Goal: Task Accomplishment & Management: Complete application form

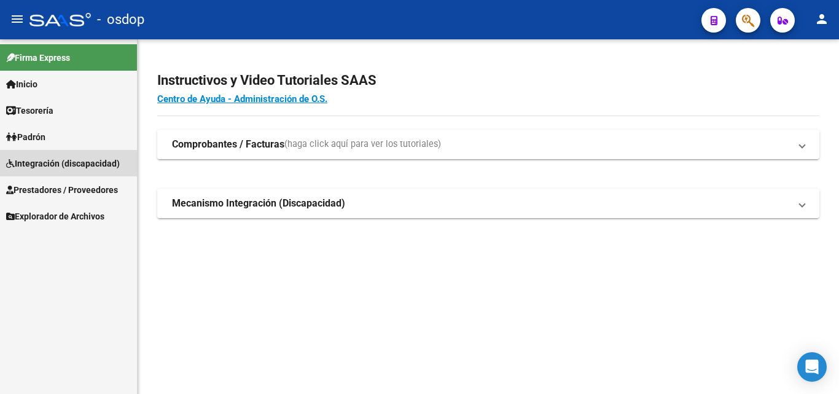
click at [85, 161] on span "Integración (discapacidad)" at bounding box center [63, 164] width 114 height 14
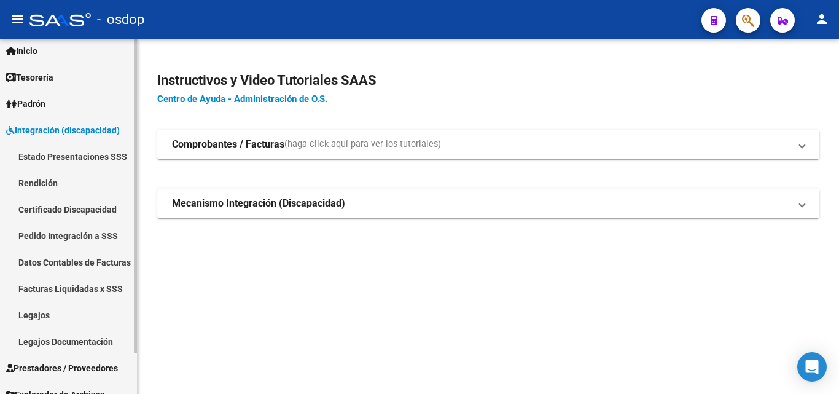
scroll to position [47, 0]
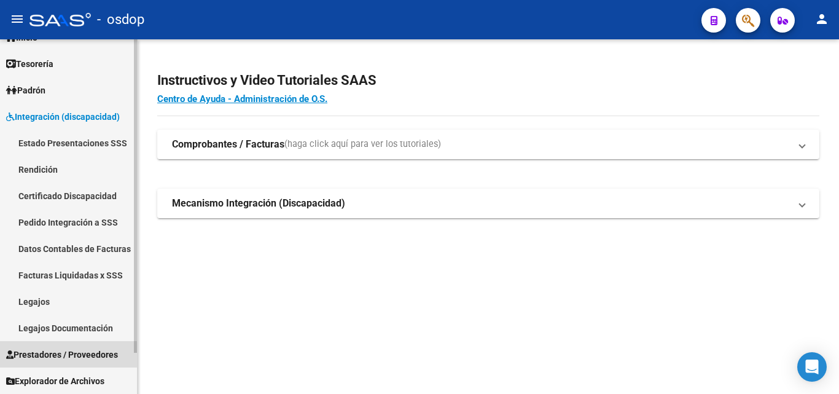
click at [84, 354] on span "Prestadores / Proveedores" at bounding box center [62, 355] width 112 height 14
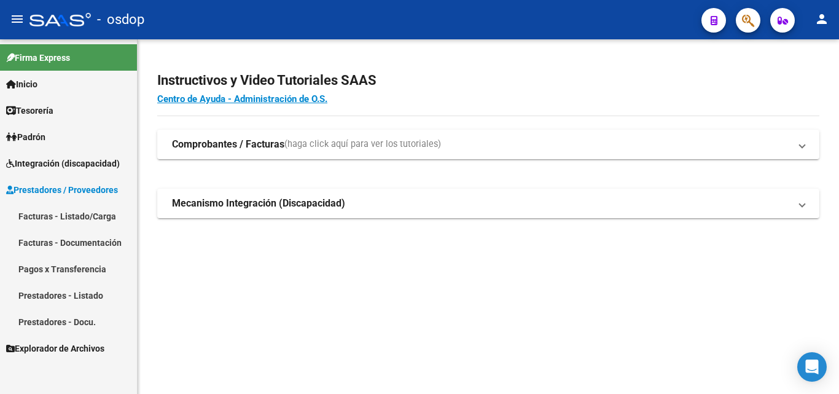
scroll to position [0, 0]
click at [211, 146] on strong "Comprobantes / Facturas" at bounding box center [228, 145] width 112 height 14
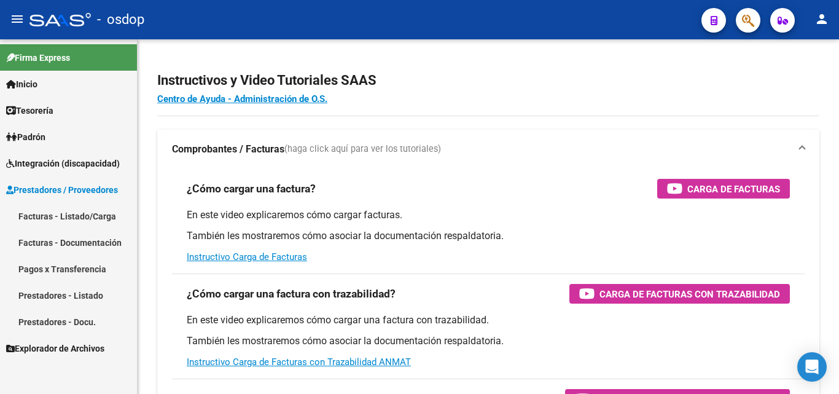
click at [68, 216] on link "Facturas - Listado/Carga" at bounding box center [68, 216] width 137 height 26
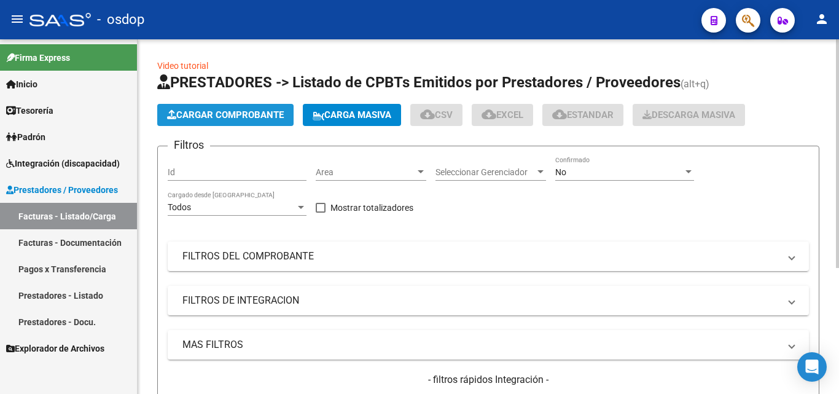
click at [235, 120] on span "Cargar Comprobante" at bounding box center [225, 114] width 117 height 11
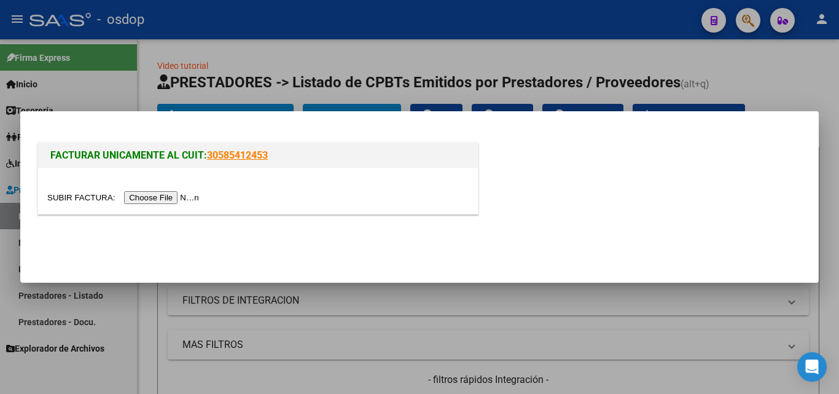
click at [171, 197] on input "file" at bounding box center [124, 197] width 155 height 13
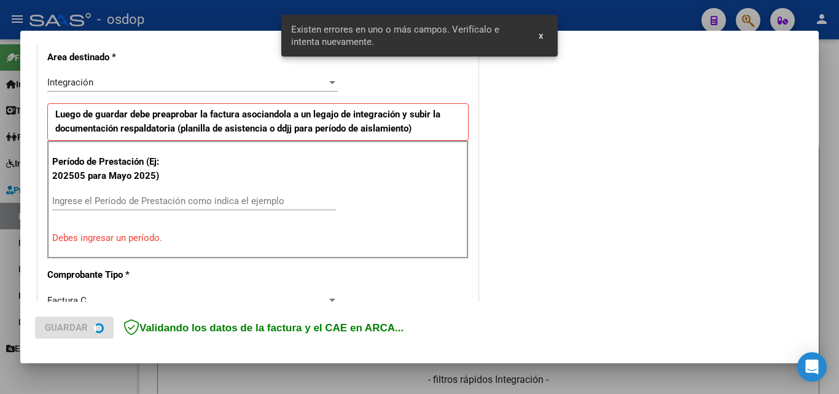
scroll to position [300, 0]
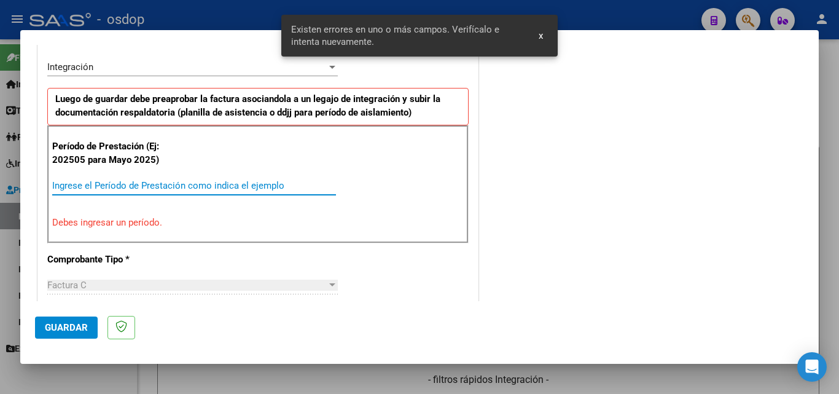
click at [77, 180] on input "Ingrese el Período de Prestación como indica el ejemplo" at bounding box center [194, 185] width 284 height 11
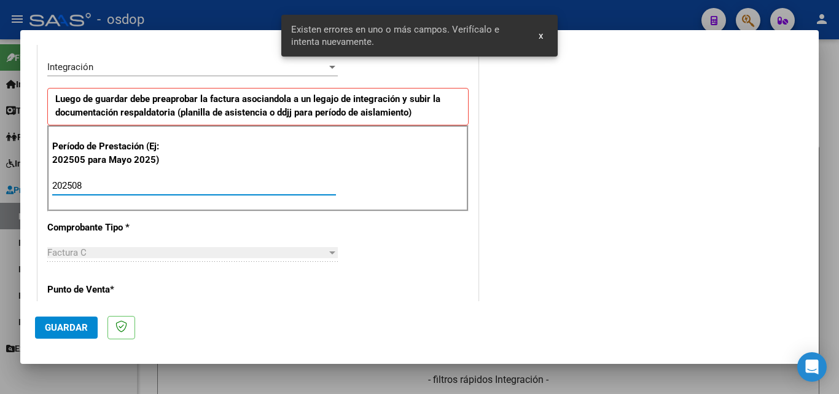
type input "202508"
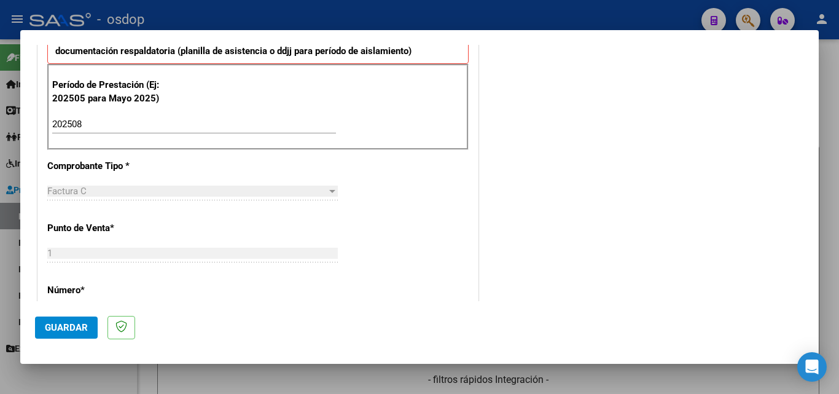
click at [52, 330] on span "Guardar" at bounding box center [66, 327] width 43 height 11
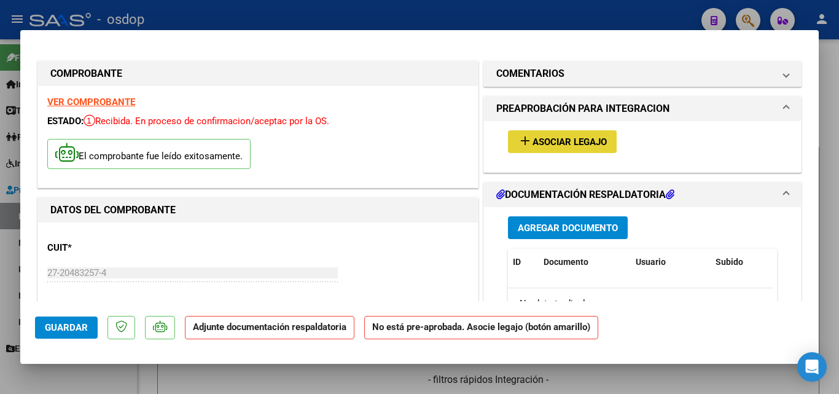
click at [518, 140] on mat-icon "add" at bounding box center [525, 140] width 15 height 15
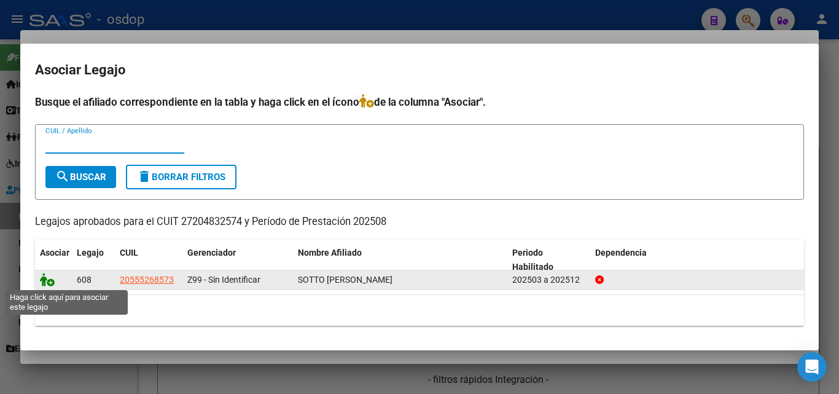
click at [41, 279] on icon at bounding box center [47, 280] width 15 height 14
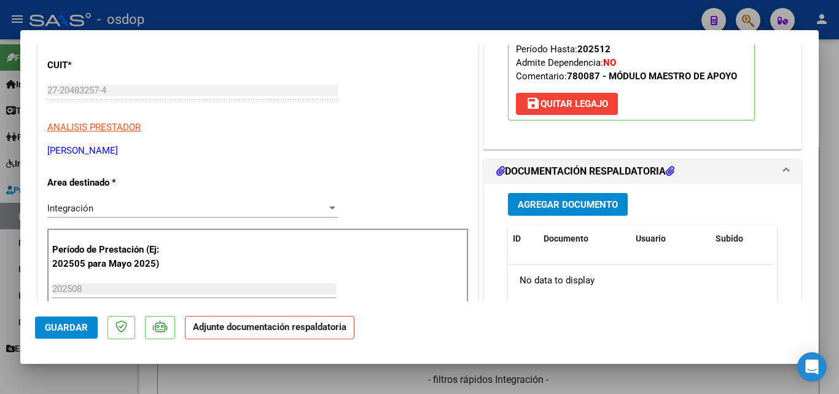
scroll to position [184, 0]
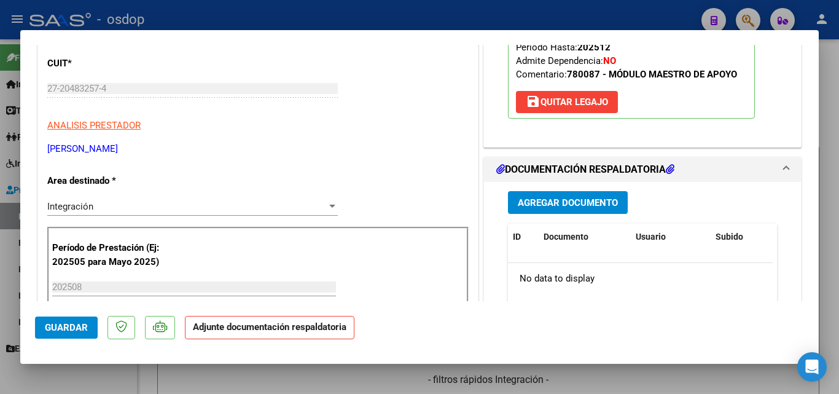
click at [574, 201] on span "Agregar Documento" at bounding box center [568, 202] width 100 height 11
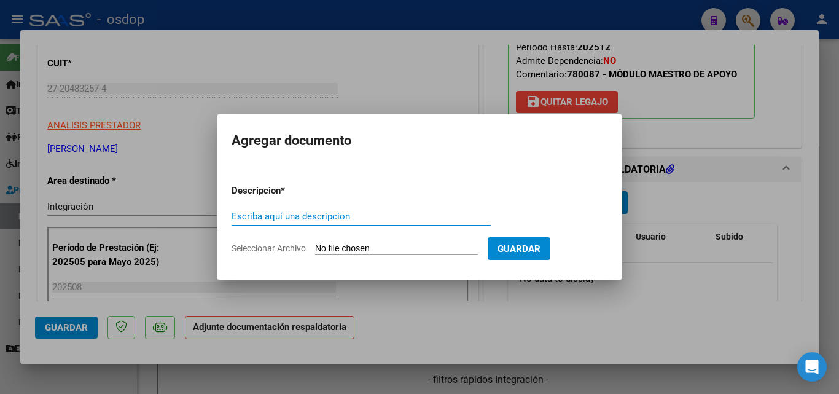
click at [300, 212] on input "Escriba aquí una descripcion" at bounding box center [361, 216] width 259 height 11
type input "ddjj"
click at [328, 251] on input "Seleccionar Archivo" at bounding box center [396, 249] width 163 height 12
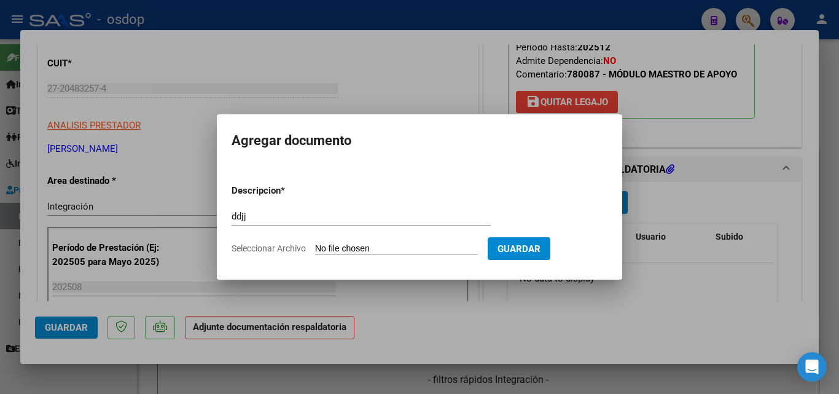
type input "C:\fakepath\asistencia [PERSON_NAME].pdf"
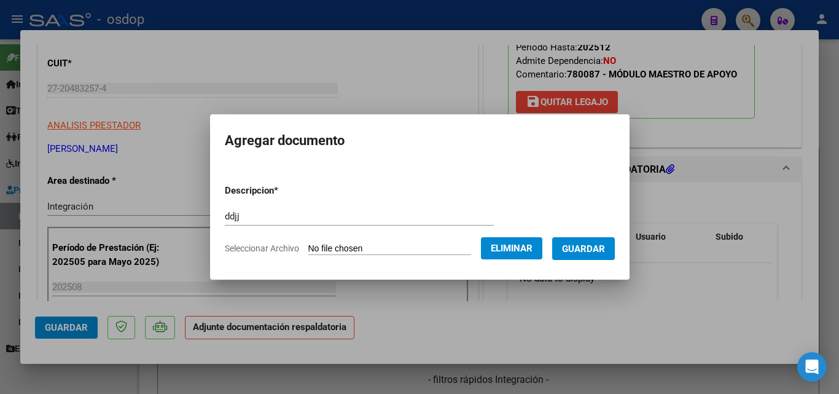
click at [596, 248] on span "Guardar" at bounding box center [583, 248] width 43 height 11
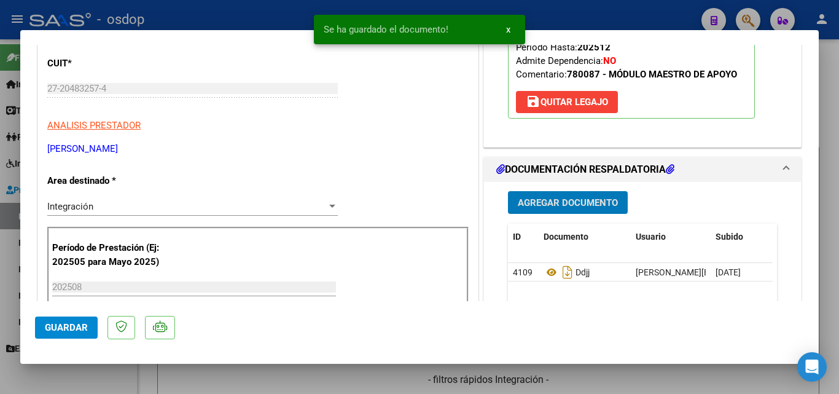
click at [197, 12] on div at bounding box center [419, 197] width 839 height 394
type input "$ 0,00"
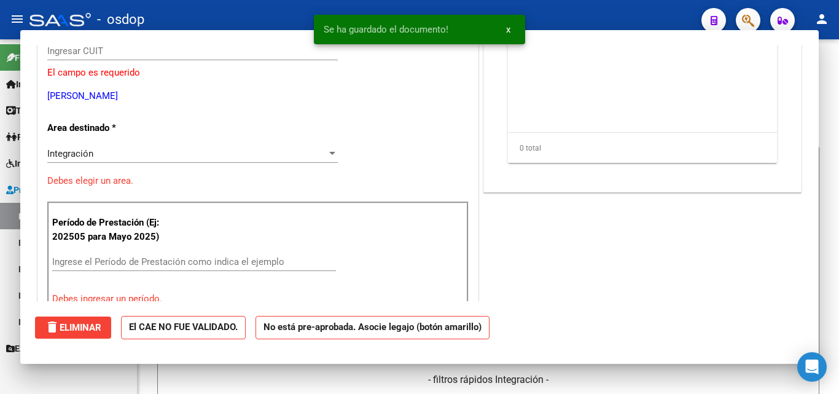
scroll to position [147, 0]
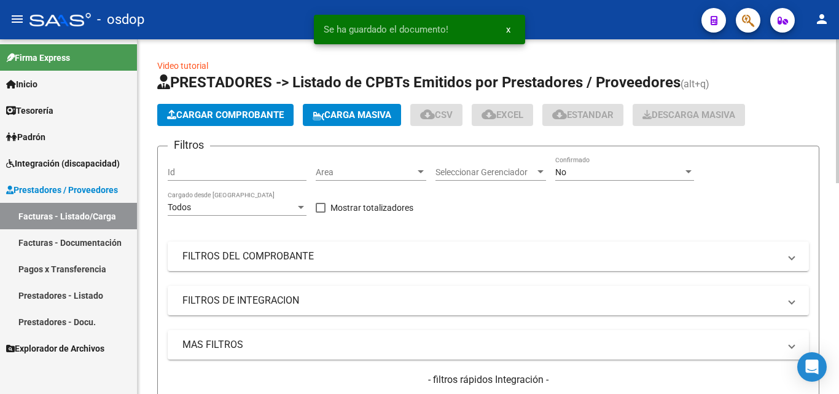
click at [255, 116] on span "Cargar Comprobante" at bounding box center [225, 114] width 117 height 11
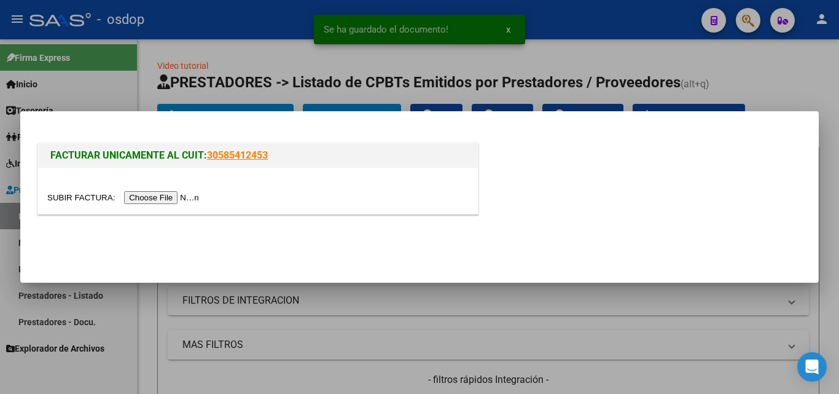
click at [185, 196] on input "file" at bounding box center [124, 197] width 155 height 13
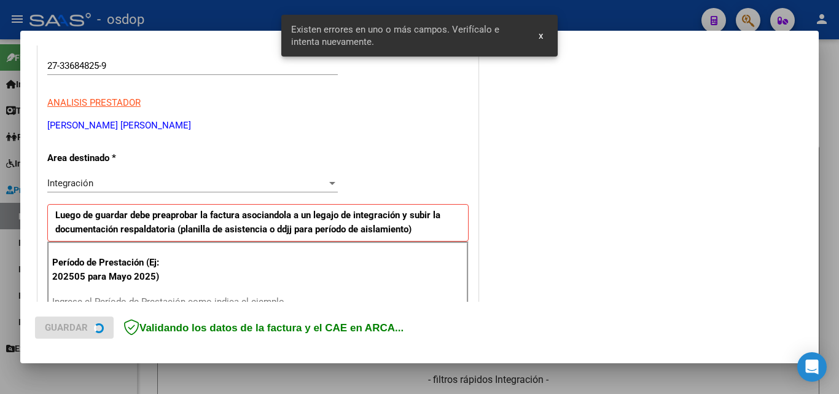
scroll to position [300, 0]
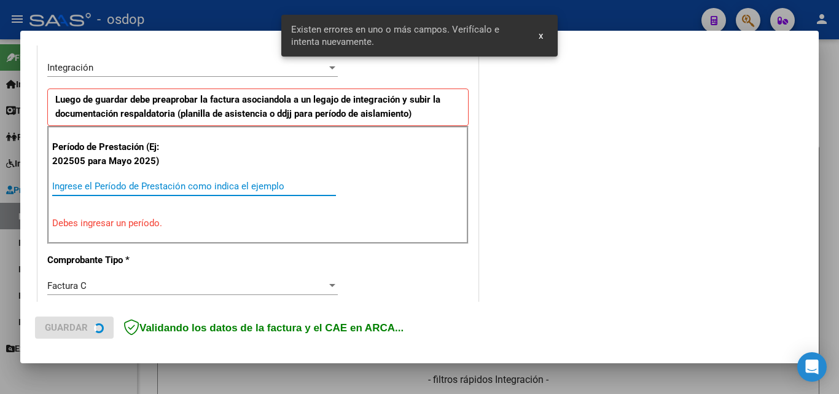
click at [79, 185] on input "Ingrese el Período de Prestación como indica el ejemplo" at bounding box center [194, 186] width 284 height 11
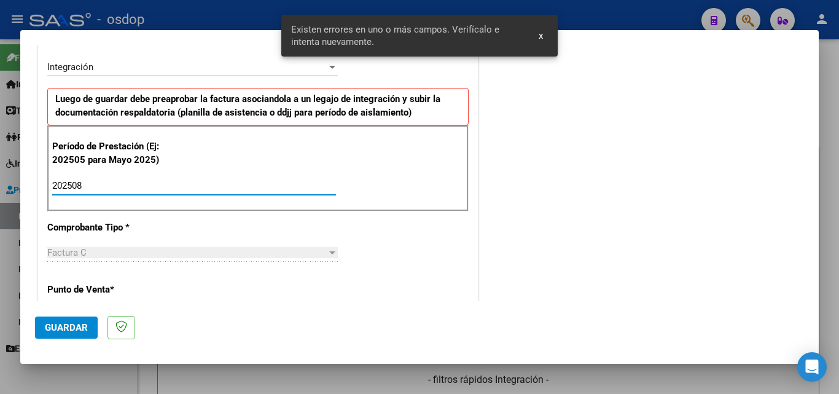
type input "202508"
click at [71, 328] on span "Guardar" at bounding box center [66, 327] width 43 height 11
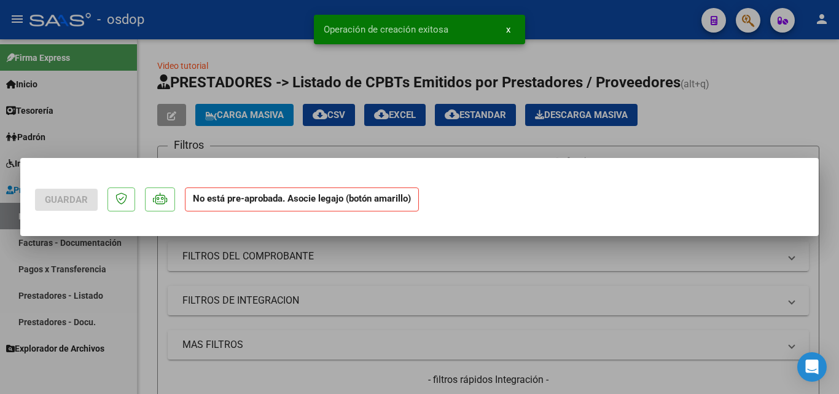
scroll to position [0, 0]
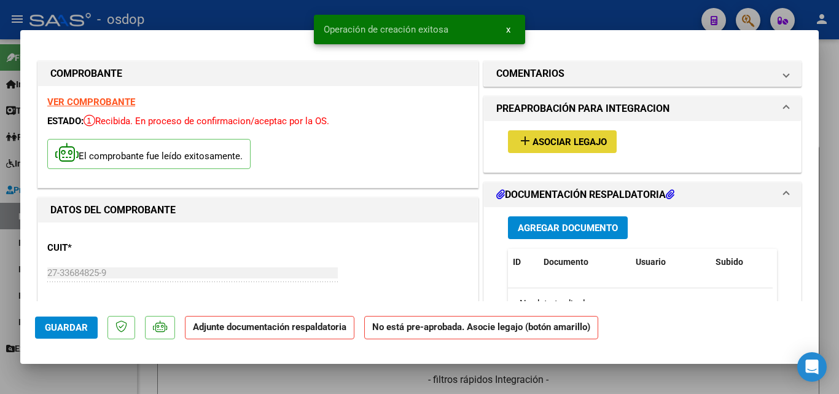
click at [518, 143] on mat-icon "add" at bounding box center [525, 140] width 15 height 15
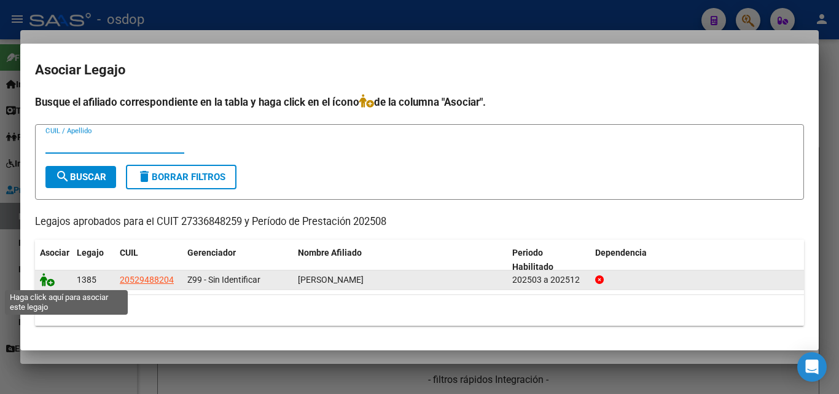
click at [47, 281] on icon at bounding box center [47, 280] width 15 height 14
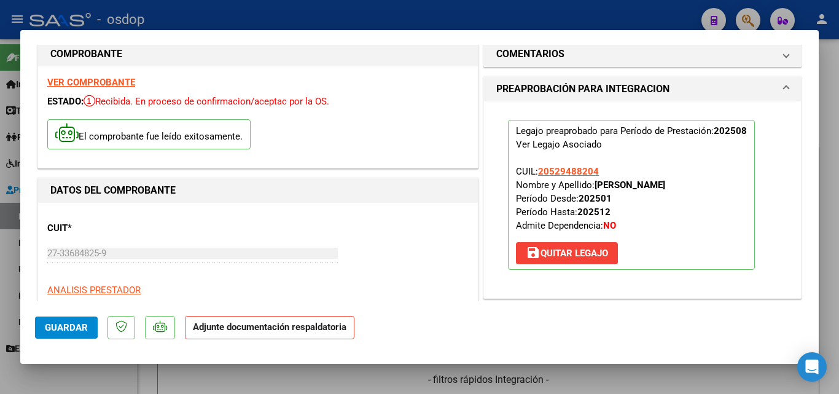
scroll to position [184, 0]
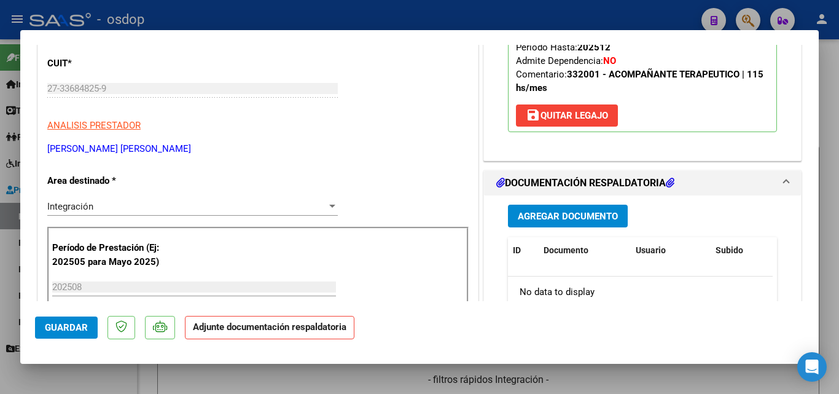
click at [529, 215] on span "Agregar Documento" at bounding box center [568, 216] width 100 height 11
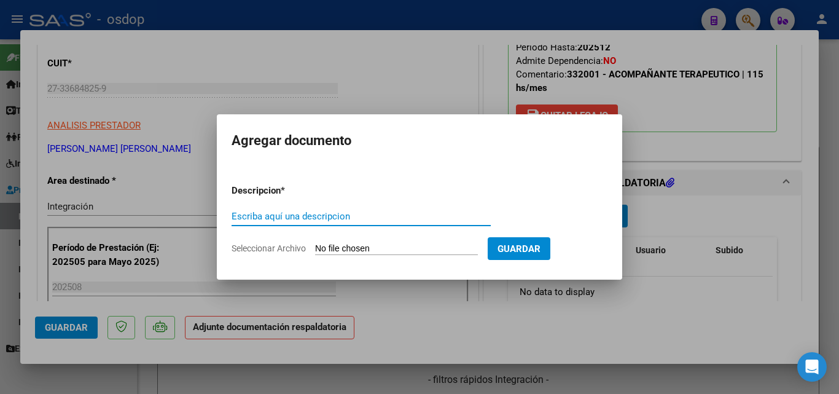
click at [311, 214] on input "Escriba aquí una descripcion" at bounding box center [361, 216] width 259 height 11
type input "ddjj"
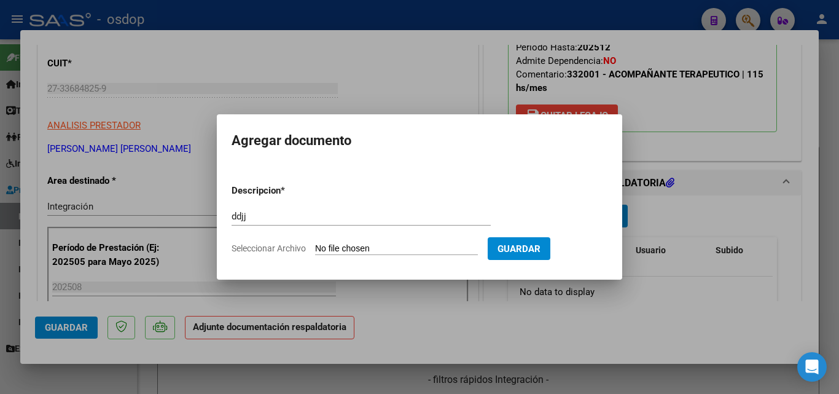
click at [329, 249] on input "Seleccionar Archivo" at bounding box center [396, 249] width 163 height 12
type input "C:\fakepath\asistencia [PERSON_NAME].pdf"
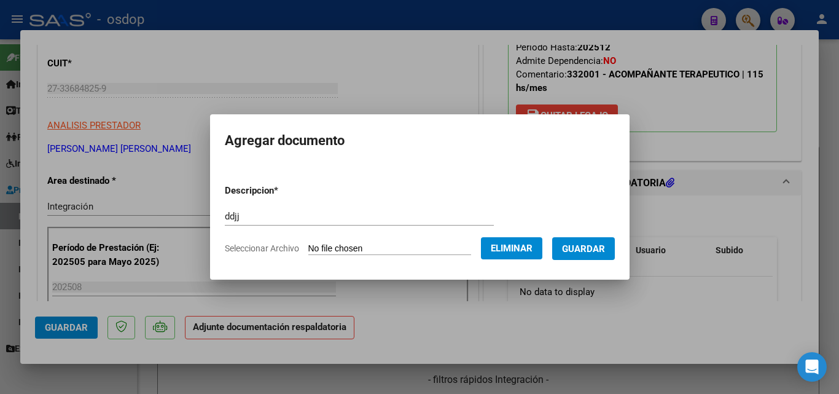
click at [597, 249] on span "Guardar" at bounding box center [583, 248] width 43 height 11
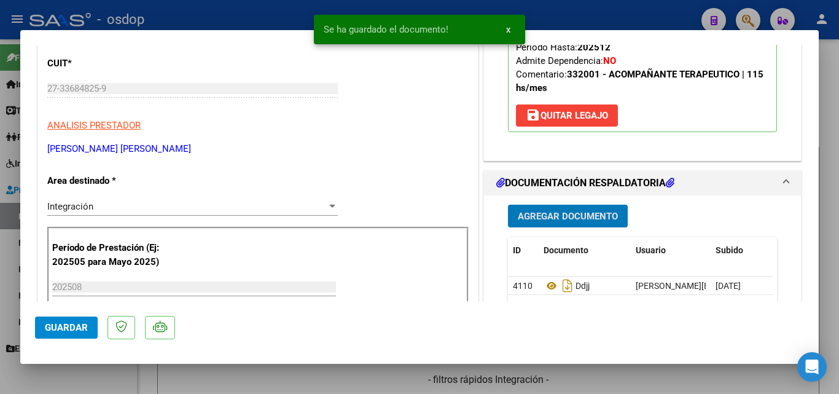
click at [525, 4] on div "Se ha guardado el documento! x" at bounding box center [419, 29] width 241 height 59
click at [508, 30] on span "x" at bounding box center [508, 29] width 4 height 11
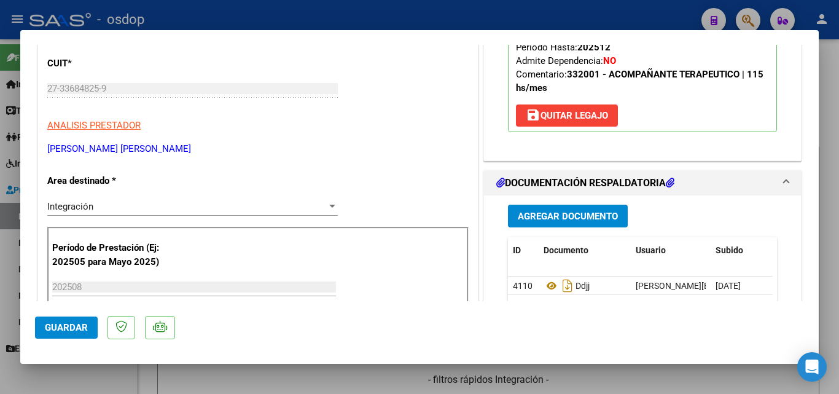
click at [517, 13] on div at bounding box center [419, 197] width 839 height 394
type input "$ 0,00"
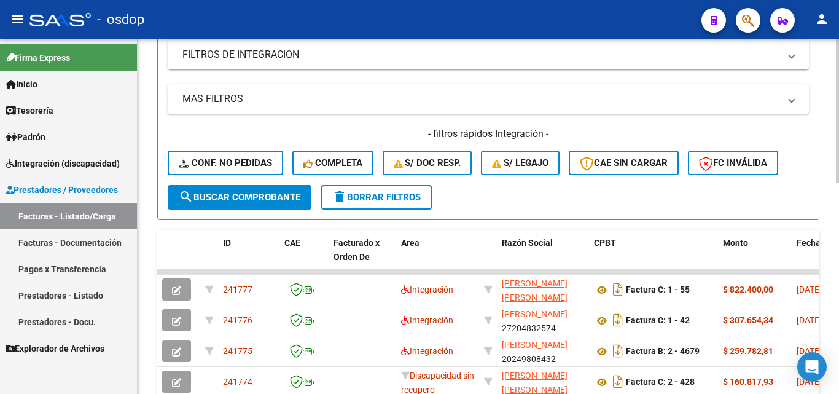
scroll to position [307, 0]
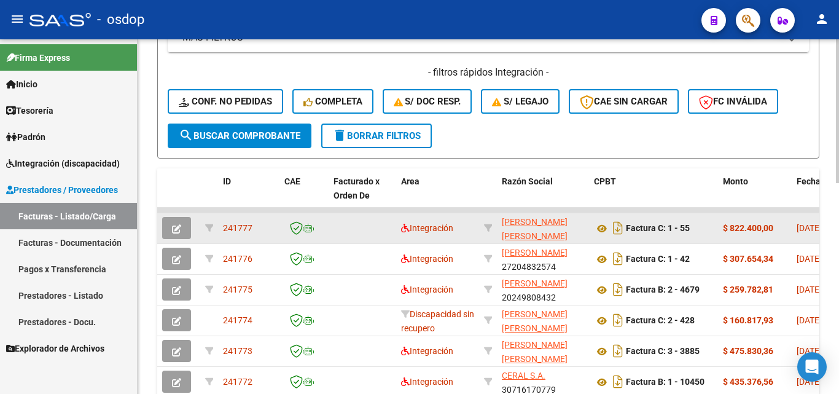
drag, startPoint x: 255, startPoint y: 225, endPoint x: 224, endPoint y: 224, distance: 30.7
click at [224, 224] on div "241777" at bounding box center [249, 228] width 52 height 14
copy span "241777"
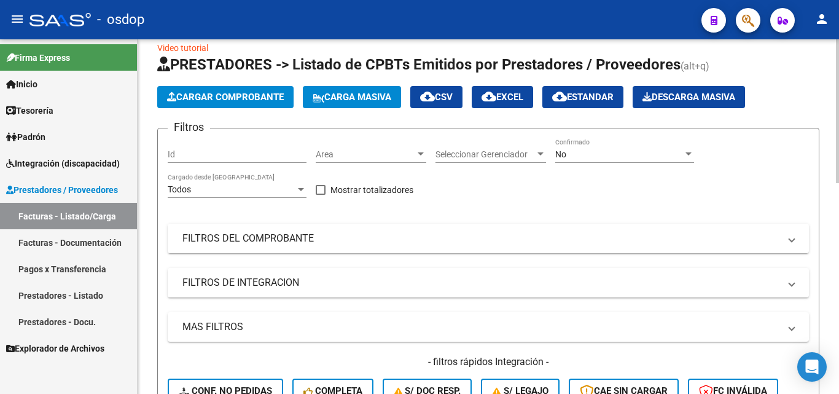
scroll to position [0, 0]
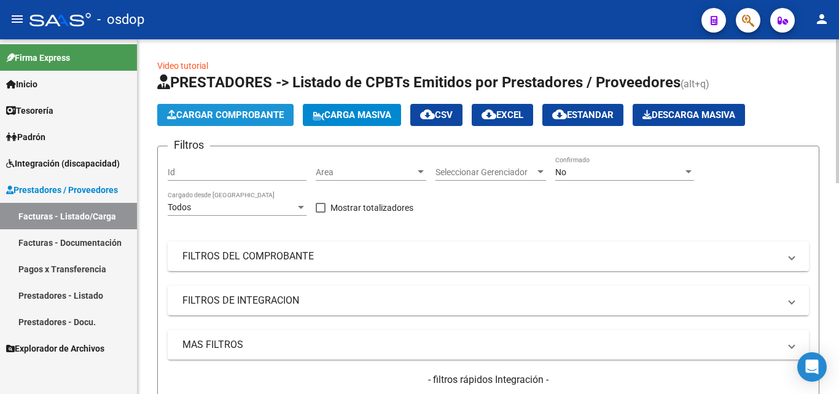
click at [248, 115] on span "Cargar Comprobante" at bounding box center [225, 114] width 117 height 11
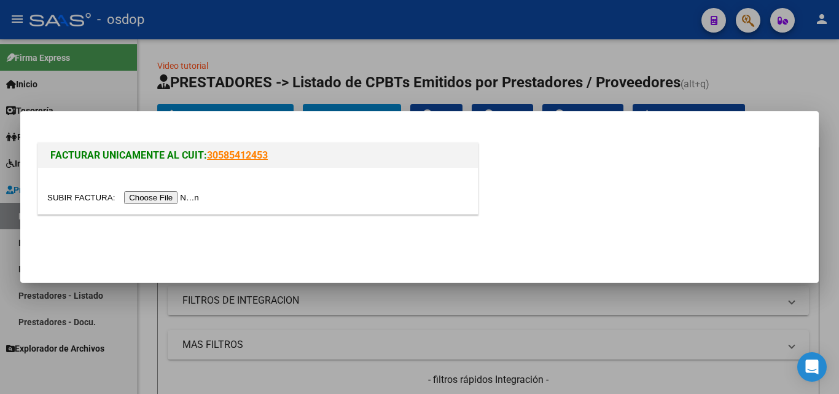
click at [192, 197] on input "file" at bounding box center [124, 197] width 155 height 13
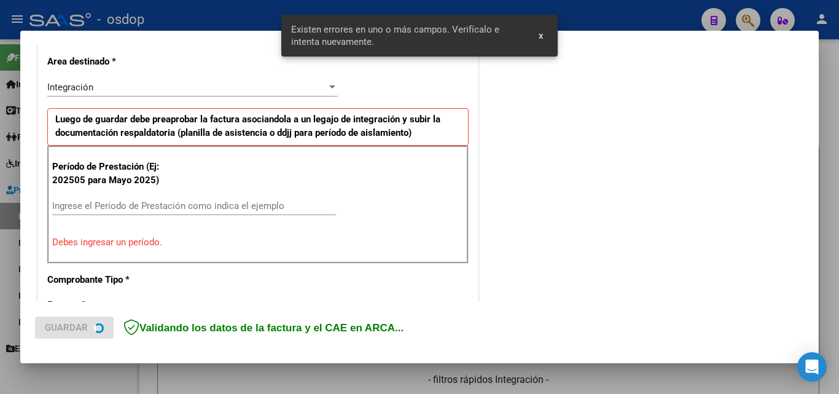
scroll to position [277, 0]
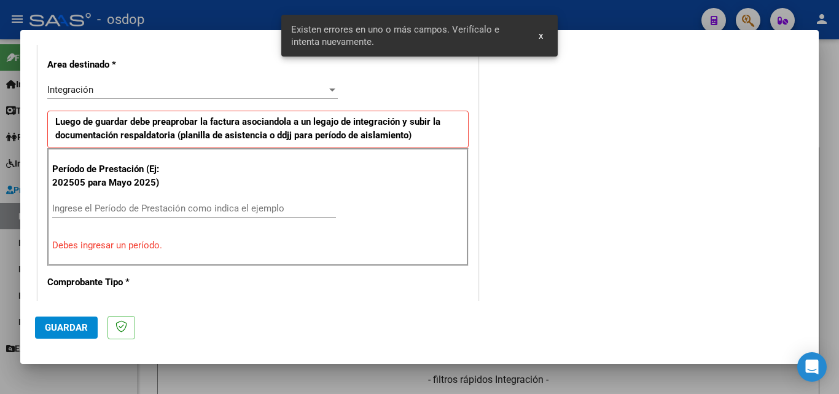
click at [74, 212] on input "Ingrese el Período de Prestación como indica el ejemplo" at bounding box center [194, 208] width 284 height 11
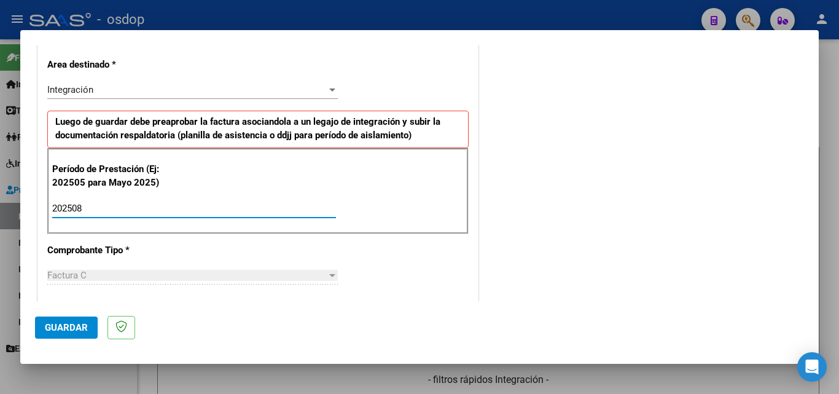
type input "202508"
click at [84, 327] on span "Guardar" at bounding box center [66, 327] width 43 height 11
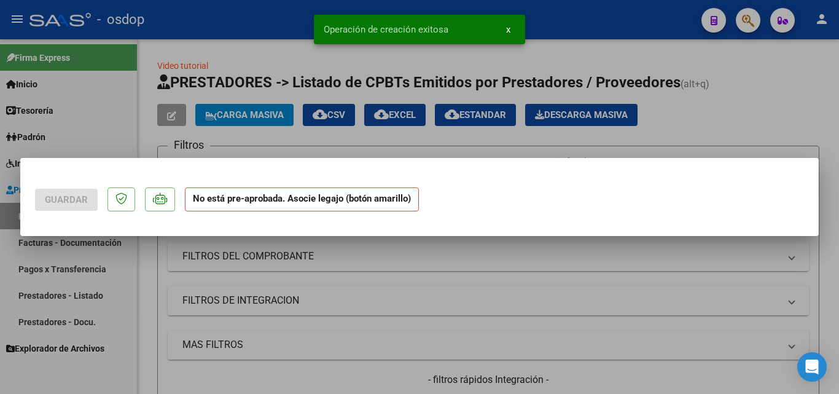
scroll to position [0, 0]
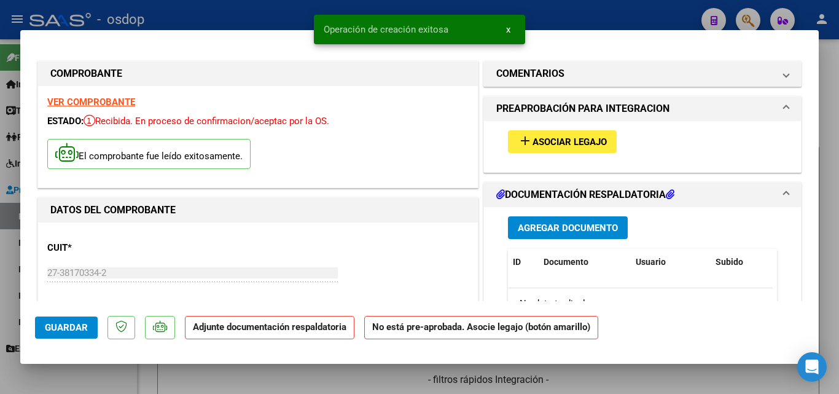
click at [521, 139] on mat-icon "add" at bounding box center [525, 140] width 15 height 15
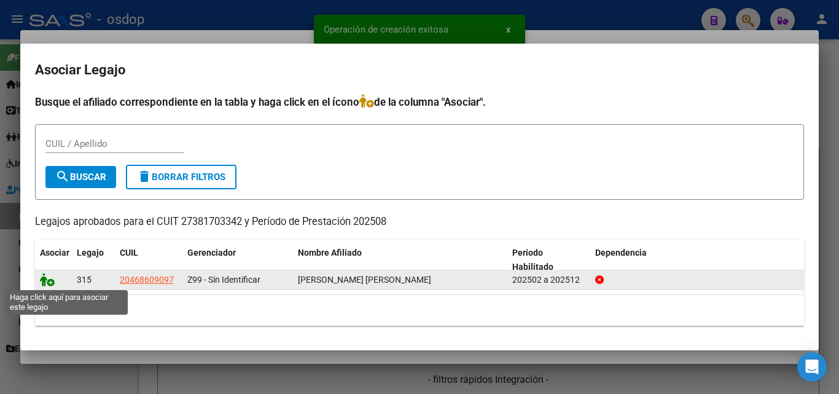
click at [44, 283] on icon at bounding box center [47, 280] width 15 height 14
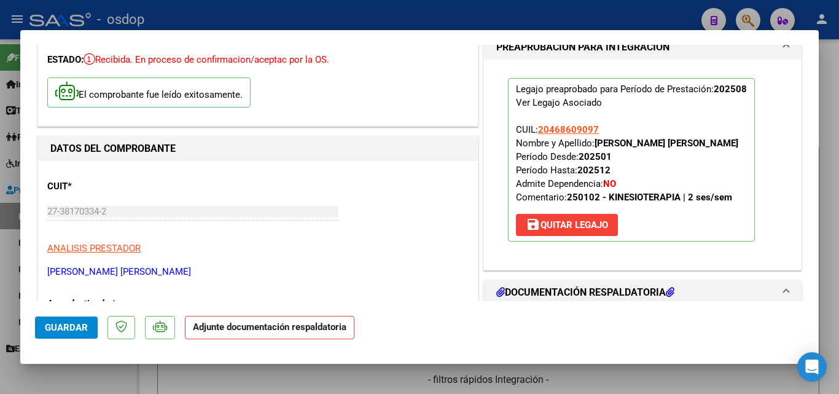
scroll to position [246, 0]
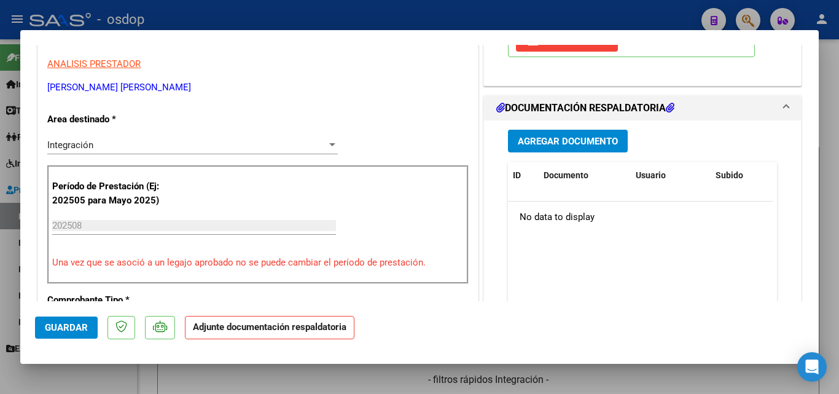
click at [521, 140] on span "Agregar Documento" at bounding box center [568, 141] width 100 height 11
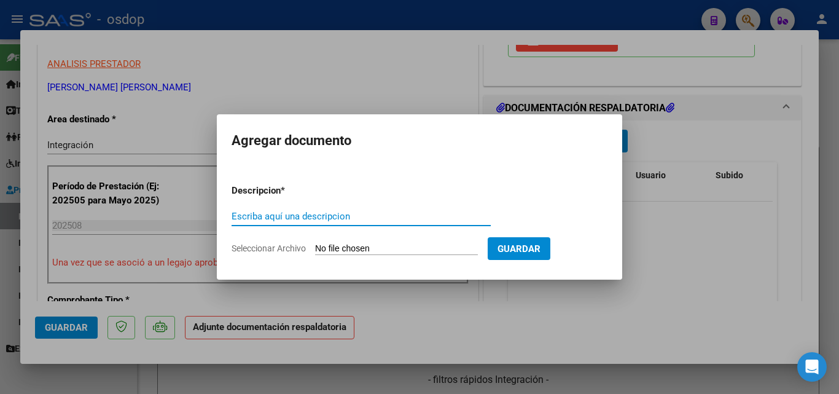
click at [262, 217] on input "Escriba aquí una descripcion" at bounding box center [361, 216] width 259 height 11
type input "DDJJ"
click at [347, 252] on input "Seleccionar Archivo" at bounding box center [396, 249] width 163 height 12
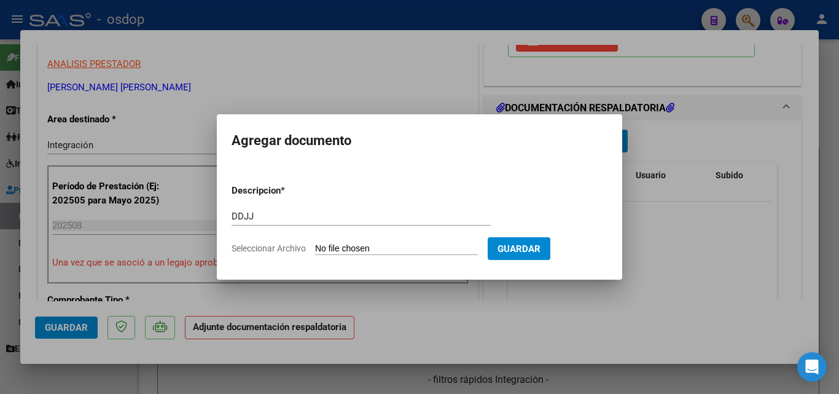
type input "C:\fakepath\asistencia [PERSON_NAME].pdf"
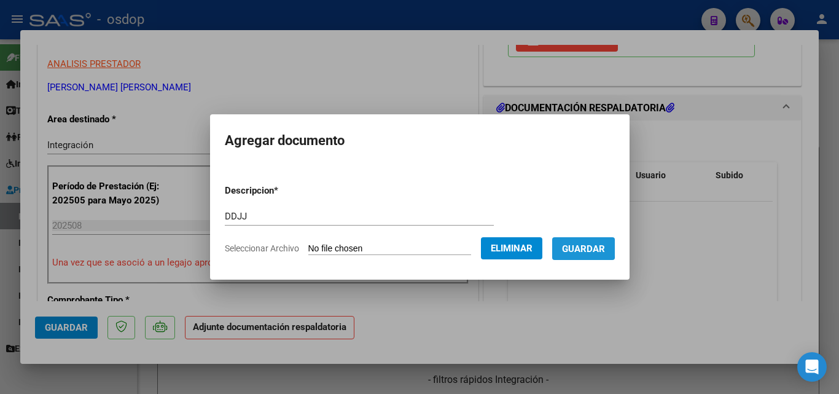
click at [585, 248] on span "Guardar" at bounding box center [583, 248] width 43 height 11
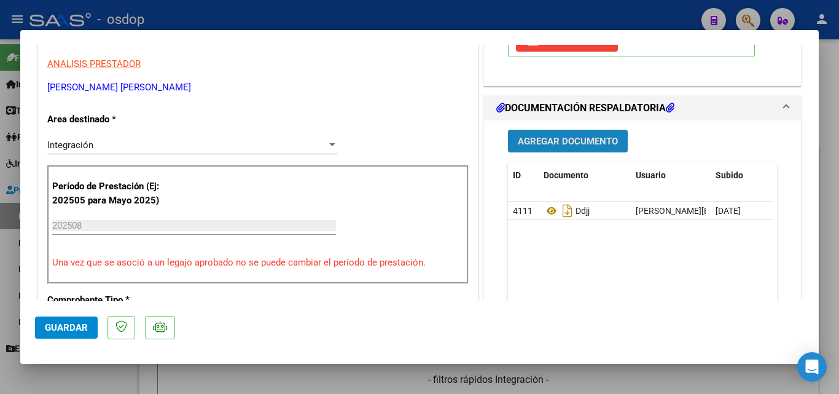
click at [564, 142] on span "Agregar Documento" at bounding box center [568, 141] width 100 height 11
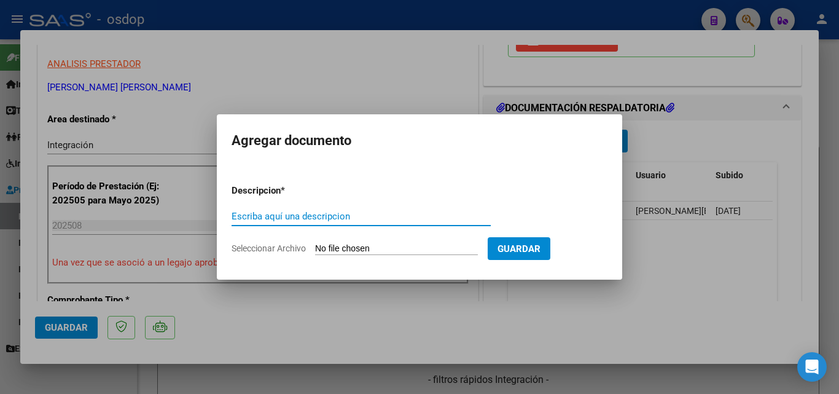
click at [318, 26] on div at bounding box center [419, 197] width 839 height 394
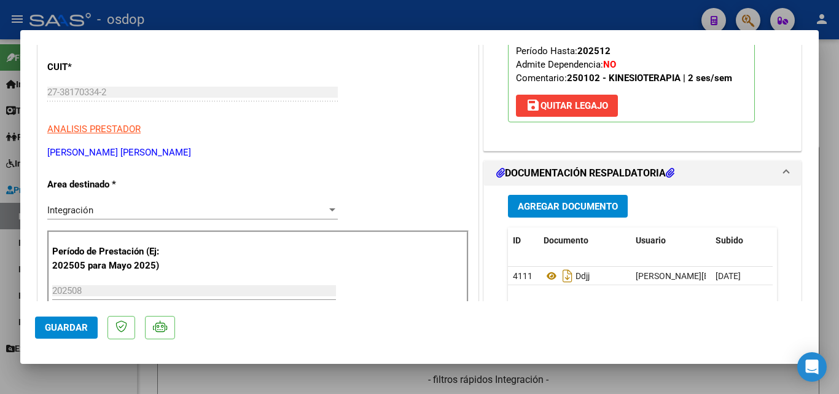
scroll to position [115, 0]
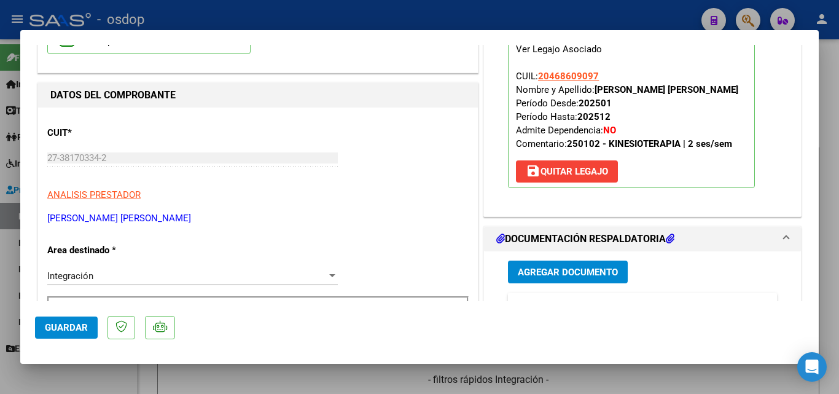
click at [554, 276] on span "Agregar Documento" at bounding box center [568, 272] width 100 height 11
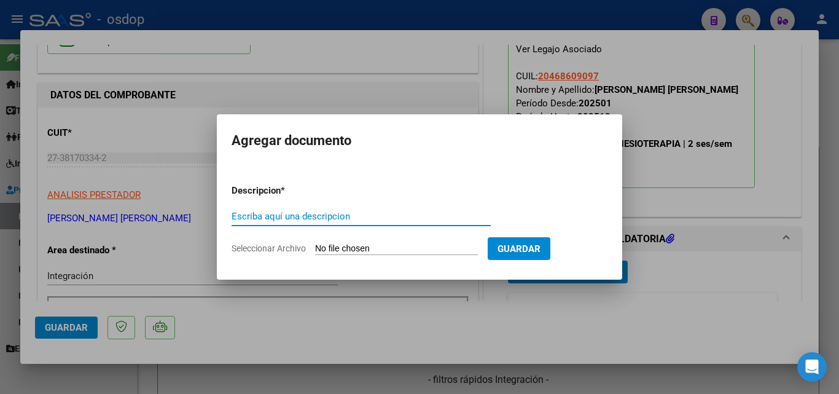
click at [262, 214] on input "Escriba aquí una descripcion" at bounding box center [361, 216] width 259 height 11
type input "ddjj"
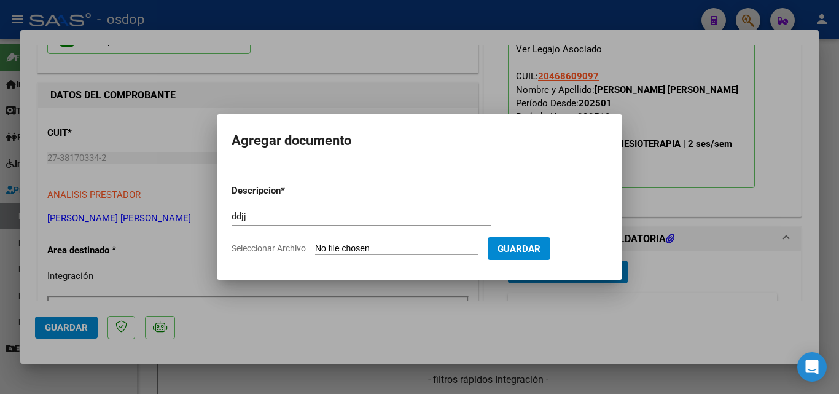
click at [335, 244] on input "Seleccionar Archivo" at bounding box center [396, 249] width 163 height 12
type input "C:\fakepath\asistencia [PERSON_NAME].pdf"
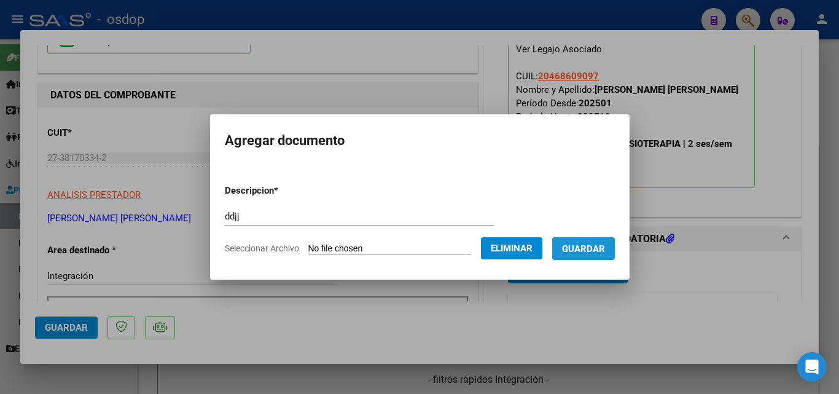
click at [598, 249] on span "Guardar" at bounding box center [583, 248] width 43 height 11
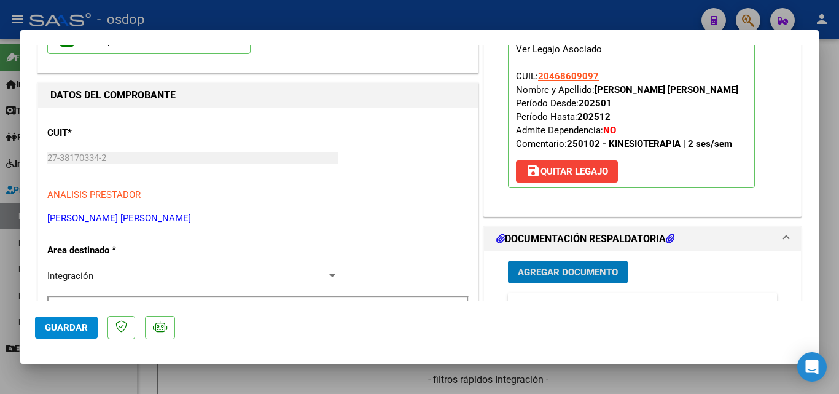
click at [599, 15] on div at bounding box center [419, 197] width 839 height 394
type input "$ 0,00"
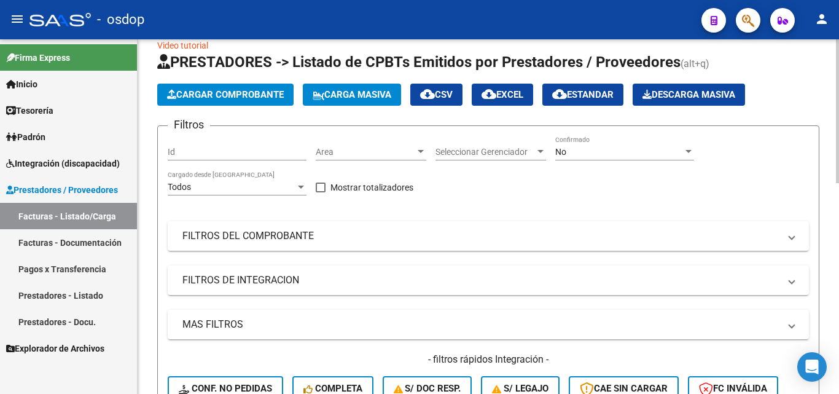
scroll to position [0, 0]
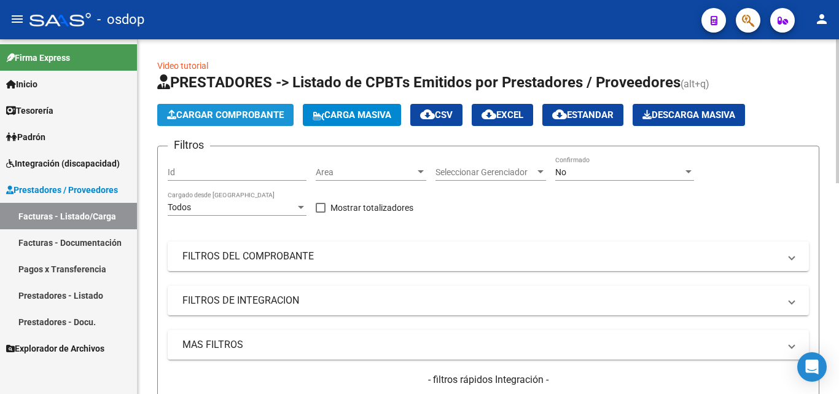
click at [237, 119] on span "Cargar Comprobante" at bounding box center [225, 114] width 117 height 11
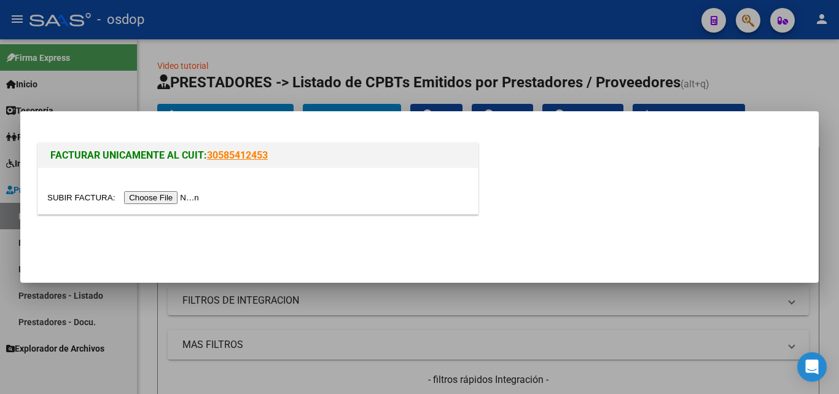
click at [187, 200] on input "file" at bounding box center [124, 197] width 155 height 13
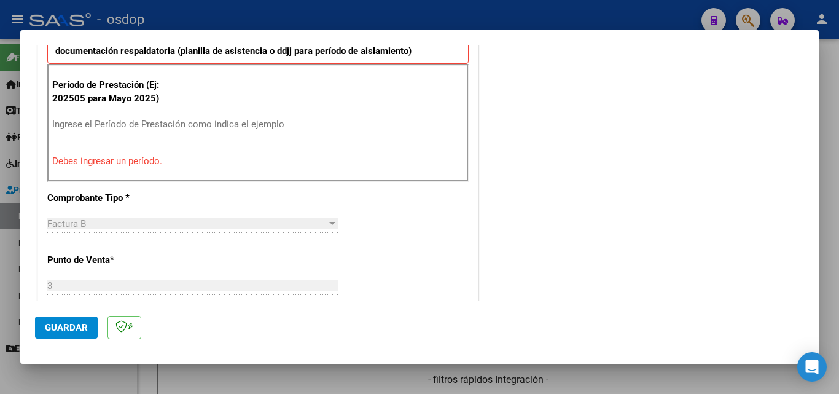
scroll to position [300, 0]
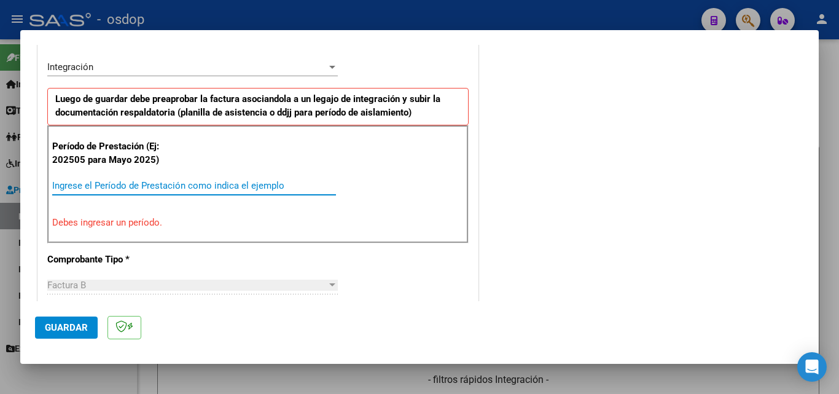
click at [90, 184] on input "Ingrese el Período de Prestación como indica el ejemplo" at bounding box center [194, 185] width 284 height 11
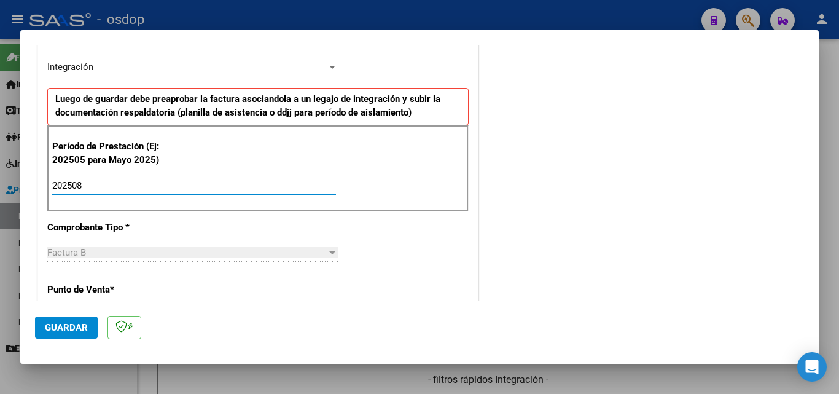
type input "202508"
click at [53, 327] on span "Guardar" at bounding box center [66, 327] width 43 height 11
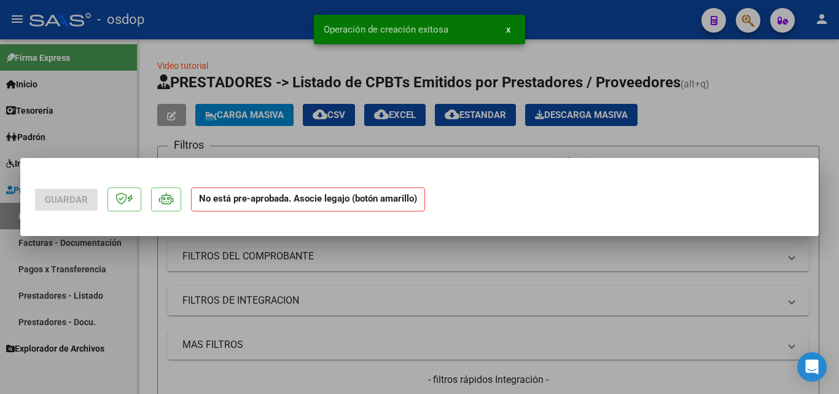
scroll to position [0, 0]
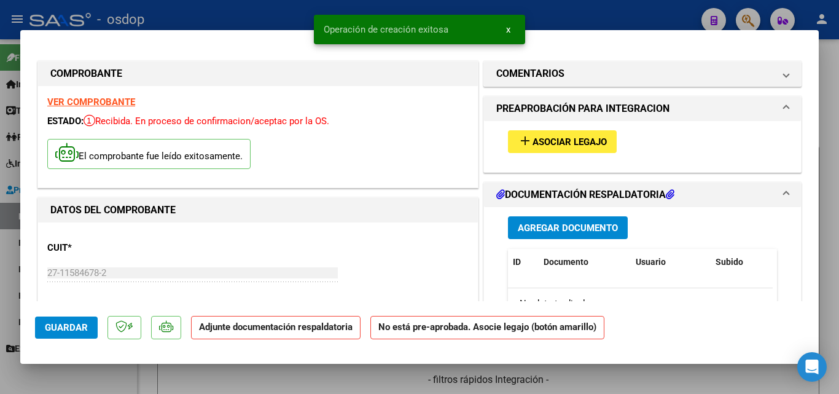
click at [520, 139] on mat-icon "add" at bounding box center [525, 140] width 15 height 15
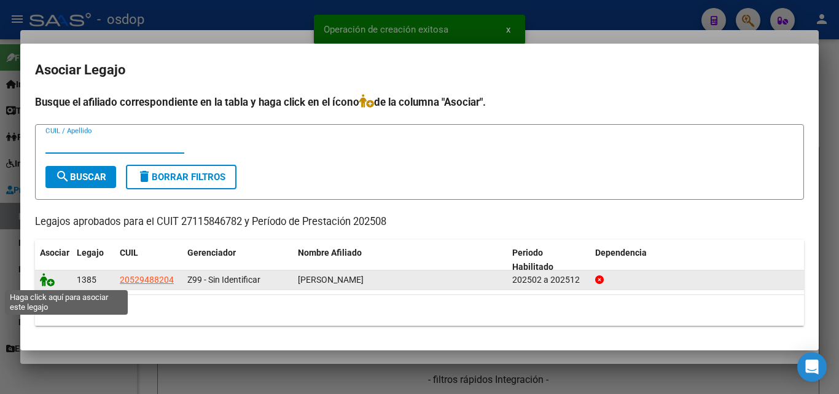
click at [46, 284] on icon at bounding box center [47, 280] width 15 height 14
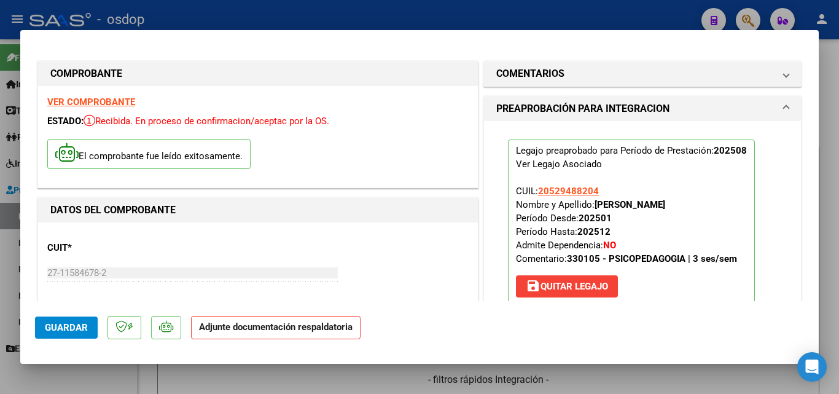
scroll to position [123, 0]
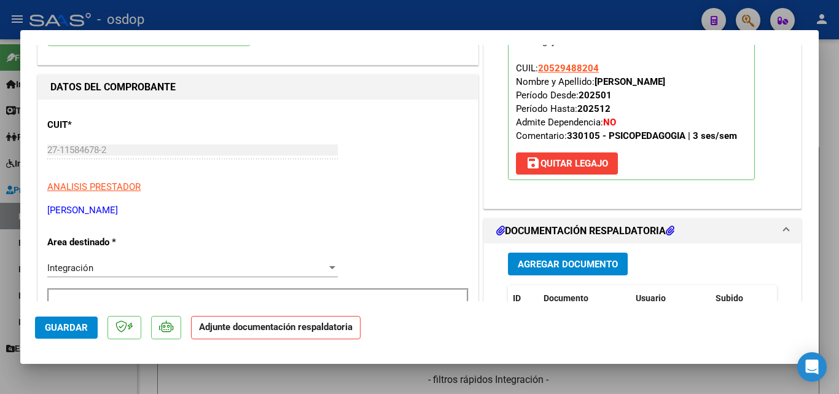
click at [536, 262] on span "Agregar Documento" at bounding box center [568, 264] width 100 height 11
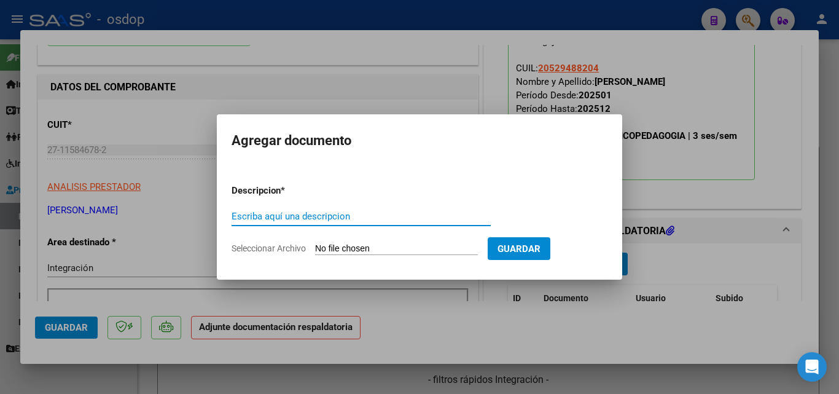
click at [281, 214] on input "Escriba aquí una descripcion" at bounding box center [361, 216] width 259 height 11
type input "ddjj"
click at [334, 250] on input "Seleccionar Archivo" at bounding box center [396, 249] width 163 height 12
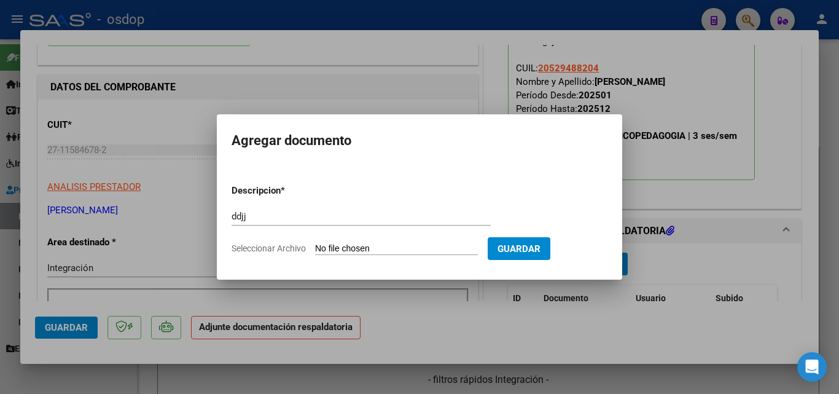
type input "C:\fakepath\[PERSON_NAME] ASISTENCIA.pdf"
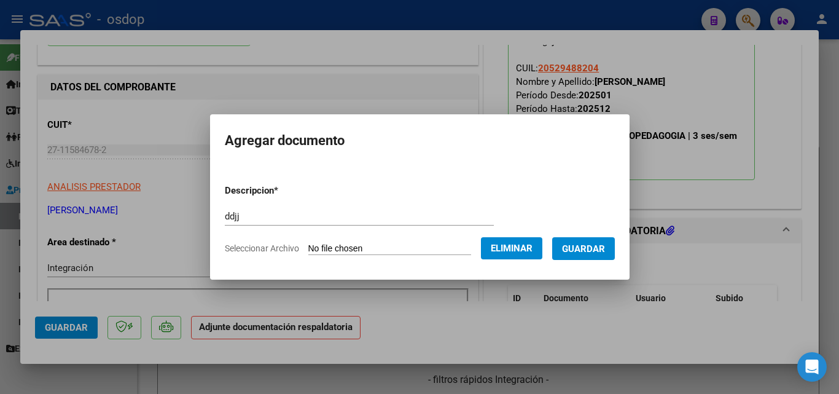
click at [591, 251] on span "Guardar" at bounding box center [583, 248] width 43 height 11
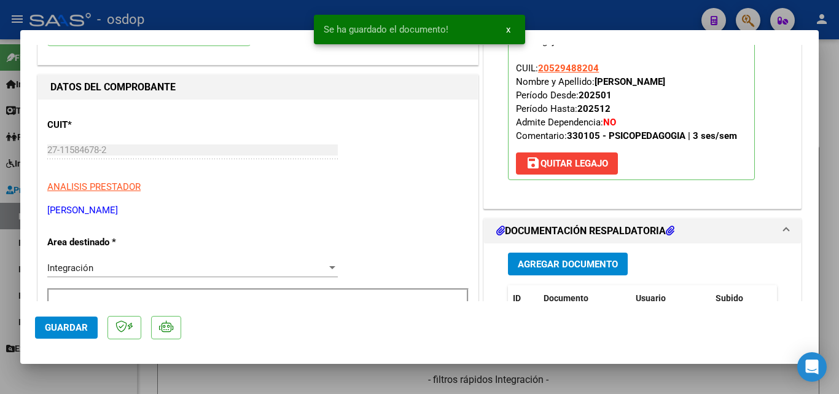
click at [581, 9] on div at bounding box center [419, 197] width 839 height 394
type input "$ 0,00"
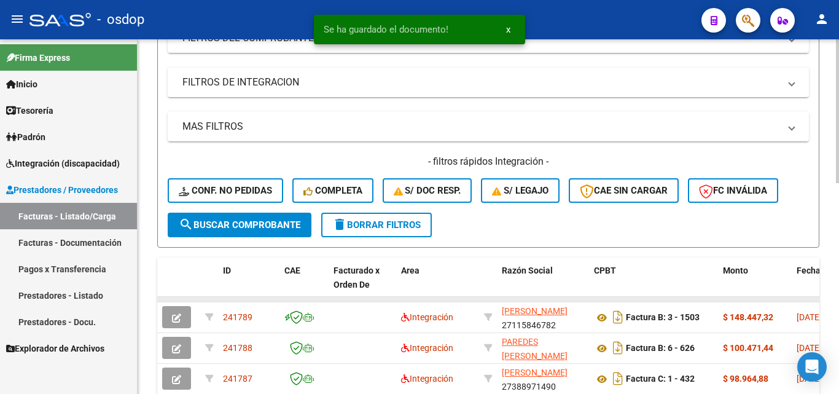
scroll to position [246, 0]
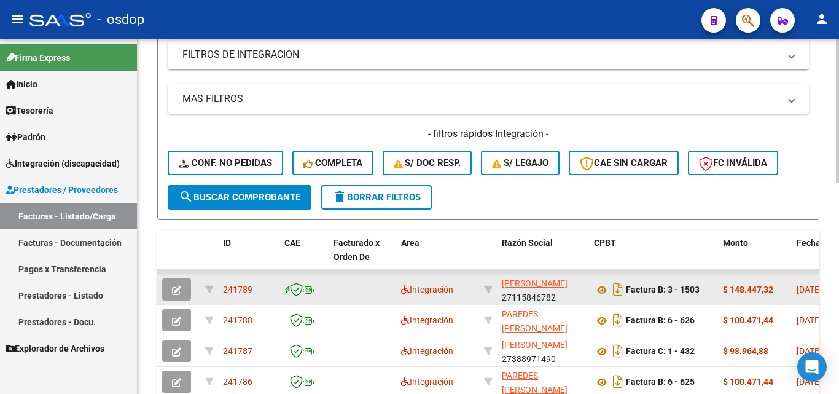
drag, startPoint x: 251, startPoint y: 290, endPoint x: 224, endPoint y: 286, distance: 27.5
click at [224, 286] on span "241789" at bounding box center [237, 289] width 29 height 10
copy span "241789"
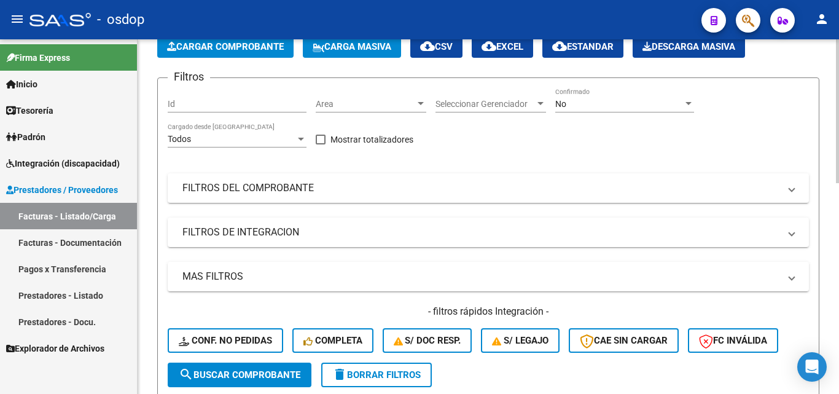
scroll to position [61, 0]
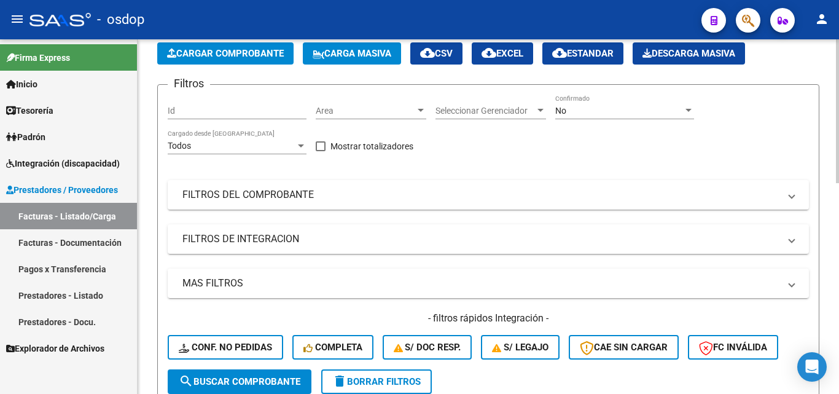
click at [236, 49] on span "Cargar Comprobante" at bounding box center [225, 53] width 117 height 11
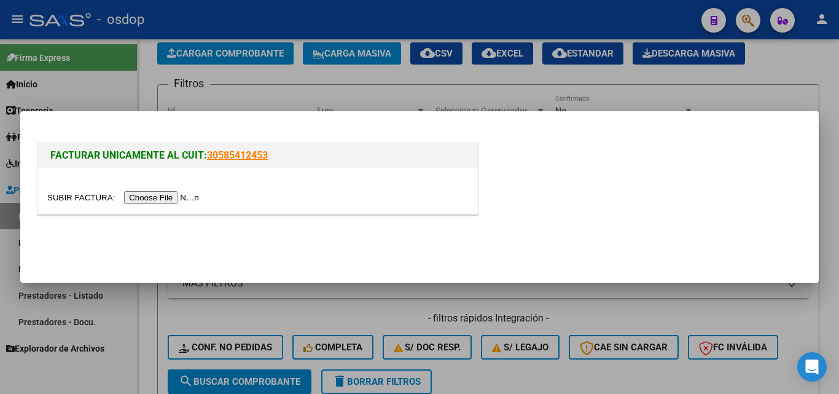
click at [165, 195] on input "file" at bounding box center [124, 197] width 155 height 13
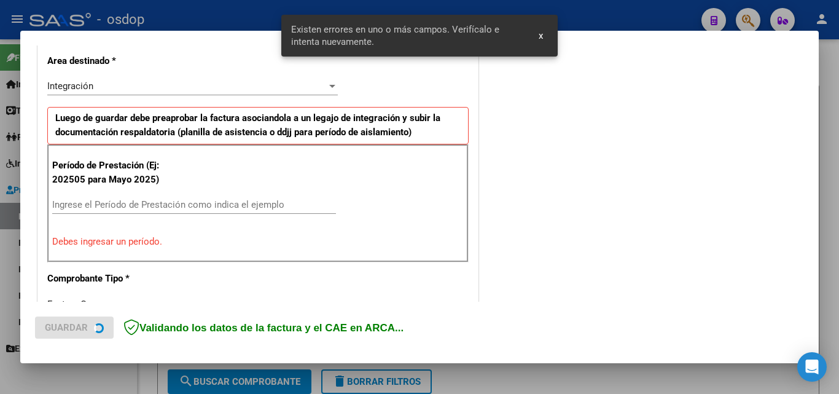
scroll to position [300, 0]
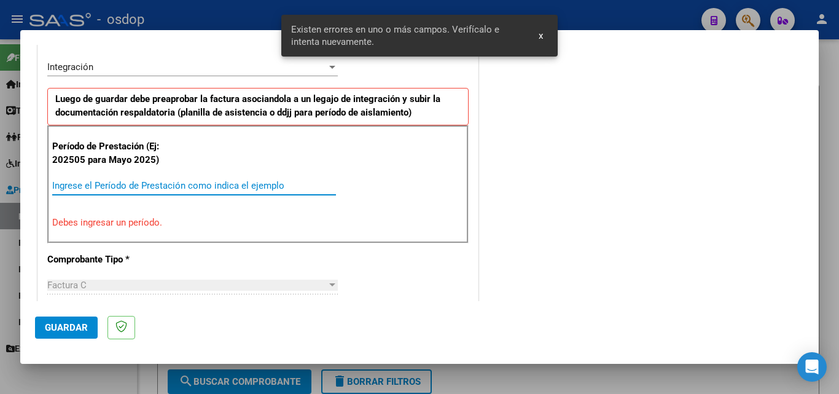
click at [84, 184] on input "Ingrese el Período de Prestación como indica el ejemplo" at bounding box center [194, 185] width 284 height 11
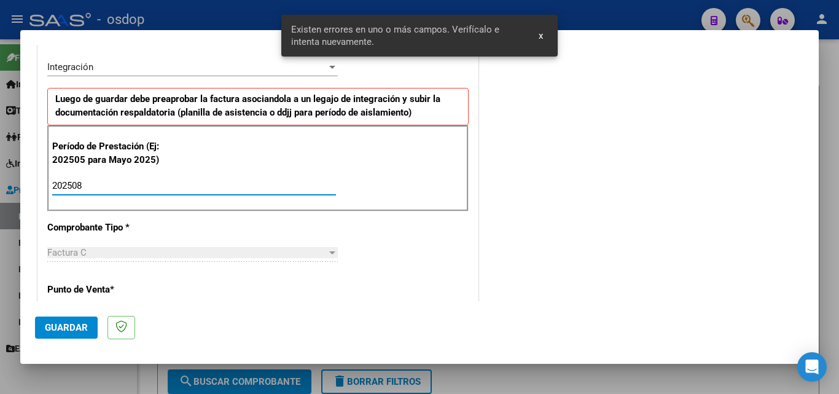
type input "202508"
click at [58, 332] on span "Guardar" at bounding box center [66, 327] width 43 height 11
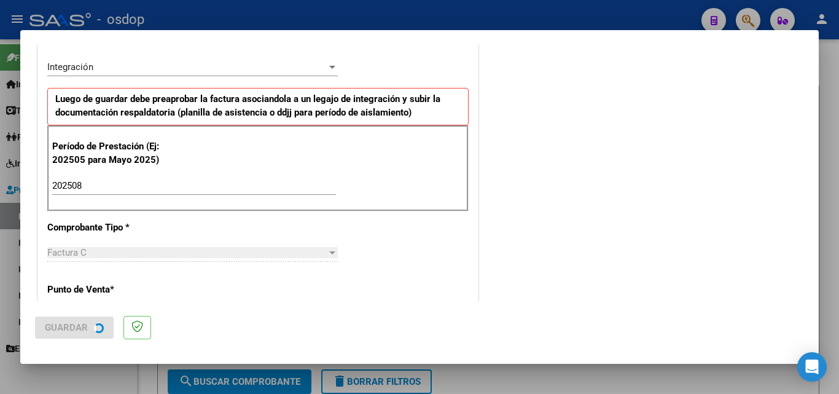
scroll to position [0, 0]
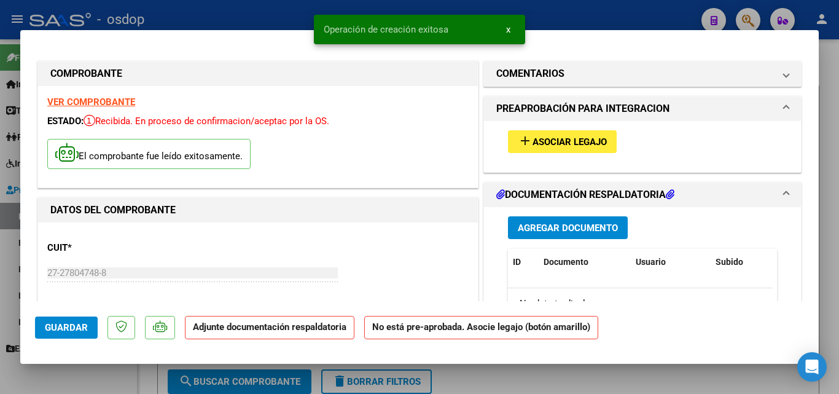
click at [518, 141] on mat-icon "add" at bounding box center [525, 140] width 15 height 15
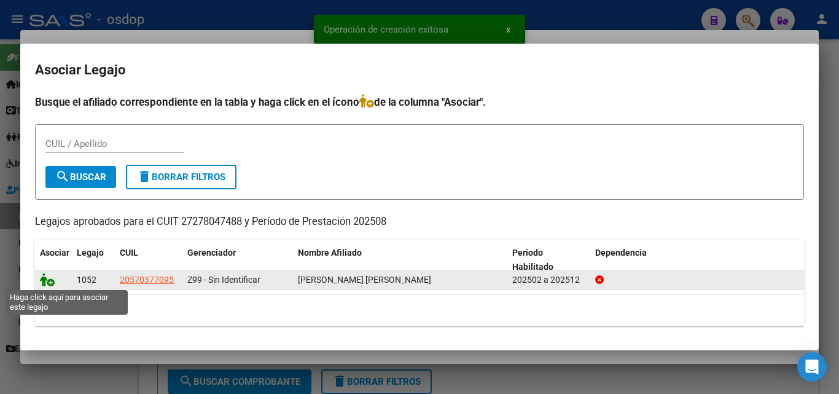
click at [45, 278] on icon at bounding box center [47, 280] width 15 height 14
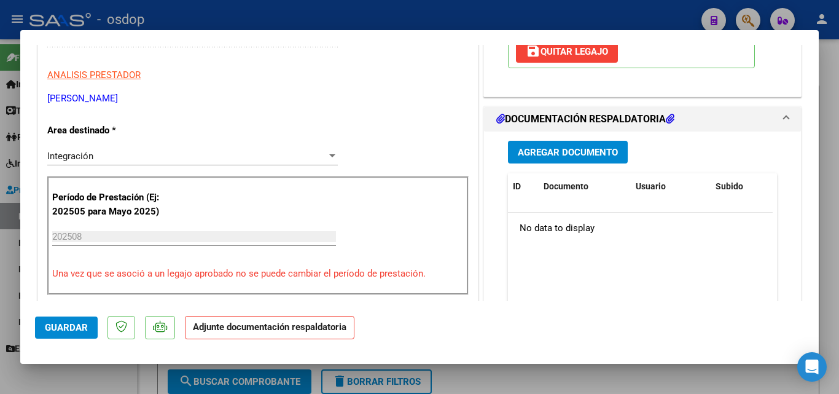
scroll to position [246, 0]
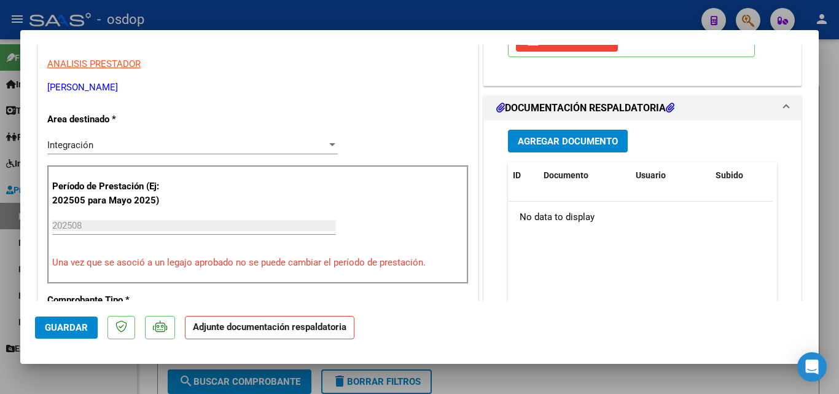
click at [569, 143] on span "Agregar Documento" at bounding box center [568, 141] width 100 height 11
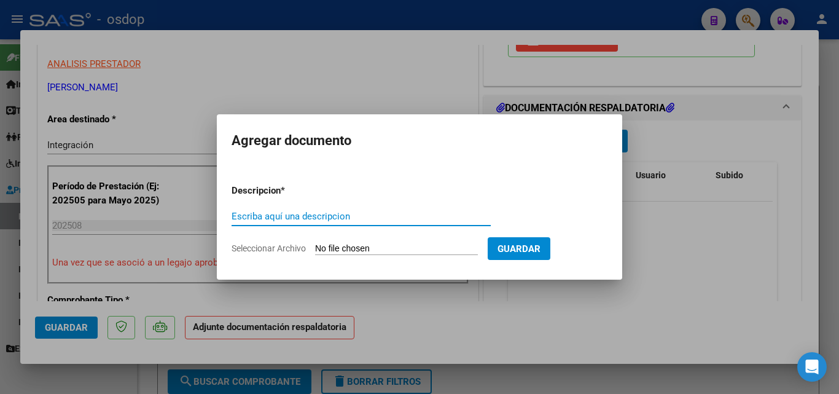
click at [289, 221] on input "Escriba aquí una descripcion" at bounding box center [361, 216] width 259 height 11
type input "DDJJ"
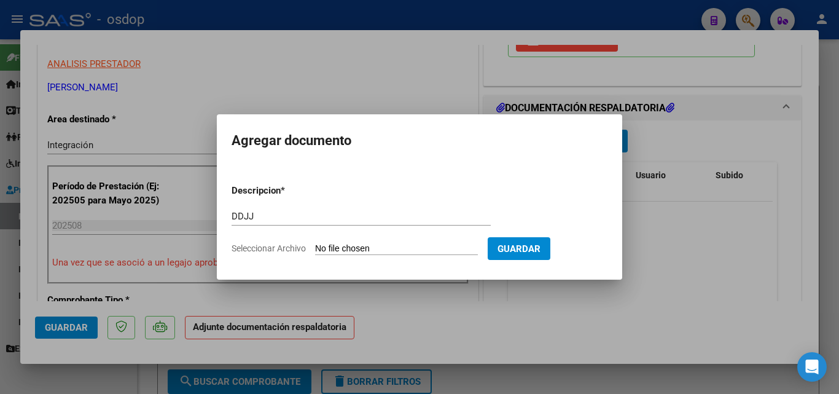
click at [334, 249] on input "Seleccionar Archivo" at bounding box center [396, 249] width 163 height 12
type input "C:\fakepath\[PERSON_NAME].pdf"
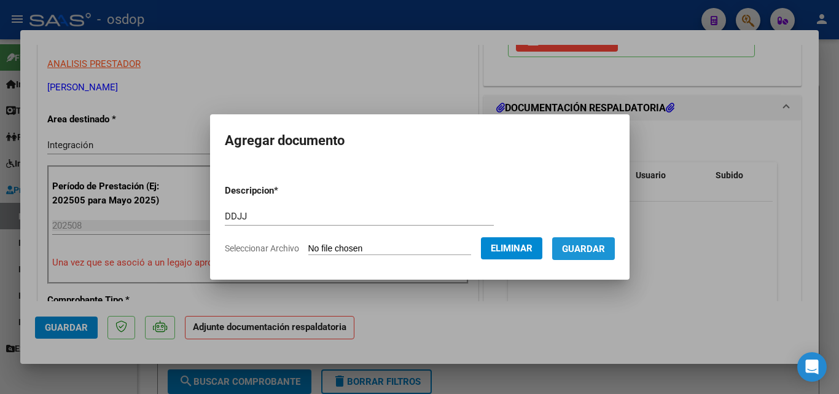
click at [596, 249] on span "Guardar" at bounding box center [583, 248] width 43 height 11
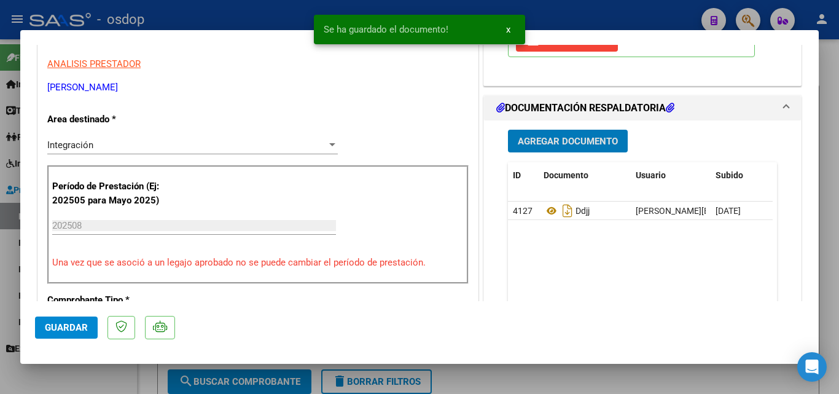
click at [544, 9] on div at bounding box center [419, 197] width 839 height 394
type input "$ 0,00"
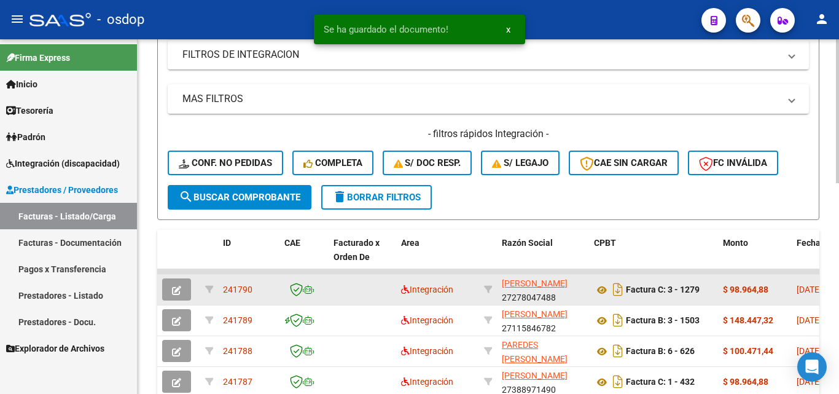
drag, startPoint x: 251, startPoint y: 289, endPoint x: 223, endPoint y: 286, distance: 28.4
click at [223, 286] on span "241790" at bounding box center [237, 289] width 29 height 10
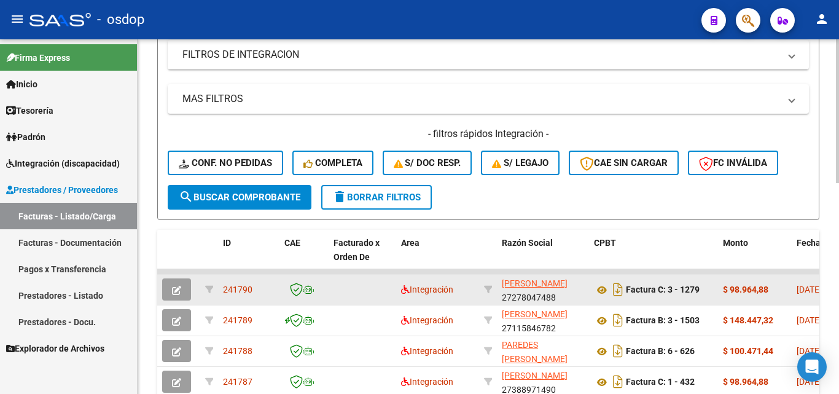
copy span "241790"
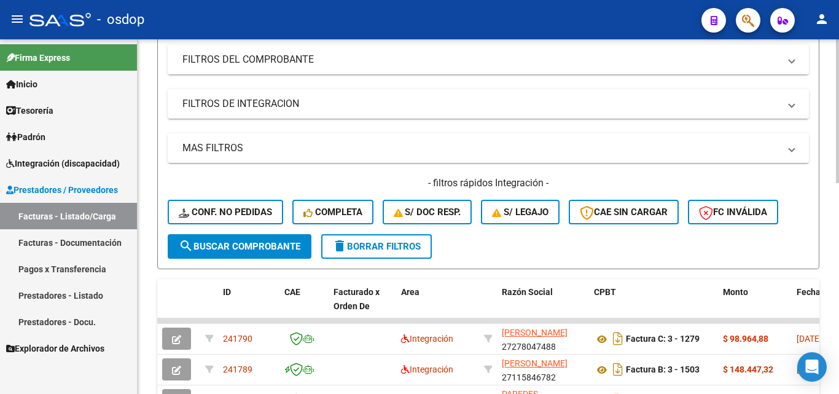
scroll to position [0, 0]
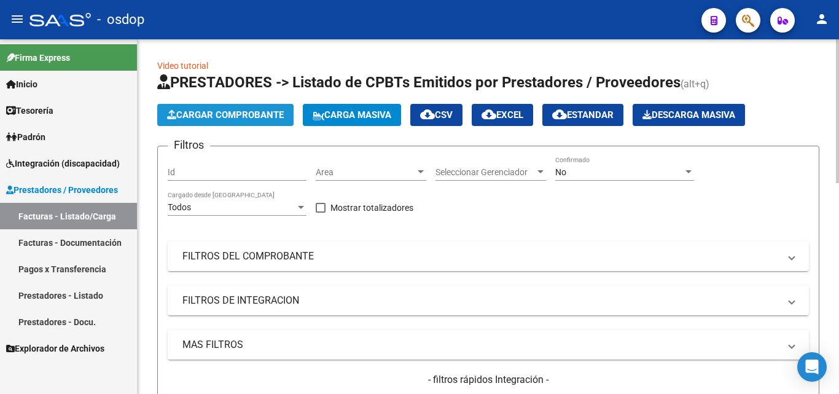
click at [260, 114] on span "Cargar Comprobante" at bounding box center [225, 114] width 117 height 11
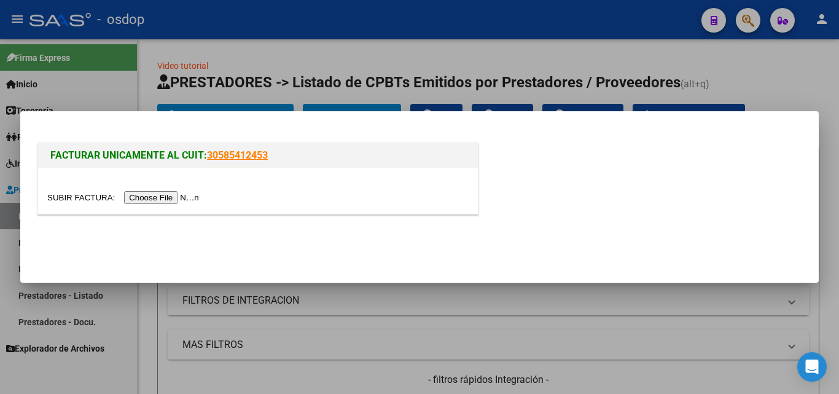
click at [187, 199] on input "file" at bounding box center [124, 197] width 155 height 13
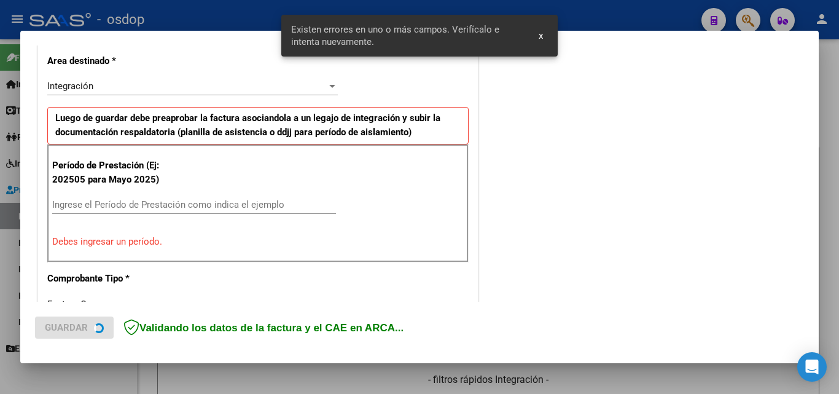
scroll to position [300, 0]
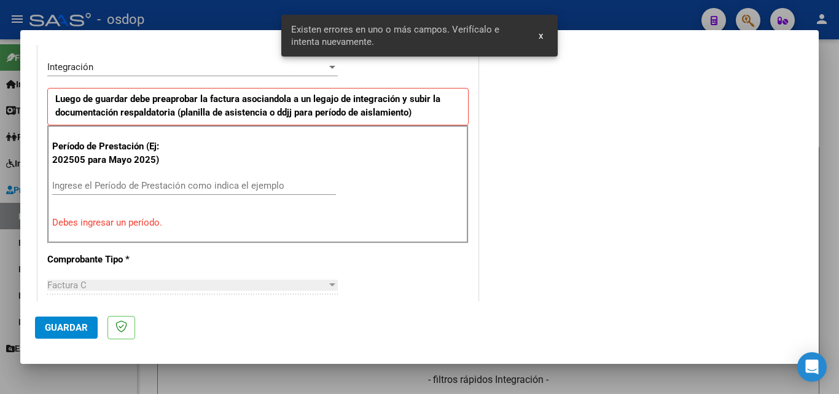
click at [69, 181] on input "Ingrese el Período de Prestación como indica el ejemplo" at bounding box center [194, 185] width 284 height 11
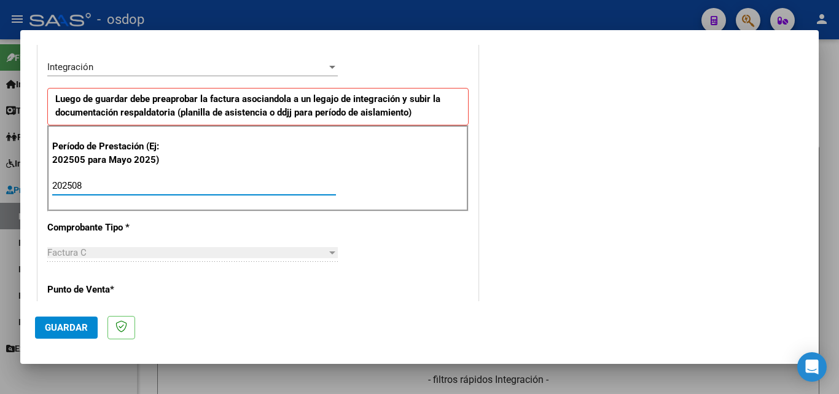
type input "202508"
click at [52, 325] on span "Guardar" at bounding box center [66, 327] width 43 height 11
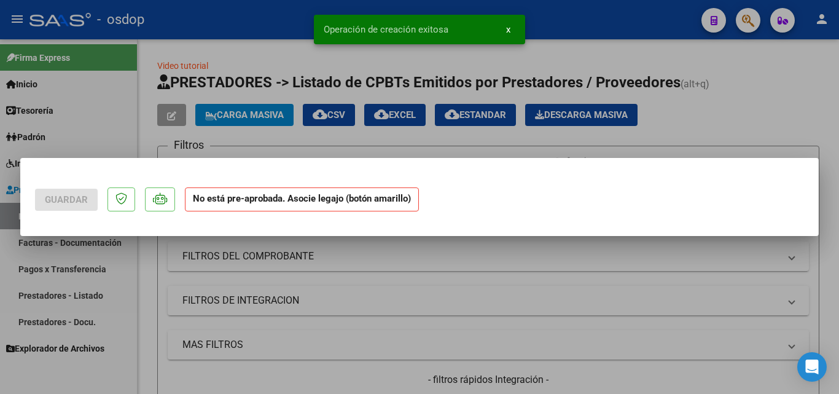
scroll to position [0, 0]
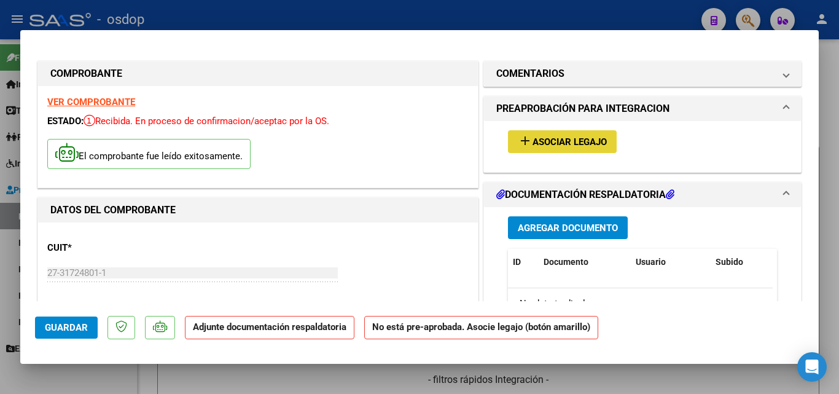
click at [518, 136] on mat-icon "add" at bounding box center [525, 140] width 15 height 15
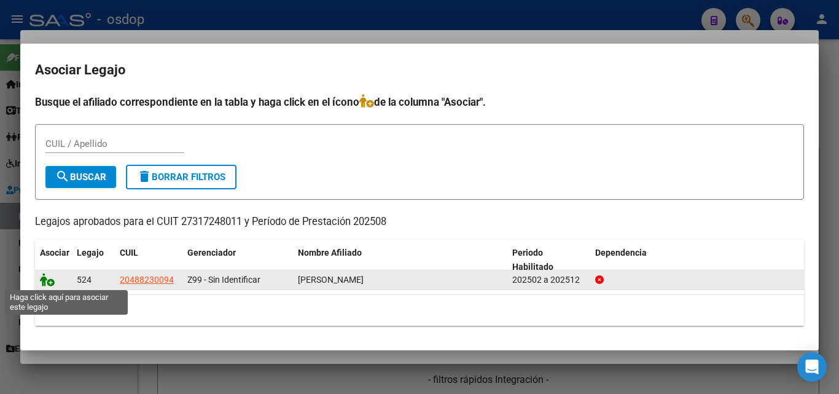
click at [43, 281] on icon at bounding box center [47, 280] width 15 height 14
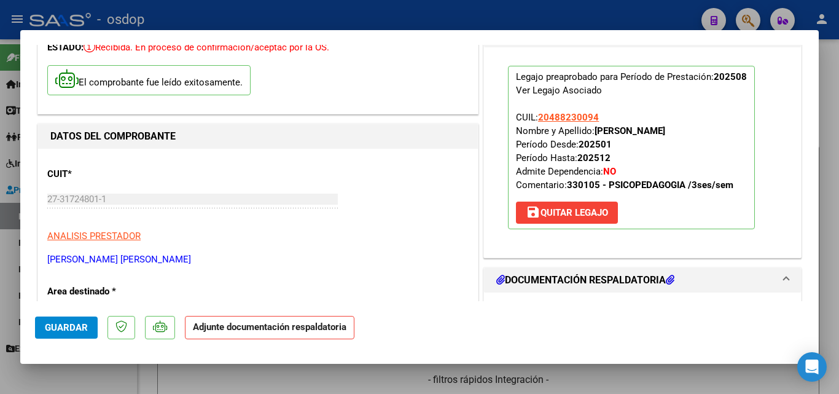
scroll to position [123, 0]
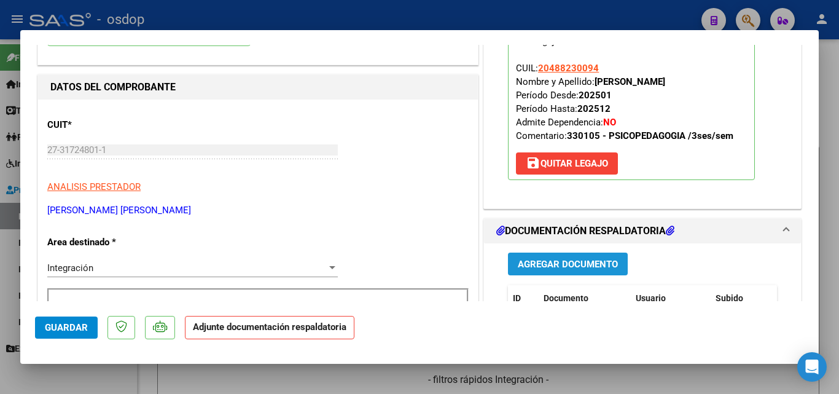
click at [592, 262] on span "Agregar Documento" at bounding box center [568, 264] width 100 height 11
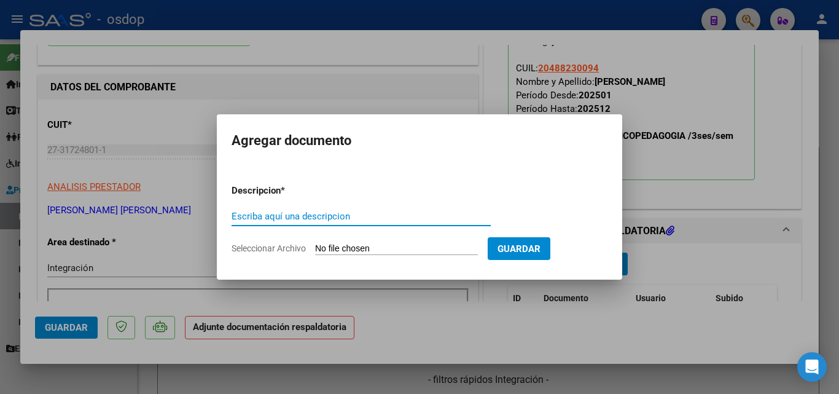
click at [269, 214] on input "Escriba aquí una descripcion" at bounding box center [361, 216] width 259 height 11
type input "DDJJ"
click at [353, 248] on input "Seleccionar Archivo" at bounding box center [396, 249] width 163 height 12
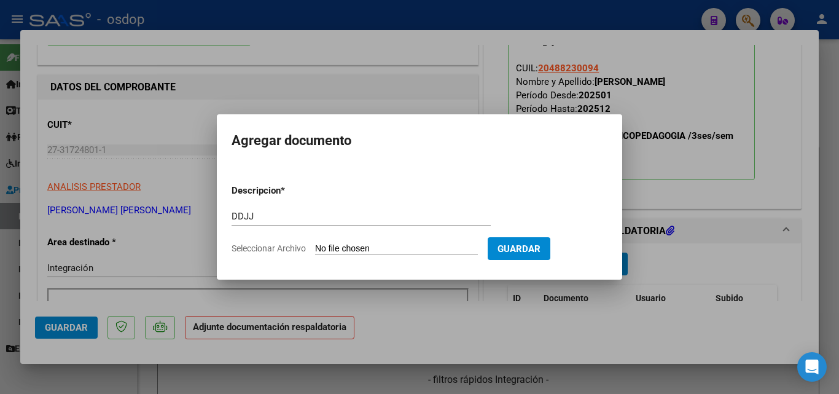
type input "C:\fakepath\[PERSON_NAME].pdf"
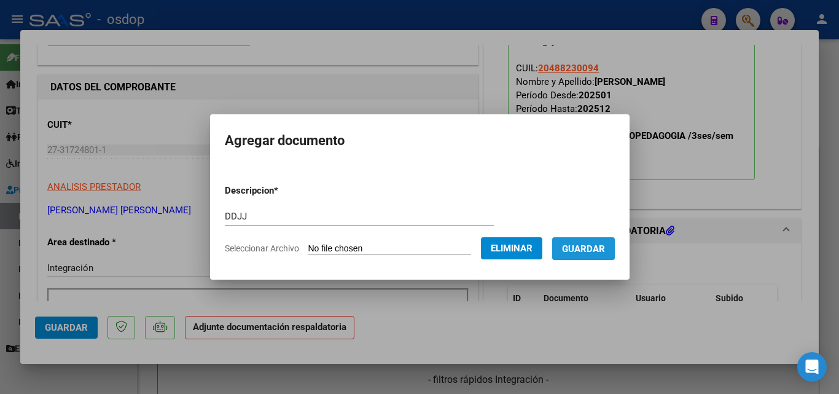
click at [598, 248] on span "Guardar" at bounding box center [583, 248] width 43 height 11
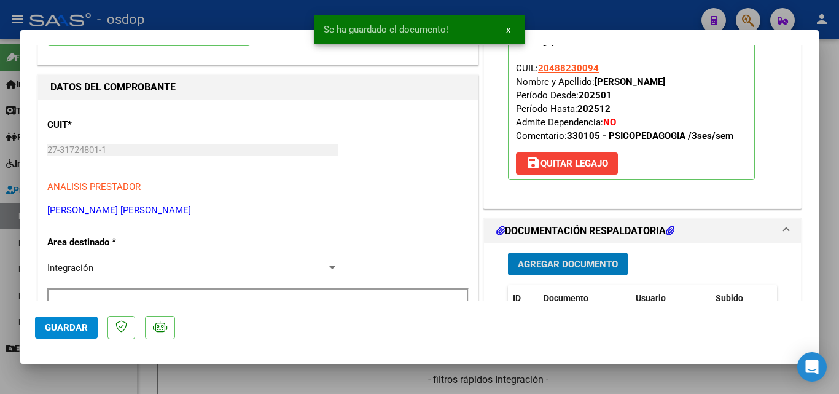
click at [575, 18] on div at bounding box center [419, 197] width 839 height 394
type input "$ 0,00"
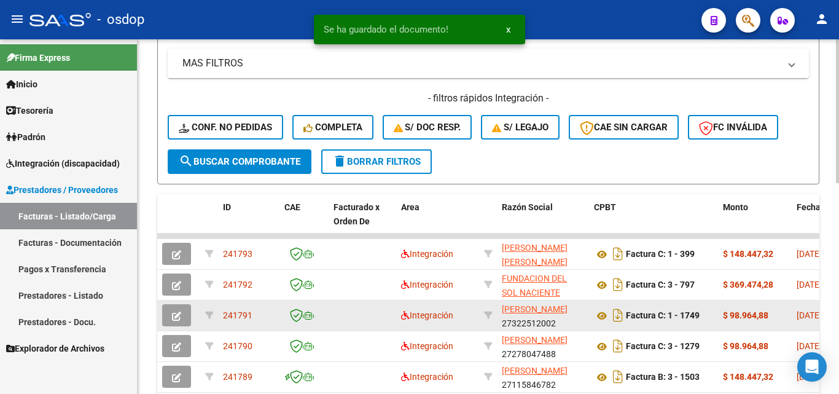
scroll to position [307, 0]
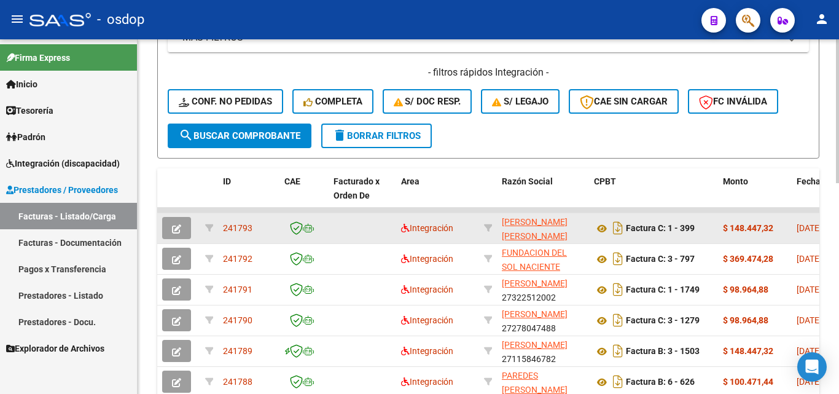
drag, startPoint x: 261, startPoint y: 229, endPoint x: 224, endPoint y: 225, distance: 37.1
click at [224, 225] on div "241793" at bounding box center [249, 228] width 52 height 14
copy span "241793"
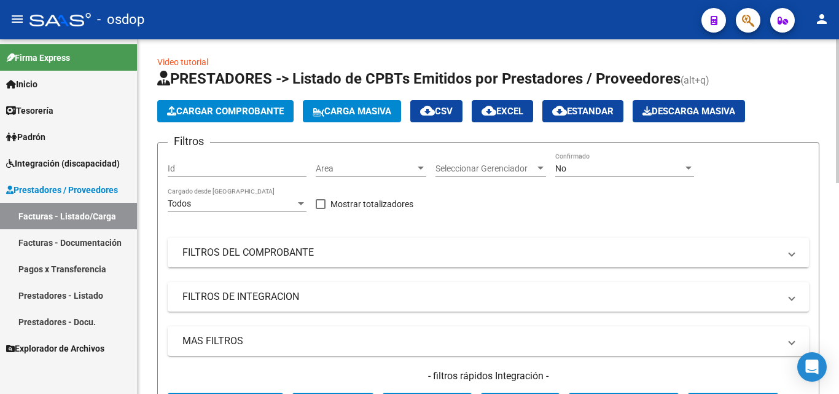
scroll to position [0, 0]
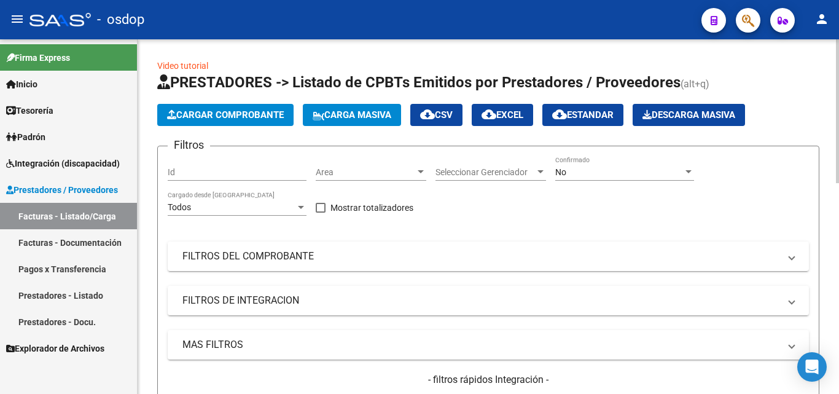
click at [263, 115] on span "Cargar Comprobante" at bounding box center [225, 114] width 117 height 11
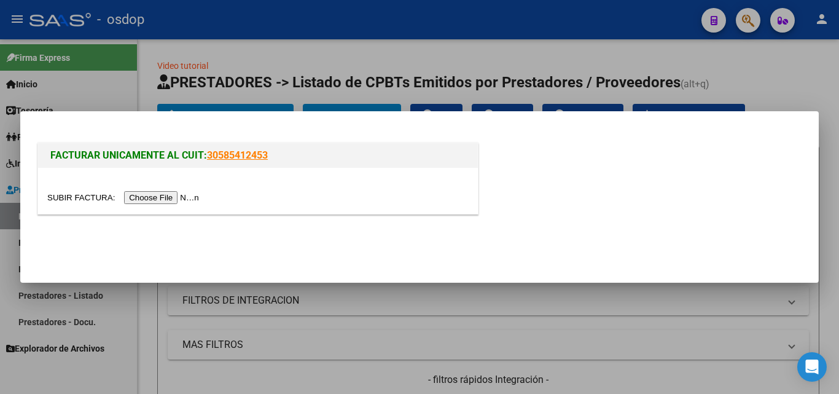
click at [177, 200] on input "file" at bounding box center [124, 197] width 155 height 13
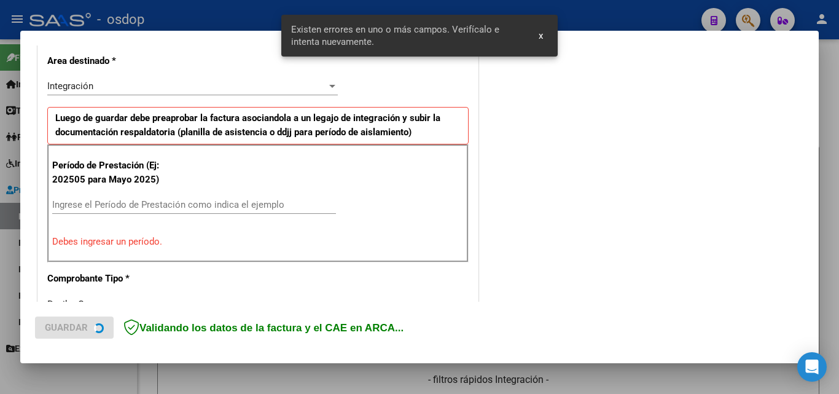
scroll to position [300, 0]
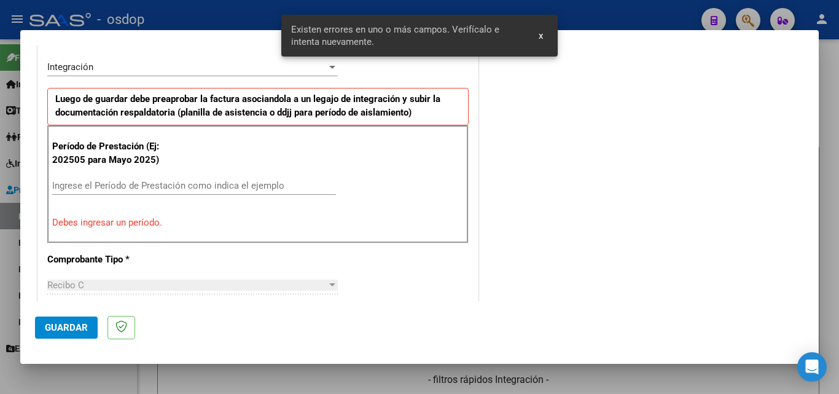
click at [103, 188] on input "Ingrese el Período de Prestación como indica el ejemplo" at bounding box center [194, 185] width 284 height 11
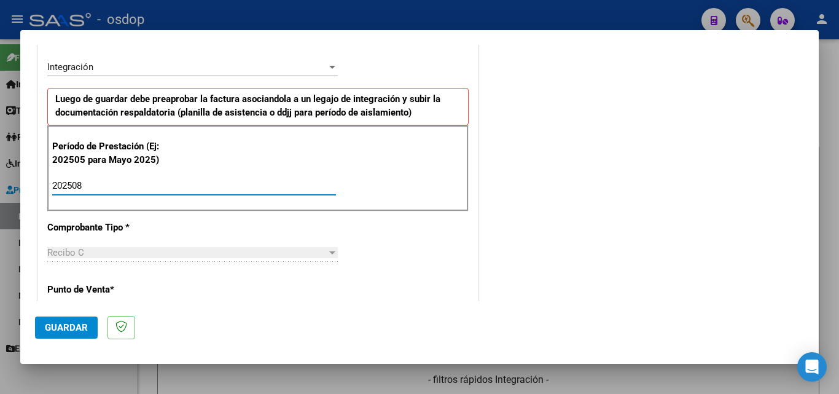
type input "202508"
click at [71, 325] on span "Guardar" at bounding box center [66, 327] width 43 height 11
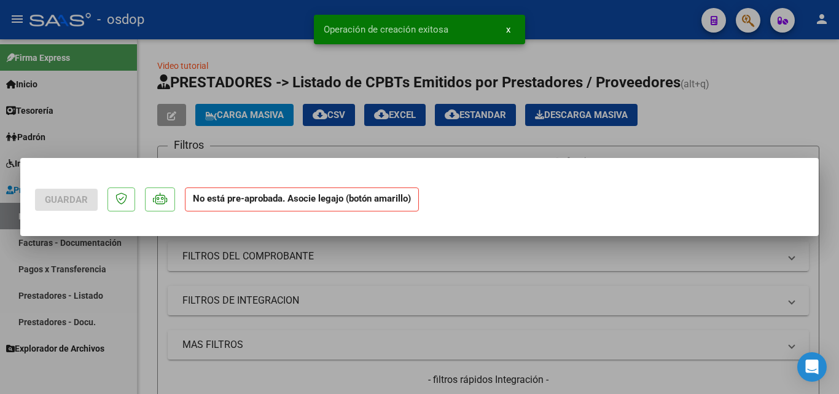
scroll to position [0, 0]
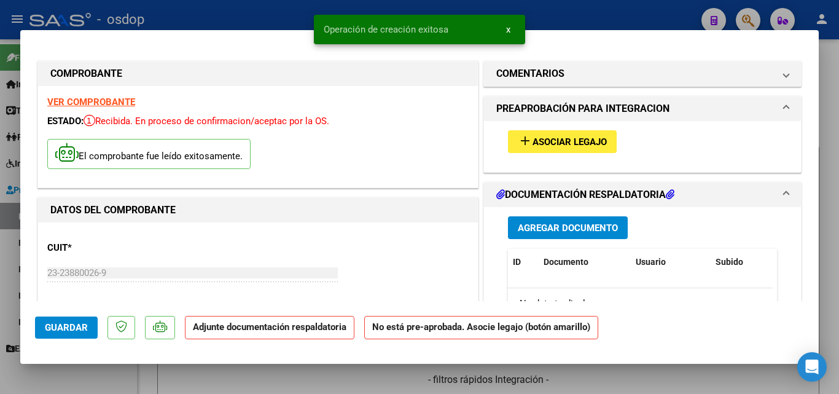
click at [520, 140] on mat-icon "add" at bounding box center [525, 140] width 15 height 15
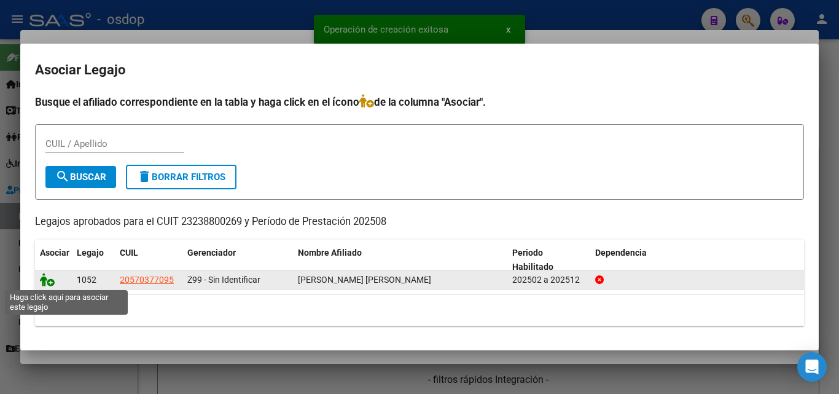
click at [45, 285] on icon at bounding box center [47, 280] width 15 height 14
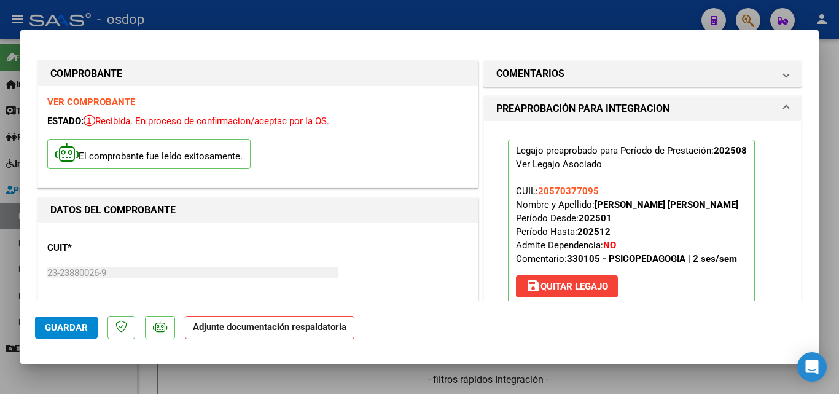
scroll to position [123, 0]
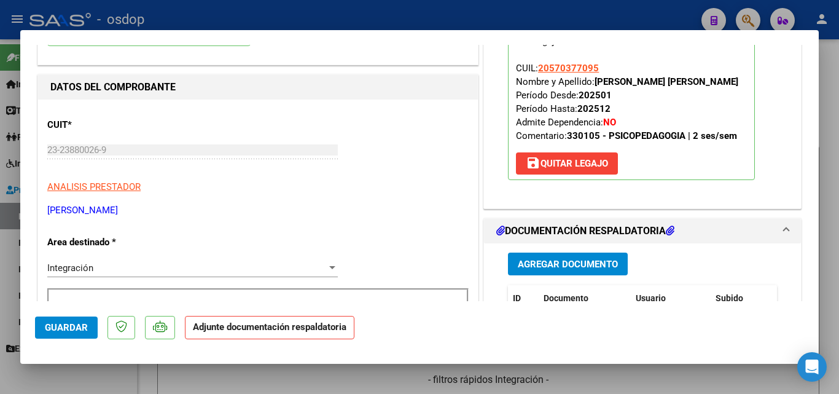
click at [520, 270] on button "Agregar Documento" at bounding box center [568, 263] width 120 height 23
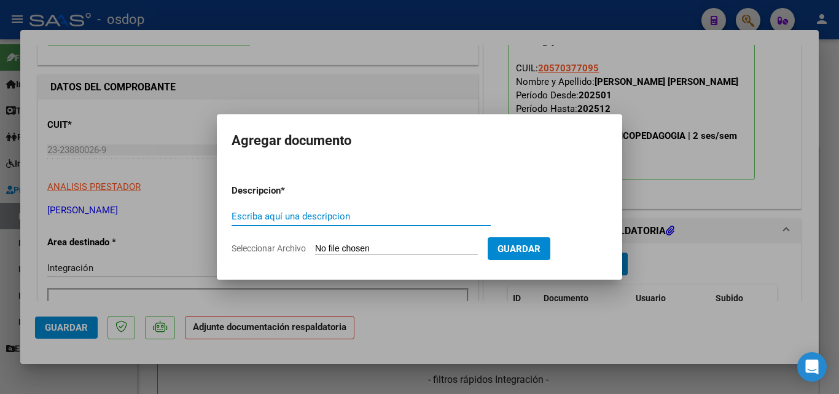
click at [268, 220] on input "Escriba aquí una descripcion" at bounding box center [361, 216] width 259 height 11
type input "DDJJ"
click at [341, 243] on input "Seleccionar Archivo" at bounding box center [396, 249] width 163 height 12
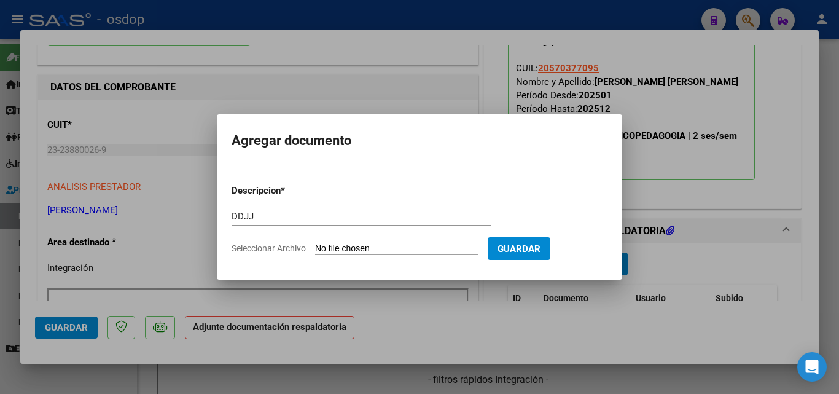
type input "C:\fakepath\[PERSON_NAME] .pdf"
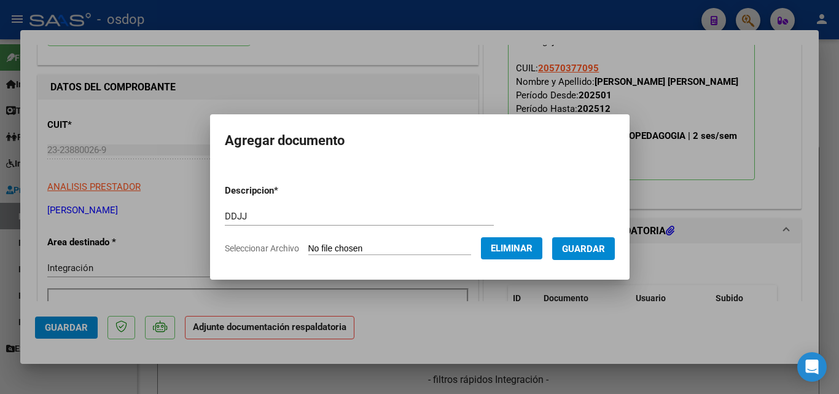
click at [590, 249] on span "Guardar" at bounding box center [583, 248] width 43 height 11
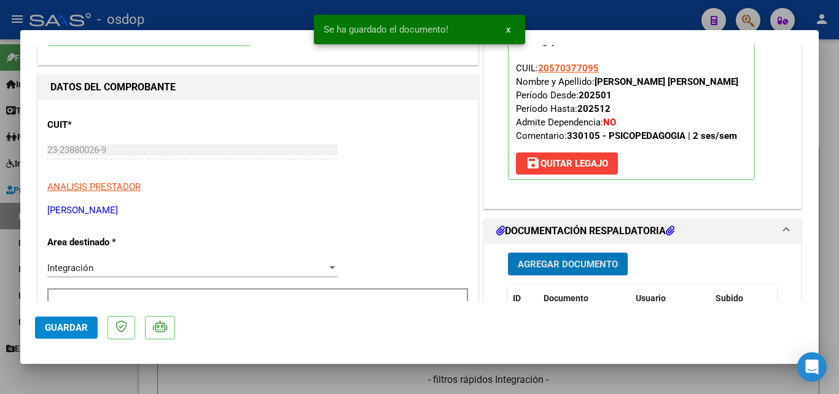
click at [534, 9] on div "Se ha guardado el documento! x" at bounding box center [419, 29] width 241 height 59
click at [558, 12] on div at bounding box center [419, 197] width 839 height 394
type input "$ 0,00"
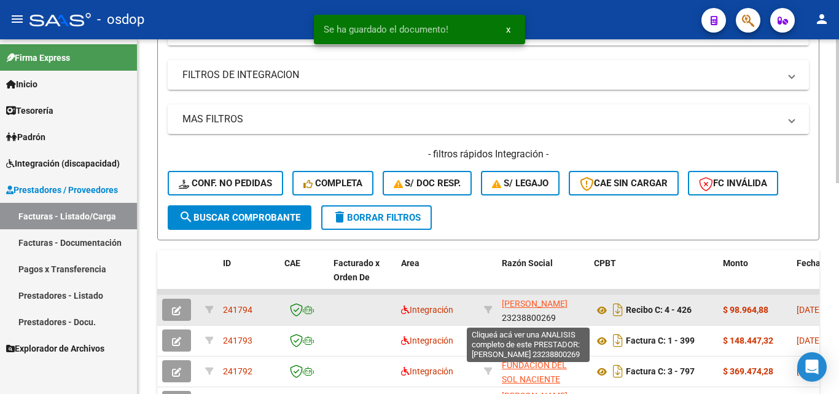
scroll to position [246, 0]
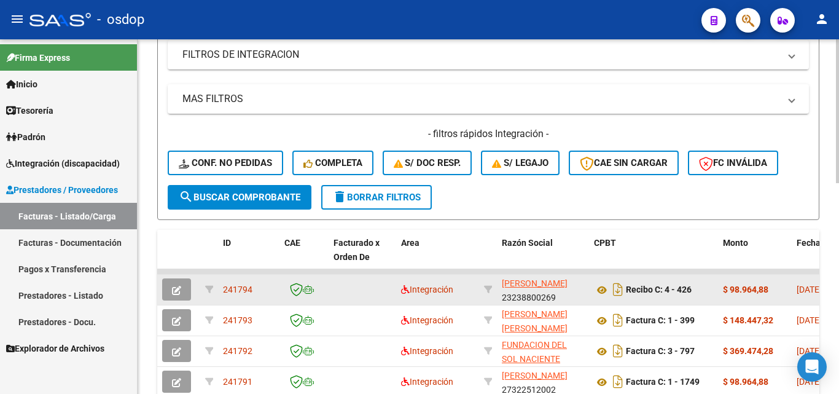
drag, startPoint x: 253, startPoint y: 288, endPoint x: 215, endPoint y: 288, distance: 38.1
copy div "241794"
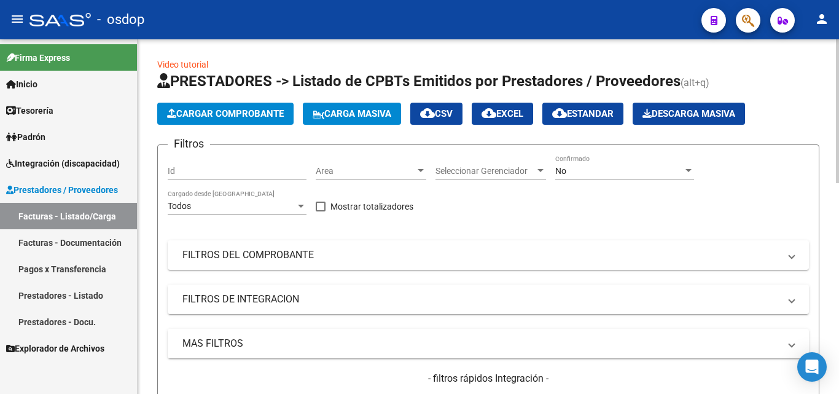
scroll to position [0, 0]
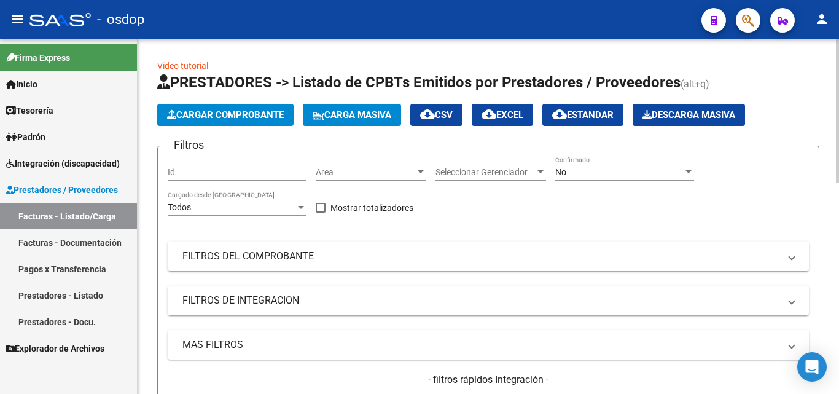
click at [224, 119] on span "Cargar Comprobante" at bounding box center [225, 114] width 117 height 11
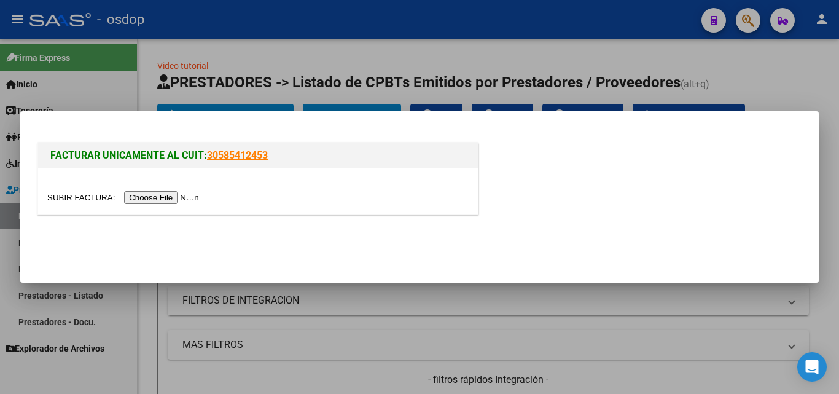
click at [161, 197] on input "file" at bounding box center [124, 197] width 155 height 13
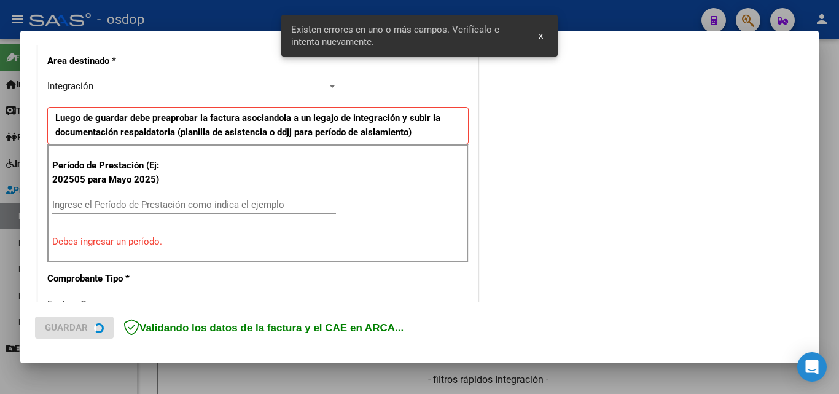
scroll to position [300, 0]
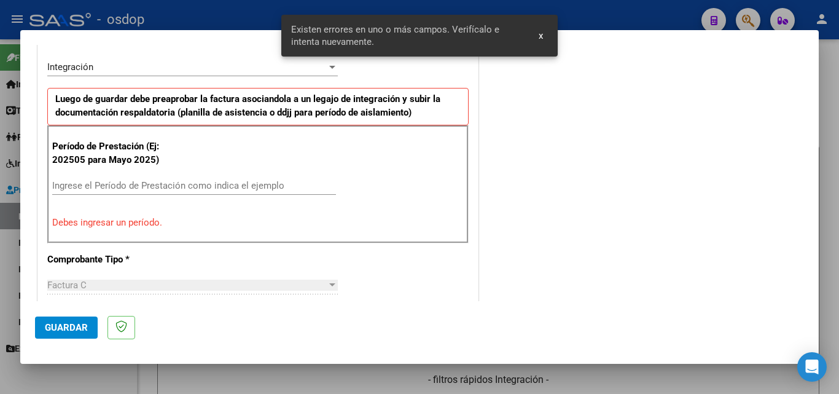
click at [70, 184] on input "Ingrese el Período de Prestación como indica el ejemplo" at bounding box center [194, 185] width 284 height 11
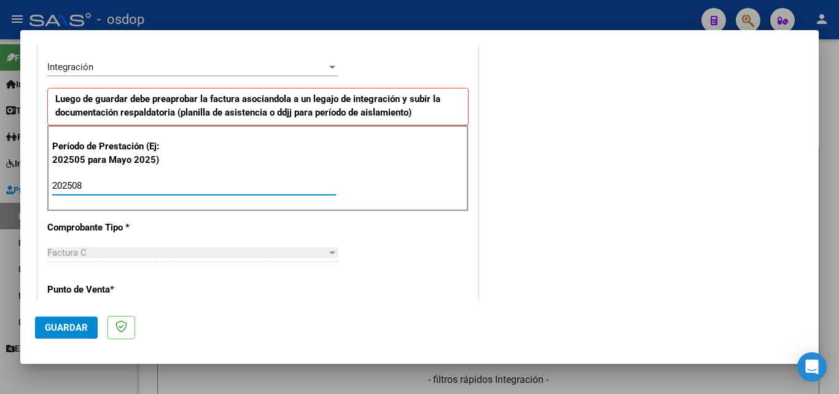
type input "202508"
click at [77, 328] on span "Guardar" at bounding box center [66, 327] width 43 height 11
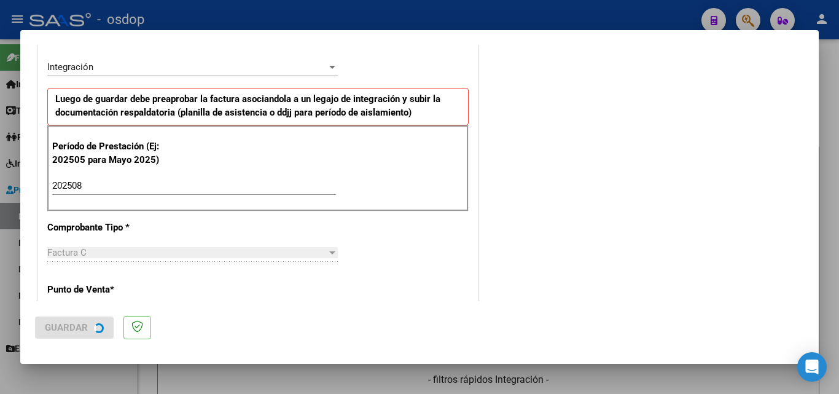
scroll to position [0, 0]
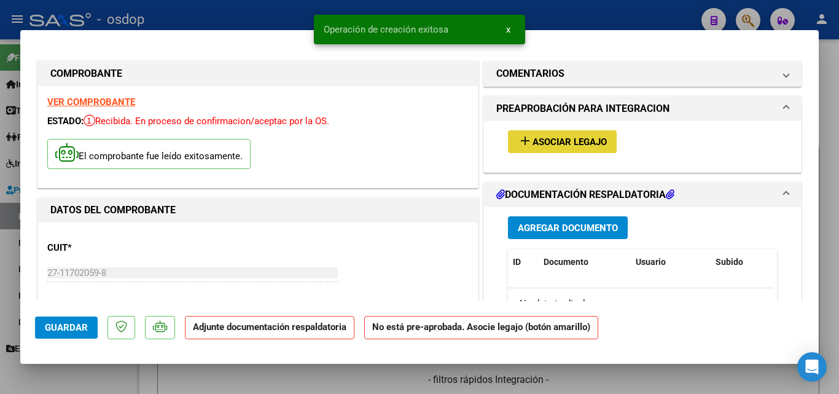
click at [518, 140] on mat-icon "add" at bounding box center [525, 140] width 15 height 15
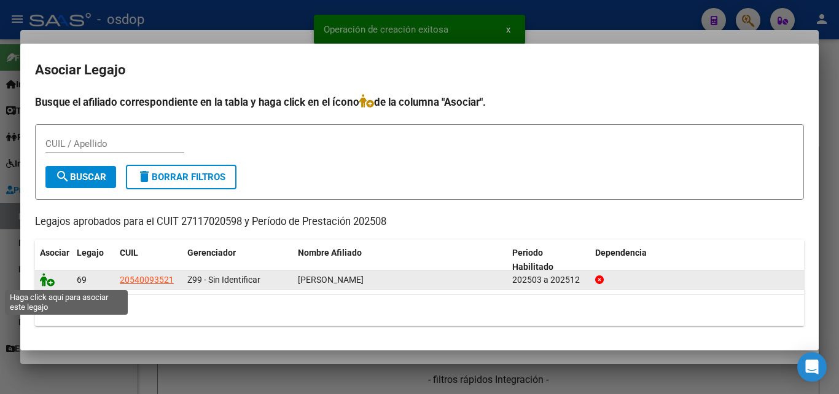
click at [44, 276] on icon at bounding box center [47, 280] width 15 height 14
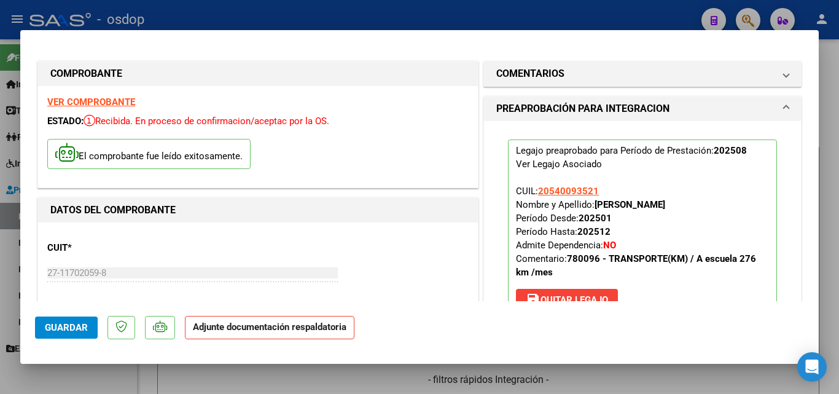
scroll to position [123, 0]
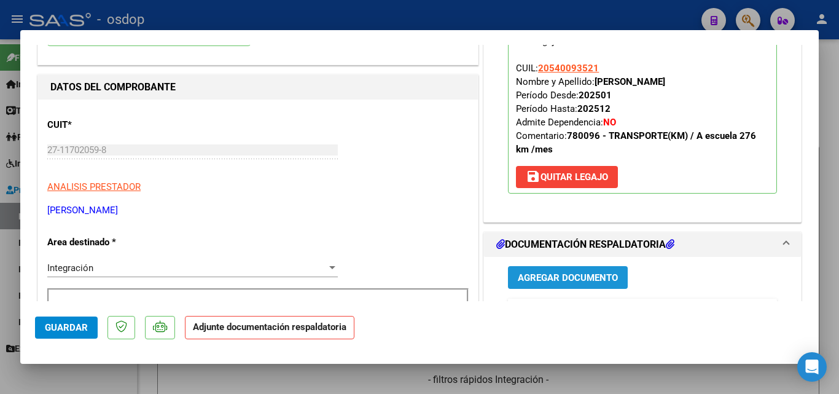
click at [602, 273] on span "Agregar Documento" at bounding box center [568, 277] width 100 height 11
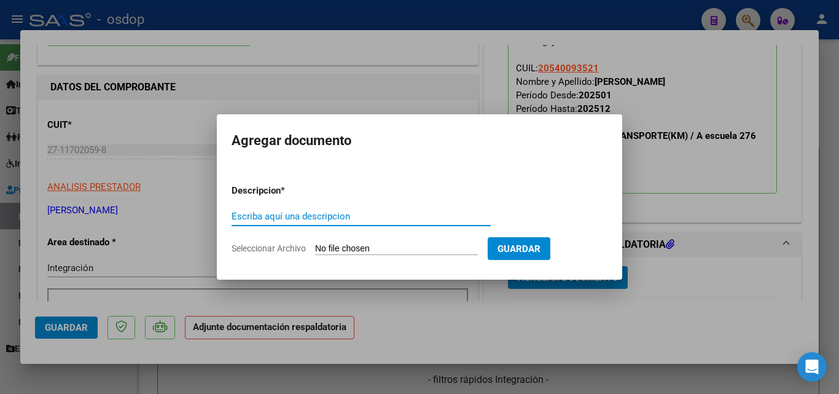
click at [284, 217] on input "Escriba aquí una descripcion" at bounding box center [361, 216] width 259 height 11
type input "ddjj"
click at [356, 248] on input "Seleccionar Archivo" at bounding box center [396, 249] width 163 height 12
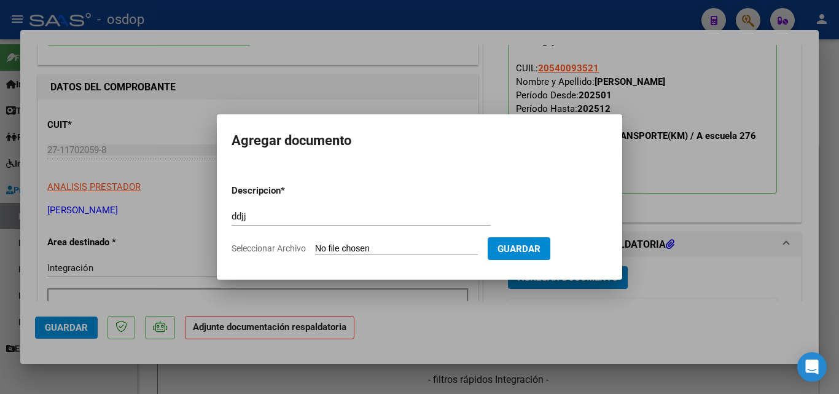
type input "C:\fakepath\planilla [PERSON_NAME].pdf"
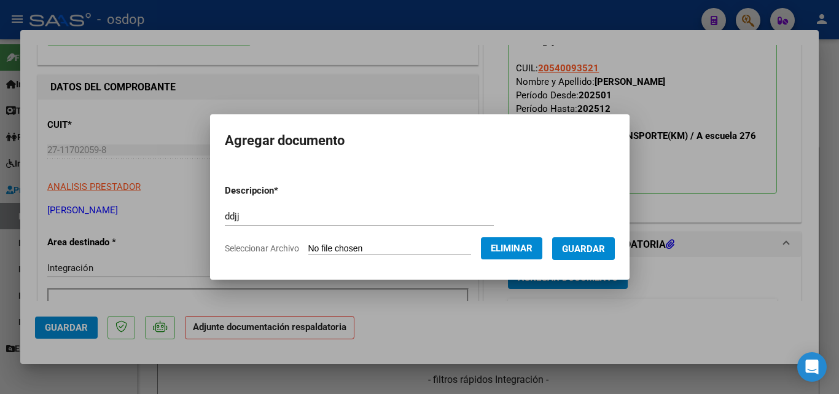
click at [595, 253] on span "Guardar" at bounding box center [583, 248] width 43 height 11
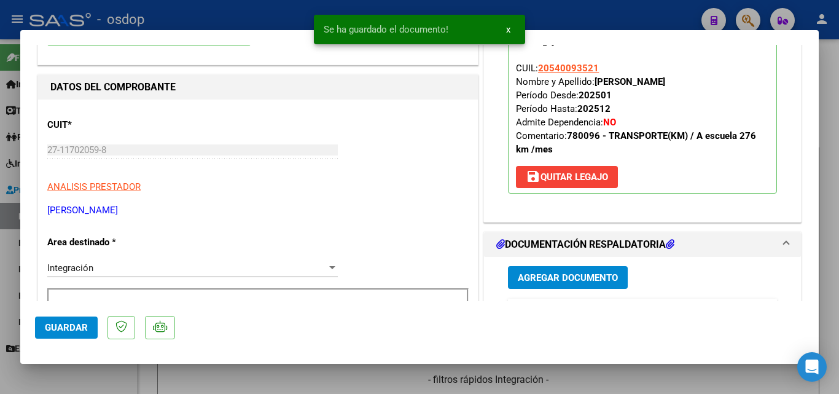
click at [552, 18] on div at bounding box center [419, 197] width 839 height 394
type input "$ 0,00"
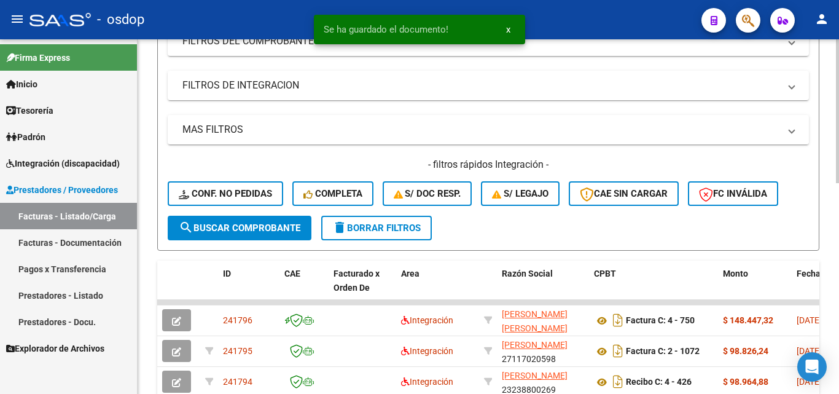
scroll to position [246, 0]
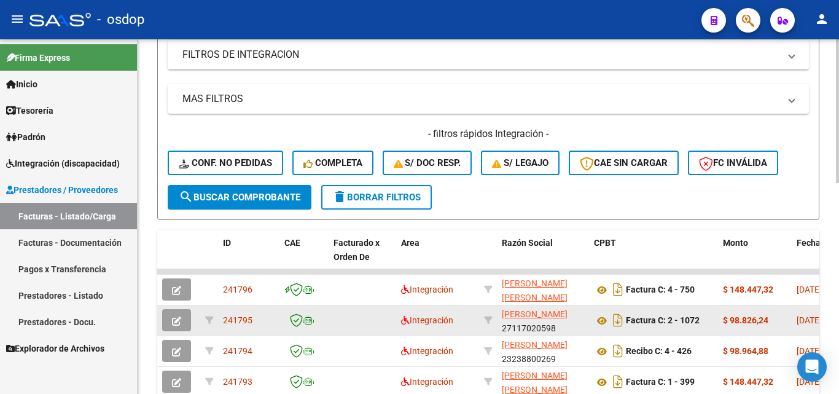
drag, startPoint x: 254, startPoint y: 319, endPoint x: 224, endPoint y: 317, distance: 30.2
click at [224, 317] on div "241795" at bounding box center [249, 320] width 52 height 14
copy span "241795"
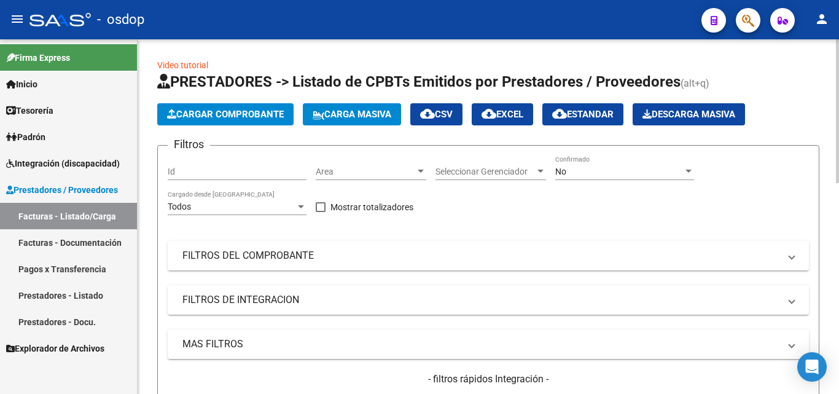
scroll to position [0, 0]
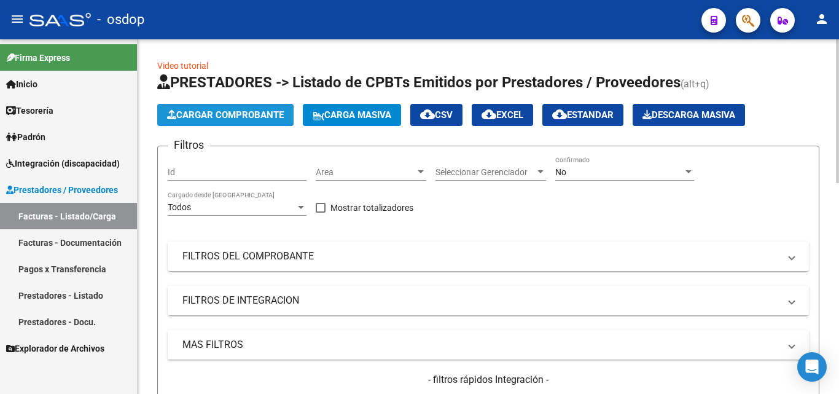
click at [237, 114] on span "Cargar Comprobante" at bounding box center [225, 114] width 117 height 11
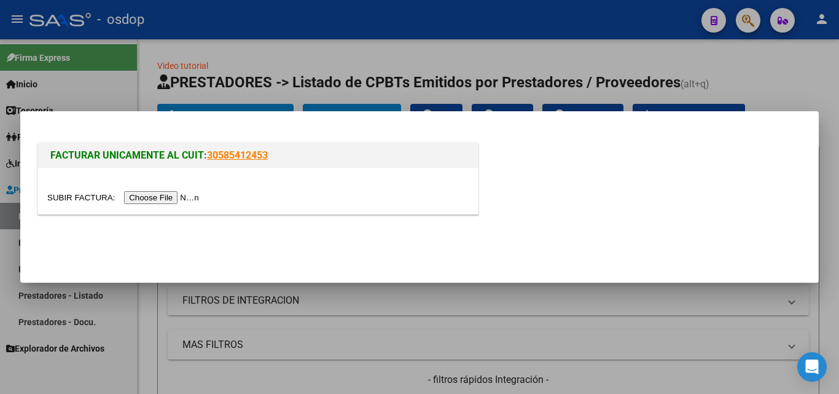
click at [137, 196] on input "file" at bounding box center [124, 197] width 155 height 13
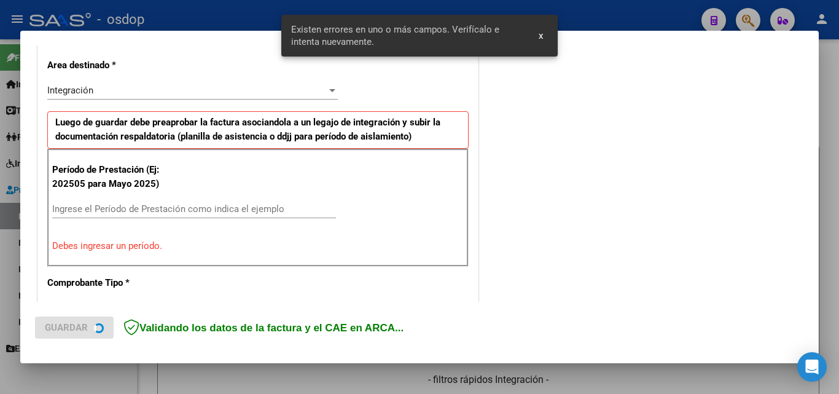
scroll to position [397, 0]
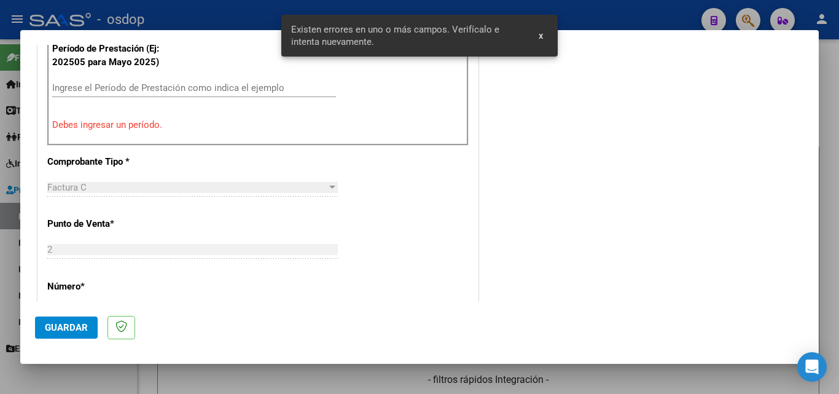
click at [86, 96] on div "Ingrese el Período de Prestación como indica el ejemplo" at bounding box center [194, 88] width 284 height 18
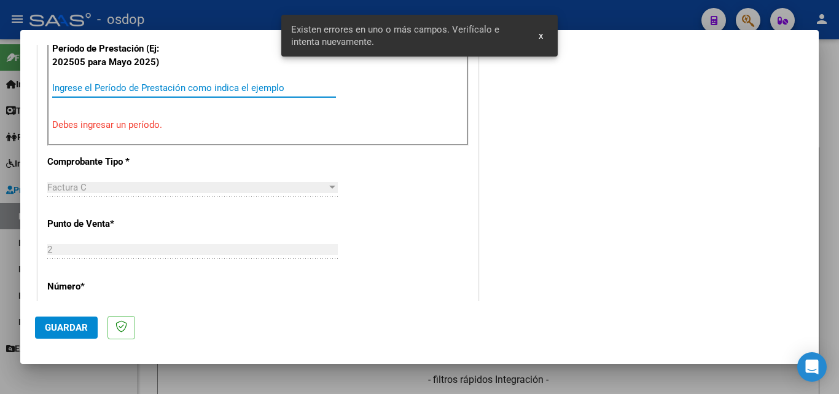
click at [77, 77] on div "Período de Prestación (Ej: 202505 para [DATE]) Ingrese el Período de Prestación…" at bounding box center [257, 87] width 421 height 118
click at [80, 92] on input "Ingrese el Período de Prestación como indica el ejemplo" at bounding box center [194, 87] width 284 height 11
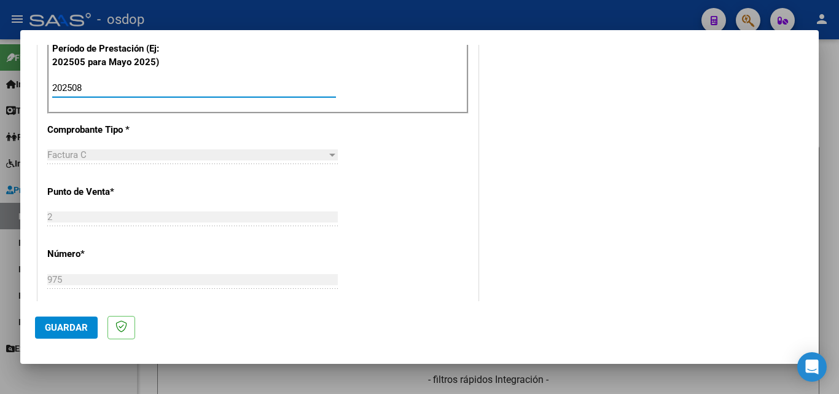
type input "202508"
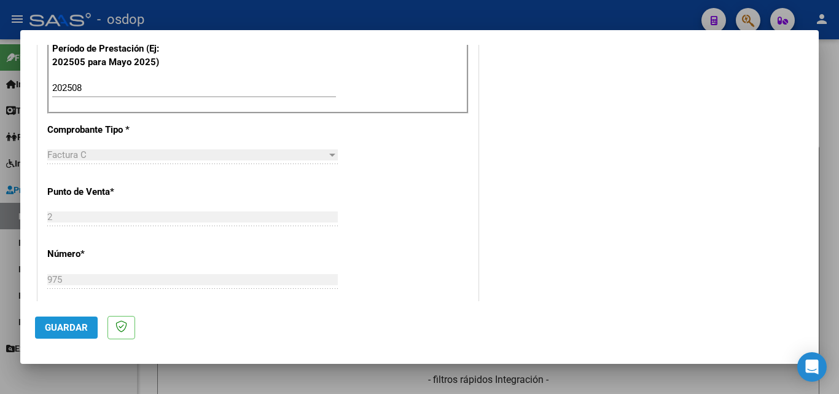
click at [69, 330] on span "Guardar" at bounding box center [66, 327] width 43 height 11
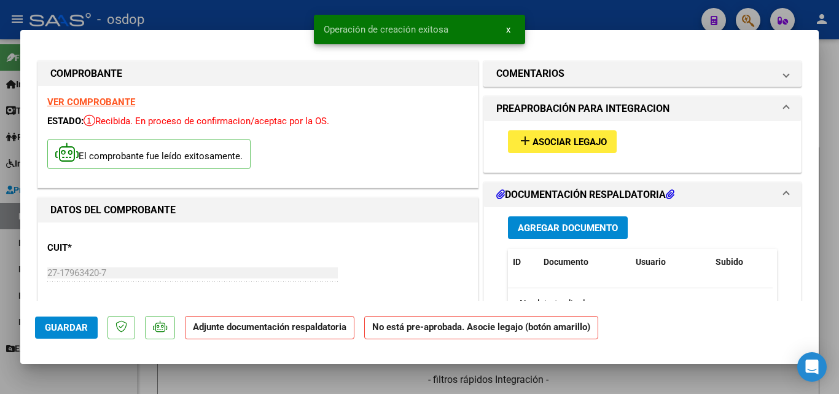
click at [518, 139] on mat-icon "add" at bounding box center [525, 140] width 15 height 15
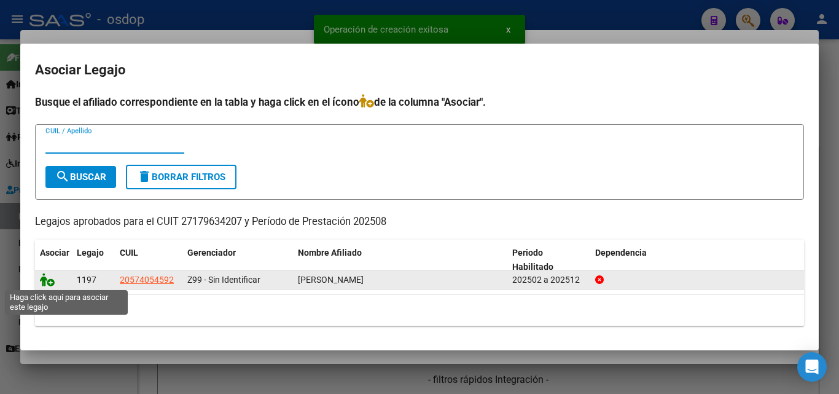
click at [51, 281] on icon at bounding box center [47, 280] width 15 height 14
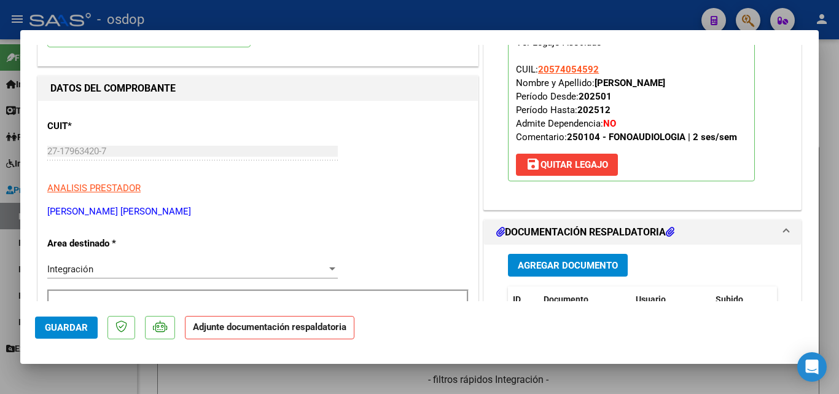
scroll to position [123, 0]
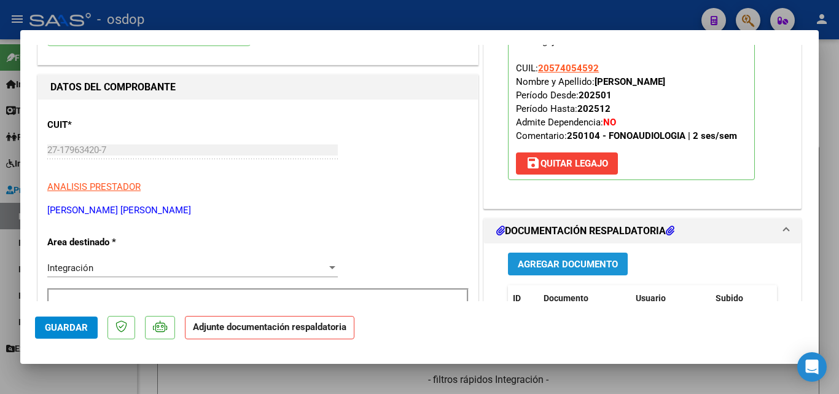
click at [555, 262] on span "Agregar Documento" at bounding box center [568, 264] width 100 height 11
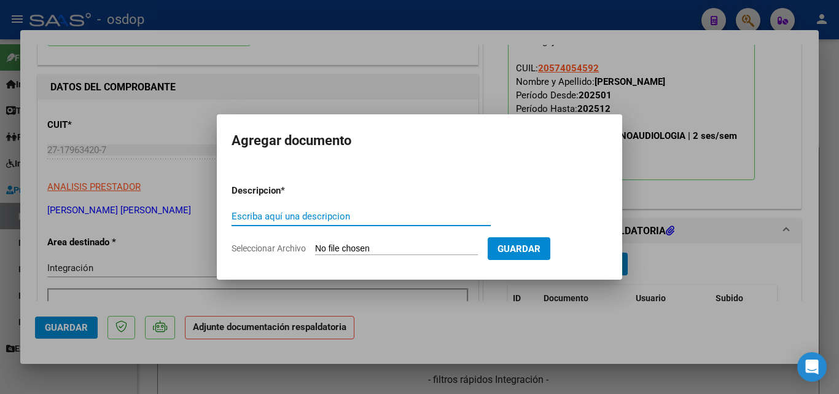
click at [262, 216] on input "Escriba aquí una descripcion" at bounding box center [361, 216] width 259 height 11
type input "DDJJ"
click at [343, 246] on input "Seleccionar Archivo" at bounding box center [396, 249] width 163 height 12
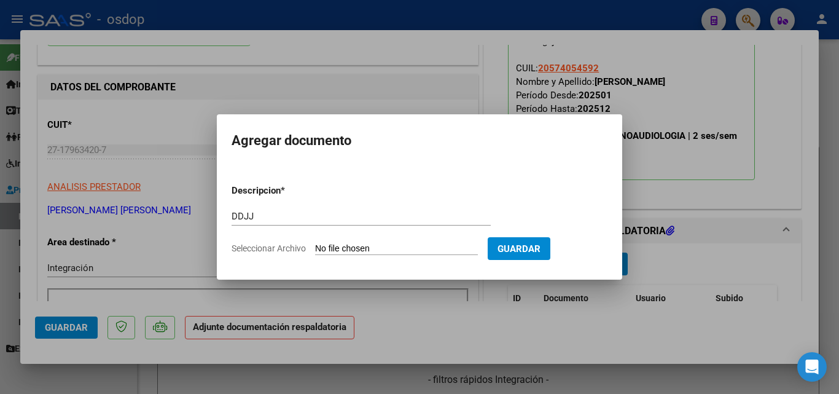
type input "C:\fakepath\moratoagosto2025.pdf"
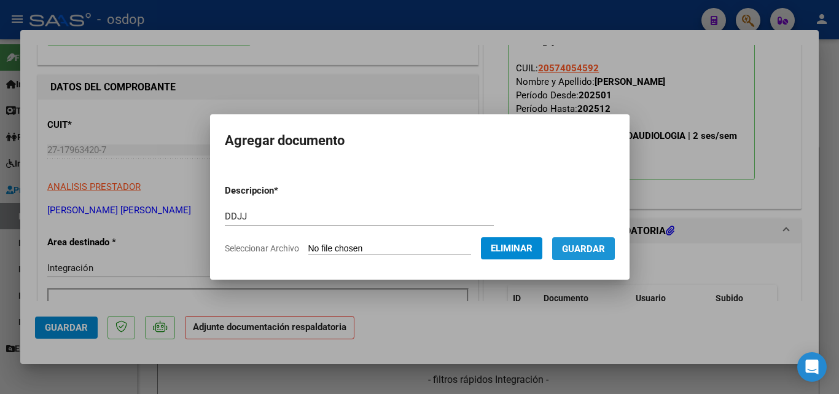
click at [583, 251] on span "Guardar" at bounding box center [583, 248] width 43 height 11
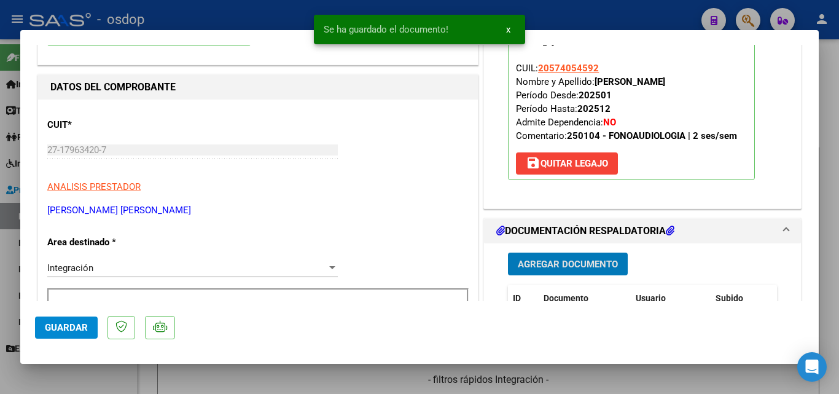
click at [508, 8] on div at bounding box center [419, 197] width 839 height 394
type input "$ 0,00"
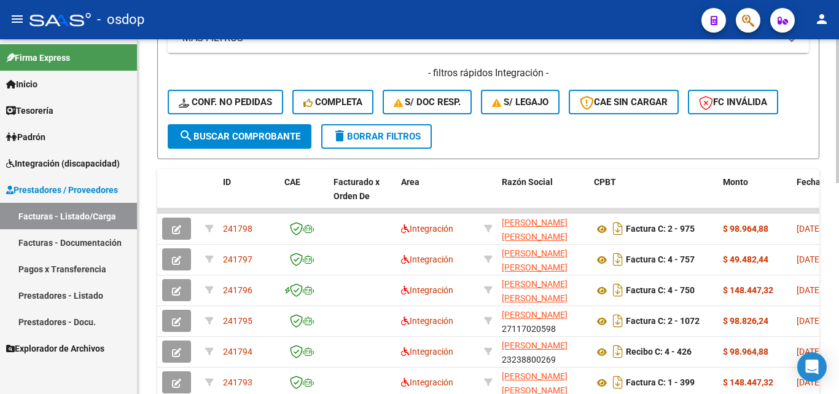
scroll to position [307, 0]
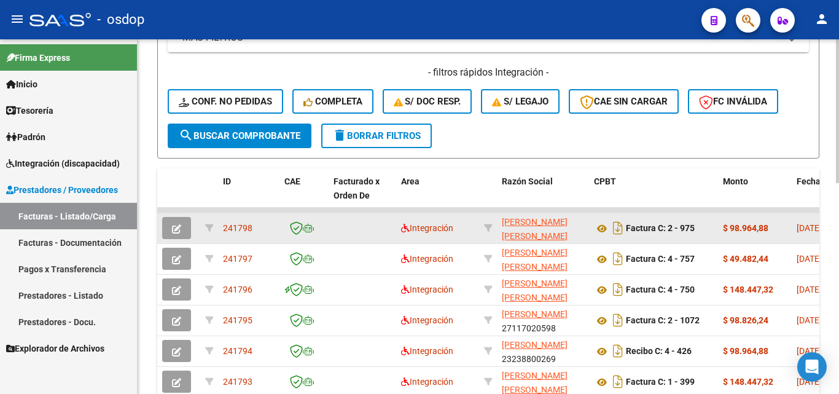
drag, startPoint x: 260, startPoint y: 227, endPoint x: 225, endPoint y: 227, distance: 35.0
click at [225, 227] on div "241798" at bounding box center [249, 228] width 52 height 14
copy span "241798"
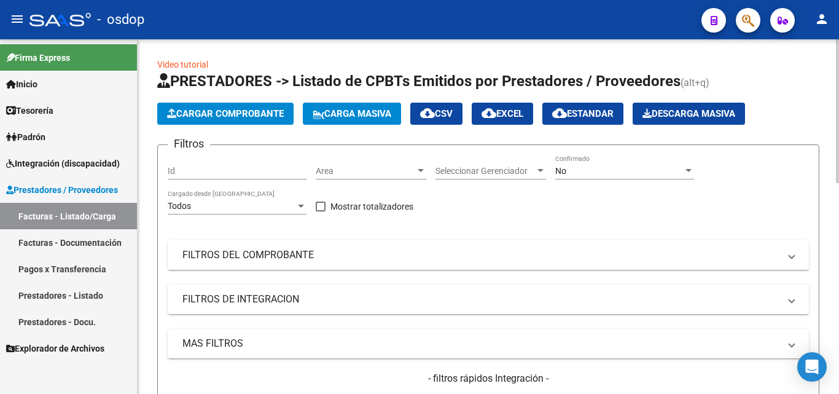
scroll to position [0, 0]
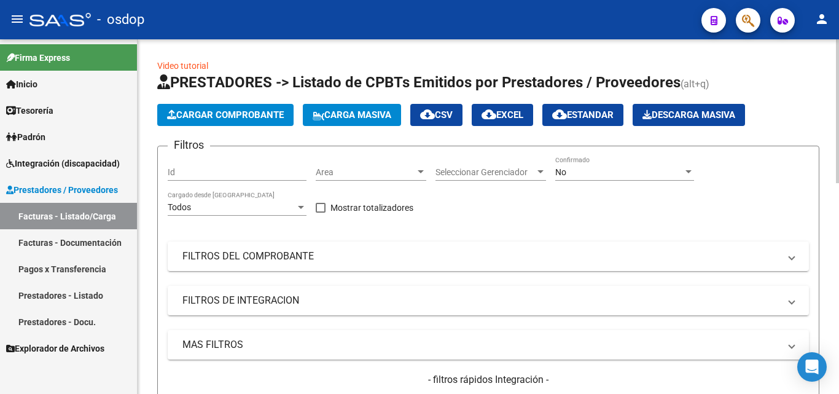
click at [258, 116] on span "Cargar Comprobante" at bounding box center [225, 114] width 117 height 11
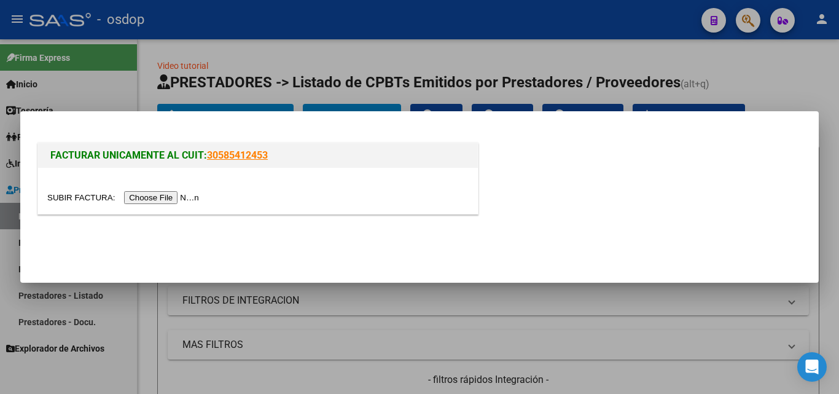
click at [171, 197] on input "file" at bounding box center [124, 197] width 155 height 13
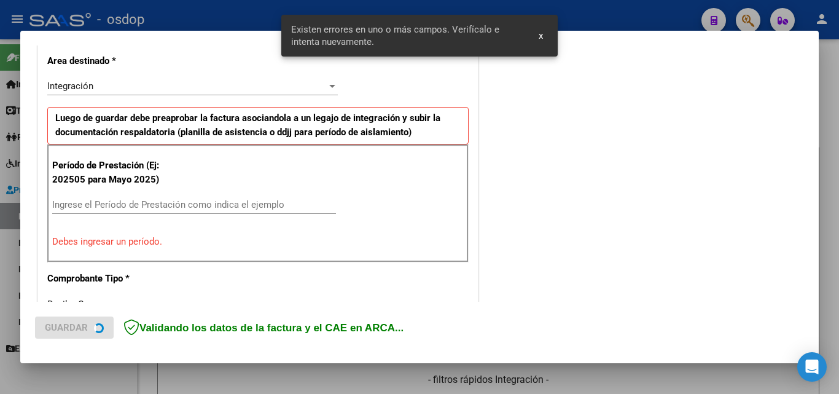
scroll to position [300, 0]
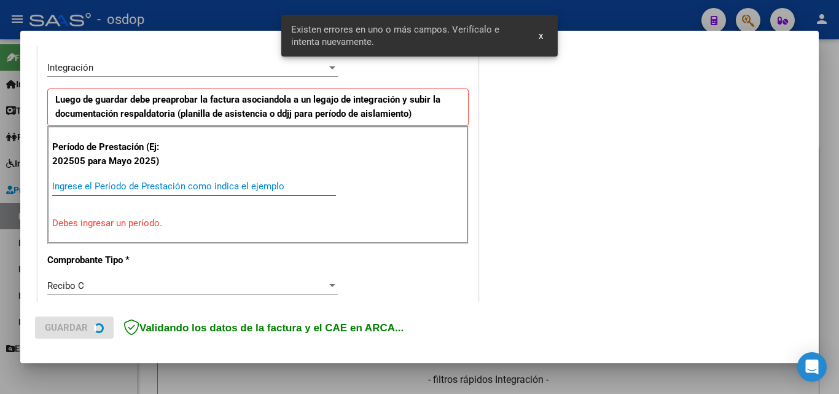
click at [61, 189] on input "Ingrese el Período de Prestación como indica el ejemplo" at bounding box center [194, 186] width 284 height 11
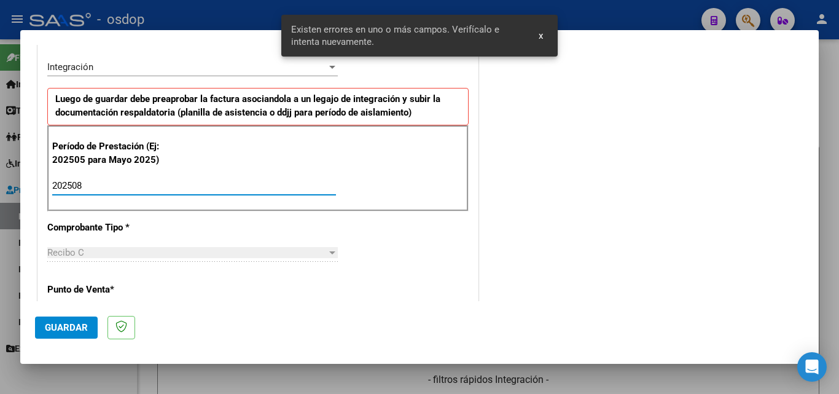
type input "202508"
click at [89, 327] on button "Guardar" at bounding box center [66, 327] width 63 height 22
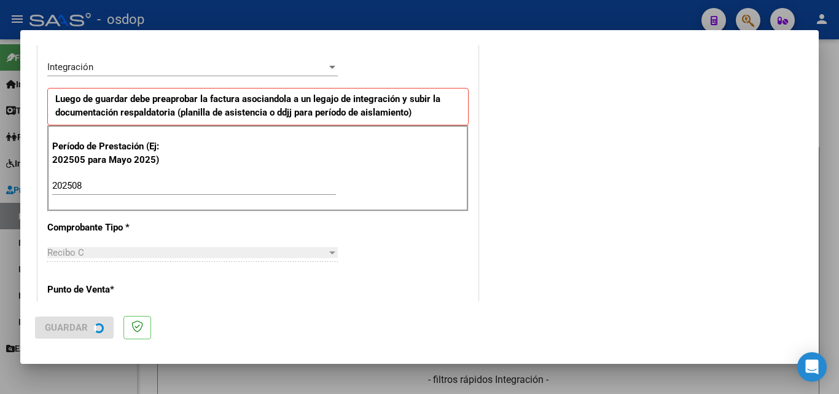
scroll to position [0, 0]
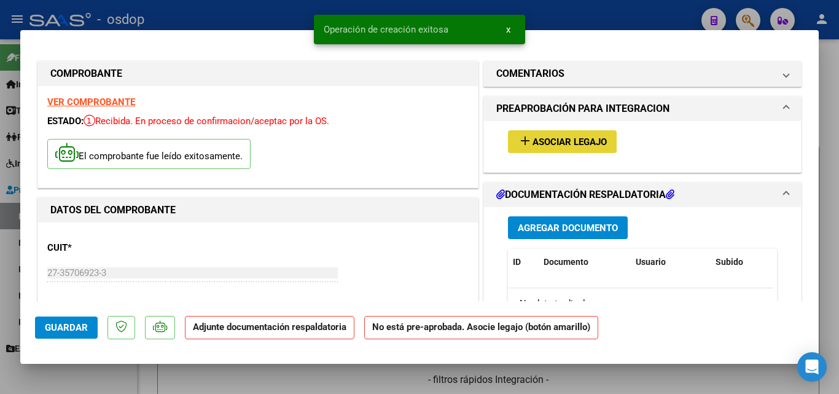
click at [520, 142] on mat-icon "add" at bounding box center [525, 140] width 15 height 15
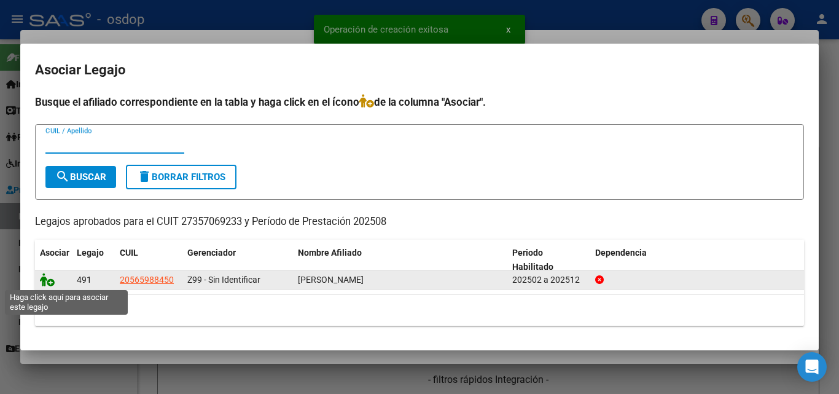
click at [44, 279] on icon at bounding box center [47, 280] width 15 height 14
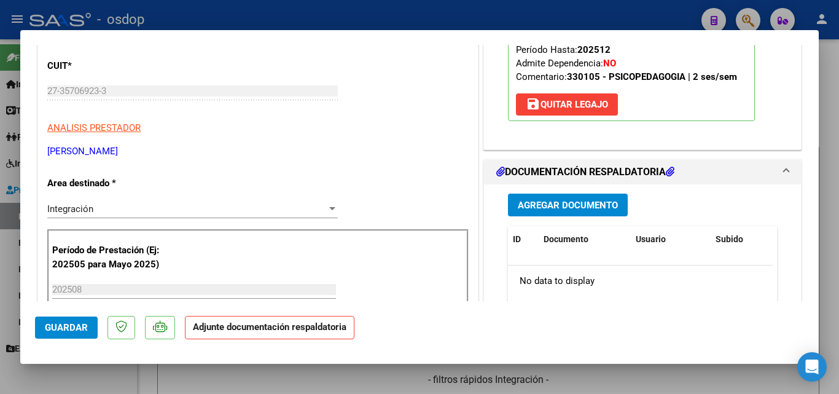
scroll to position [184, 0]
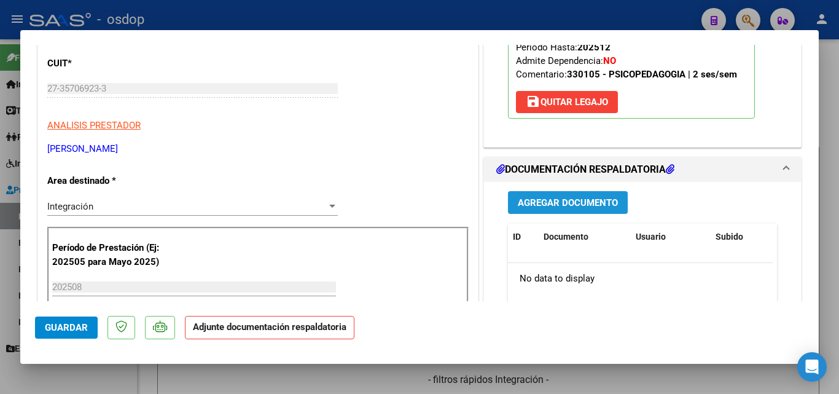
click at [563, 202] on span "Agregar Documento" at bounding box center [568, 202] width 100 height 11
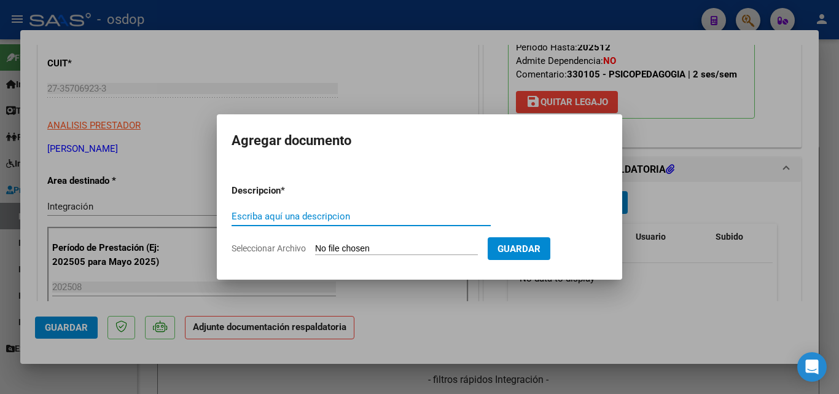
click at [309, 214] on input "Escriba aquí una descripcion" at bounding box center [361, 216] width 259 height 11
type input "DDJJ"
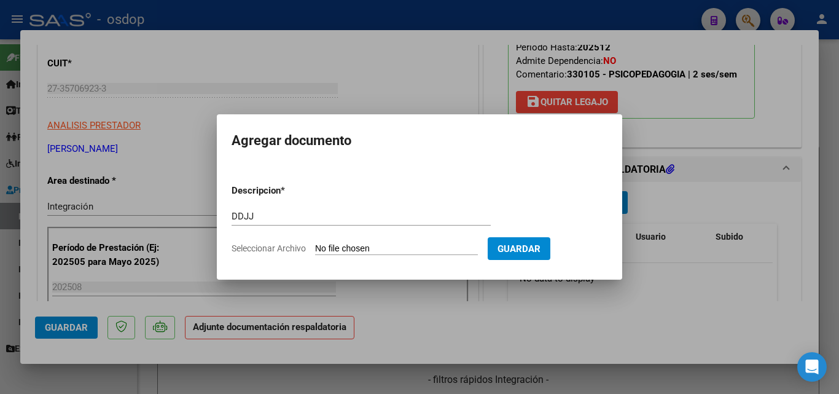
click at [329, 240] on form "Descripcion * DDJJ Escriba aquí una descripcion Seleccionar Archivo Guardar" at bounding box center [420, 219] width 376 height 90
click at [354, 246] on input "Seleccionar Archivo" at bounding box center [396, 249] width 163 height 12
type input "C:\fakepath\Asistencia [PERSON_NAME].pdf"
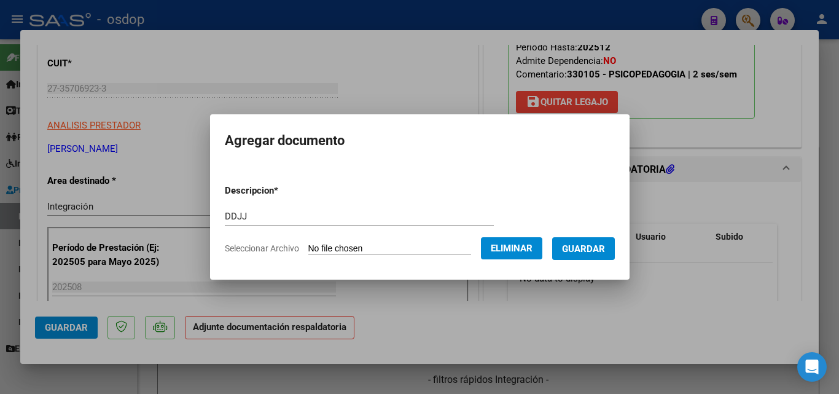
click at [615, 248] on button "Guardar" at bounding box center [583, 248] width 63 height 23
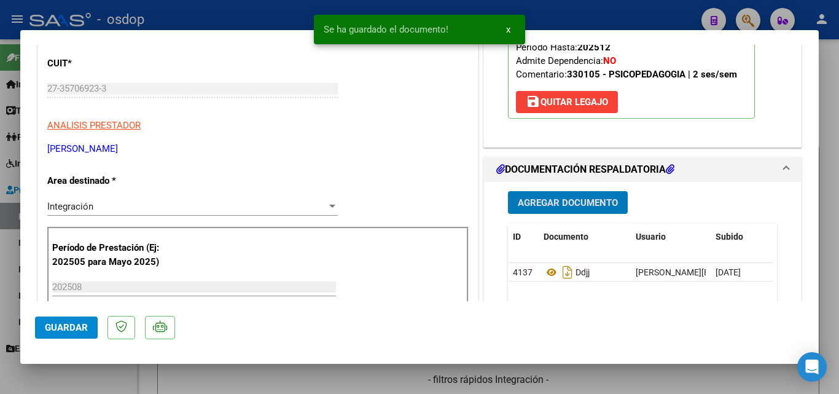
click at [571, 15] on div at bounding box center [419, 197] width 839 height 394
type input "$ 0,00"
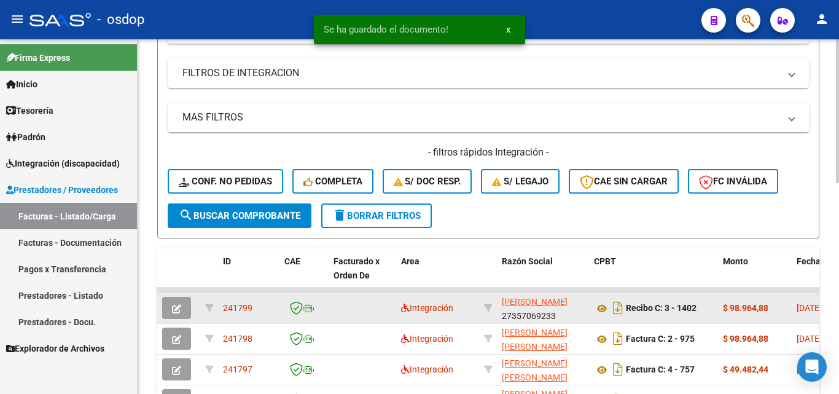
scroll to position [246, 0]
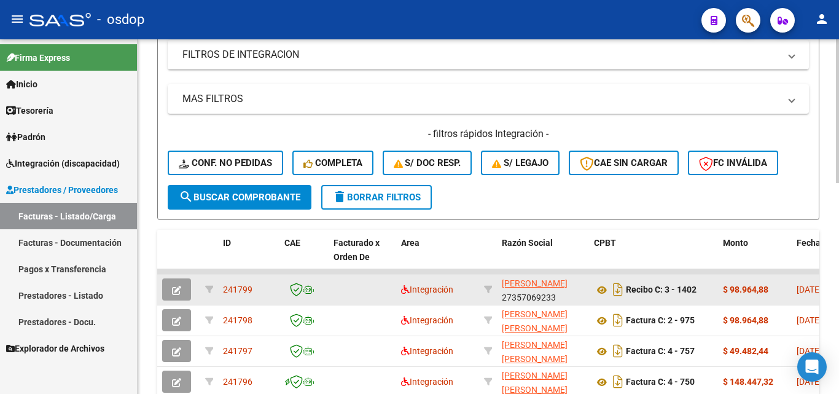
drag, startPoint x: 254, startPoint y: 289, endPoint x: 223, endPoint y: 289, distance: 31.3
click at [223, 289] on div "241799" at bounding box center [249, 290] width 52 height 14
copy span "241799"
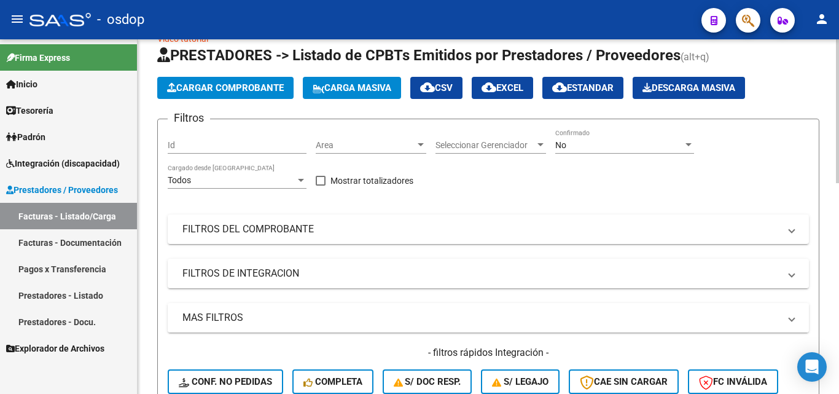
scroll to position [0, 0]
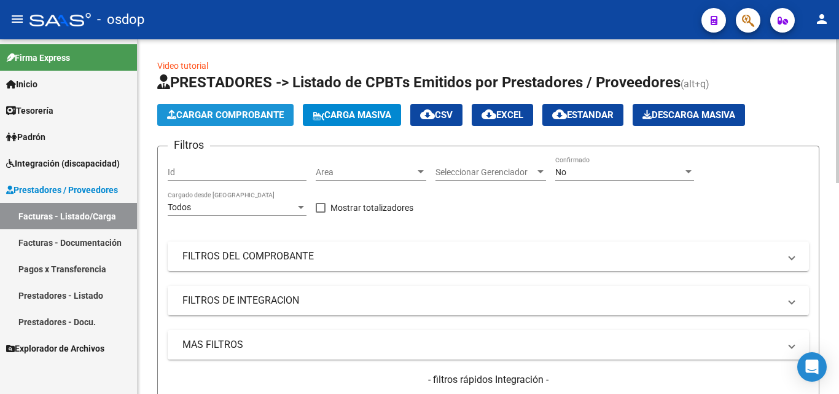
click at [248, 113] on span "Cargar Comprobante" at bounding box center [225, 114] width 117 height 11
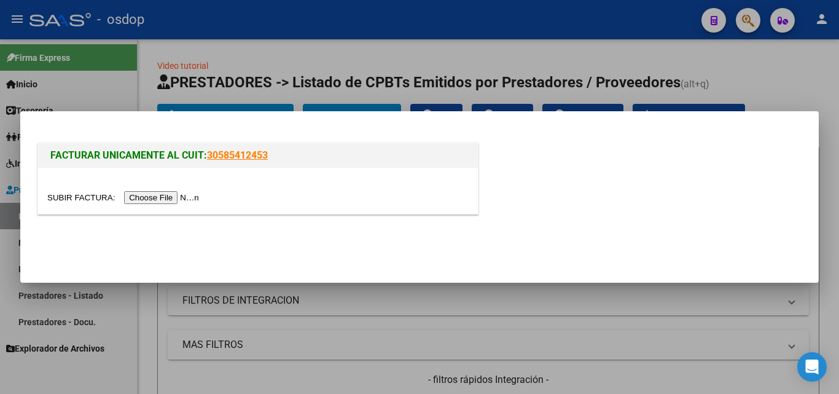
click at [176, 195] on input "file" at bounding box center [124, 197] width 155 height 13
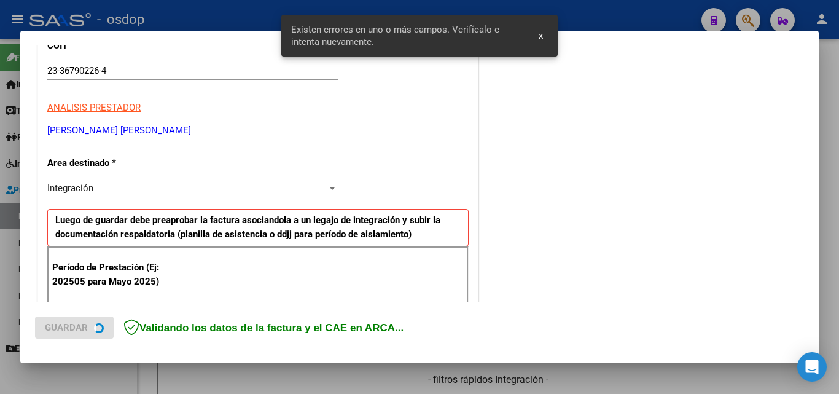
scroll to position [277, 0]
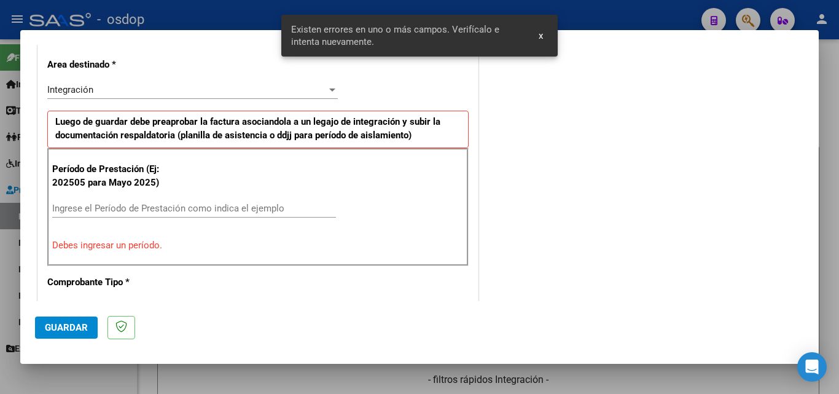
click at [90, 215] on div "Ingrese el Período de Prestación como indica el ejemplo" at bounding box center [194, 208] width 284 height 18
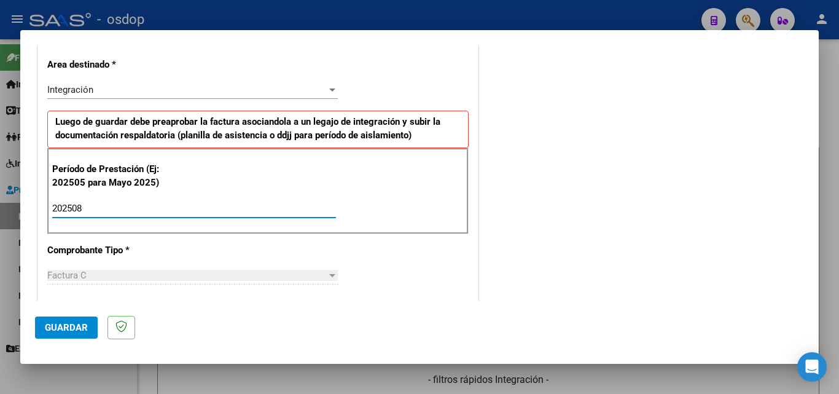
type input "202508"
click at [67, 324] on span "Guardar" at bounding box center [66, 327] width 43 height 11
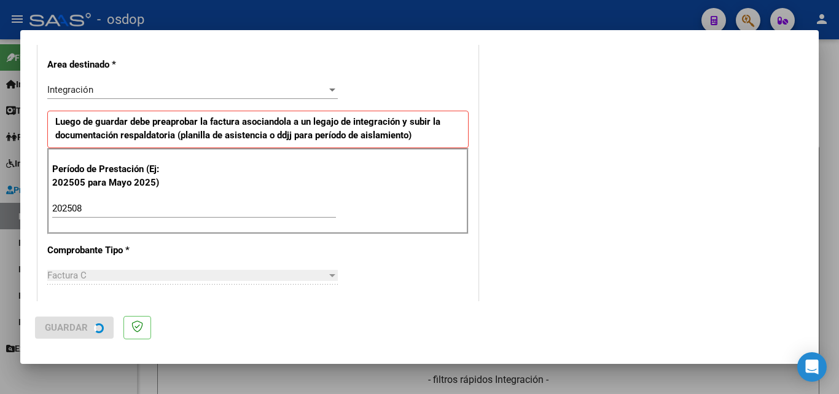
scroll to position [0, 0]
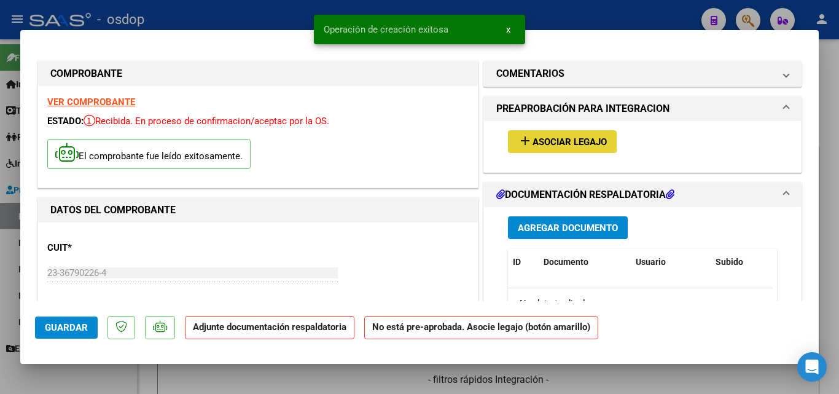
click at [520, 140] on mat-icon "add" at bounding box center [525, 140] width 15 height 15
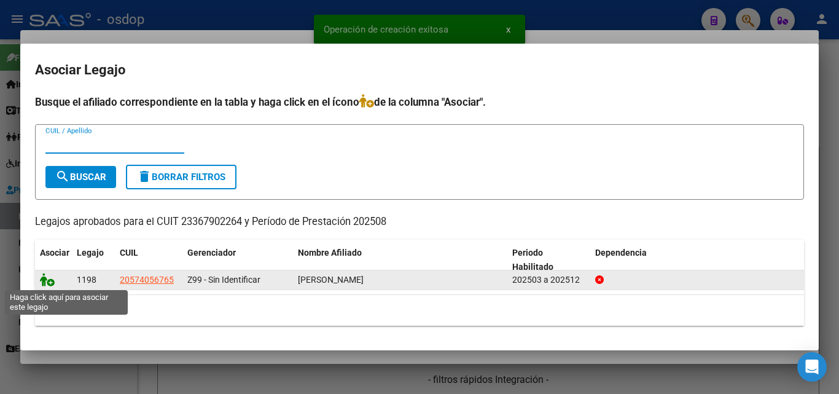
click at [47, 279] on icon at bounding box center [47, 280] width 15 height 14
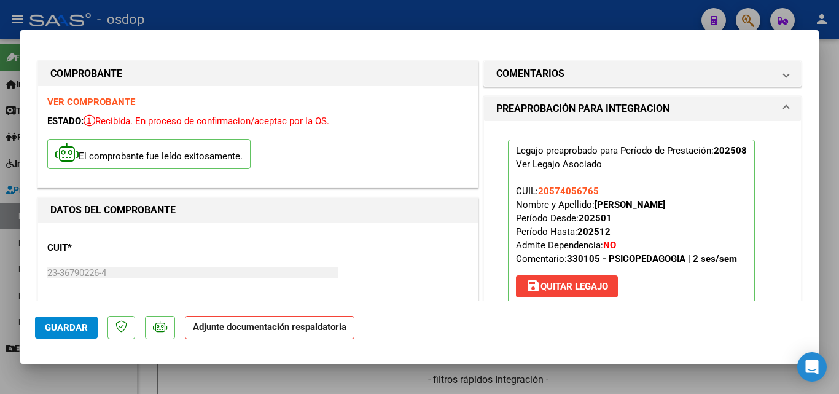
scroll to position [123, 0]
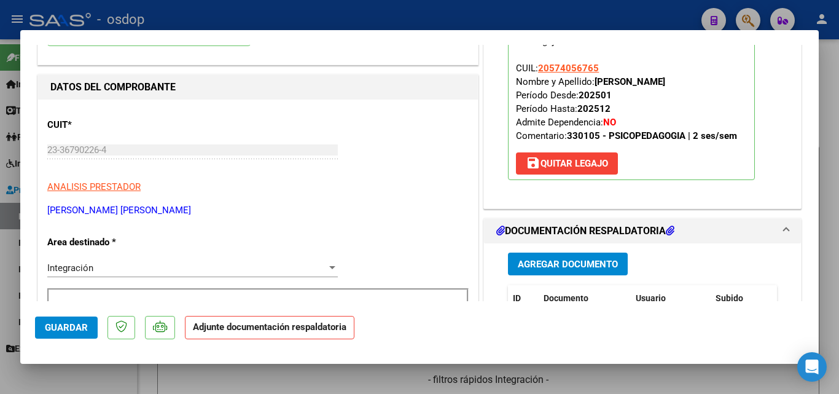
click at [571, 263] on span "Agregar Documento" at bounding box center [568, 264] width 100 height 11
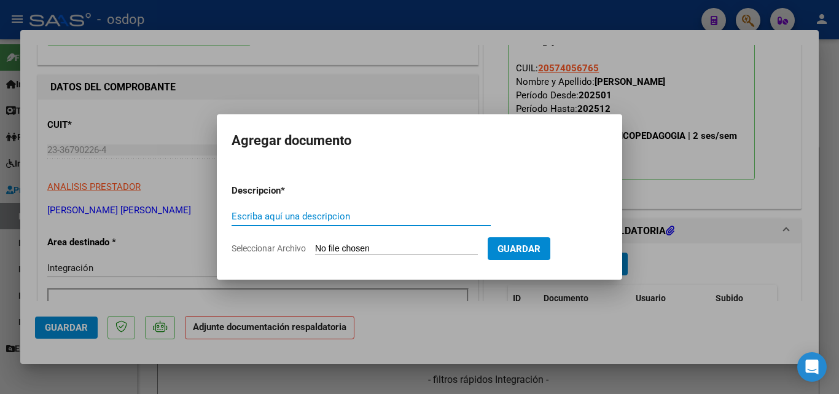
click at [270, 218] on input "Escriba aquí una descripcion" at bounding box center [361, 216] width 259 height 11
type input "ddjj"
click at [357, 252] on input "Seleccionar Archivo" at bounding box center [396, 249] width 163 height 12
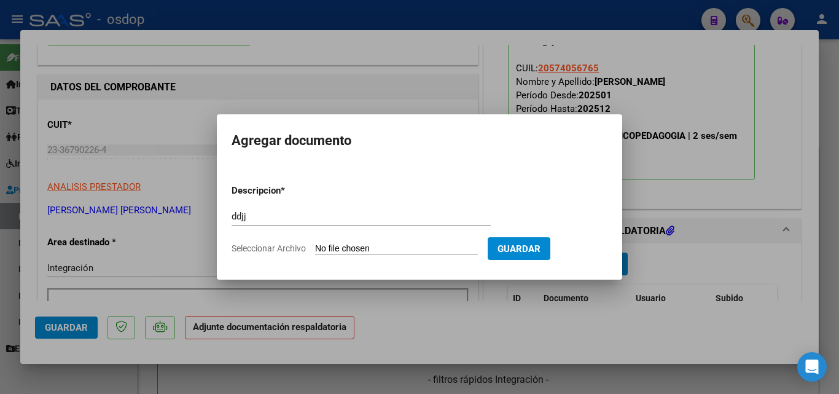
type input "C:\fakepath\frattonni.pdf"
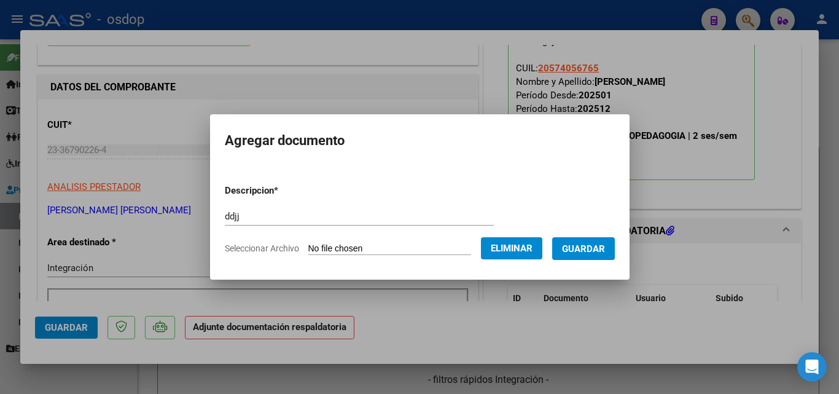
click at [596, 249] on span "Guardar" at bounding box center [583, 248] width 43 height 11
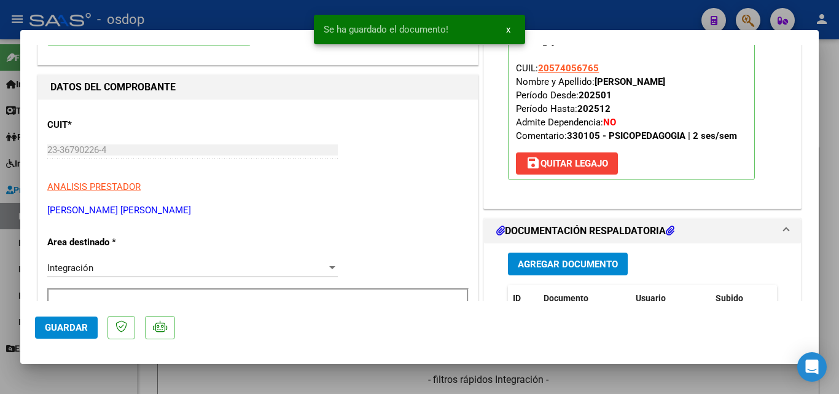
click at [544, 12] on div at bounding box center [419, 197] width 839 height 394
type input "$ 0,00"
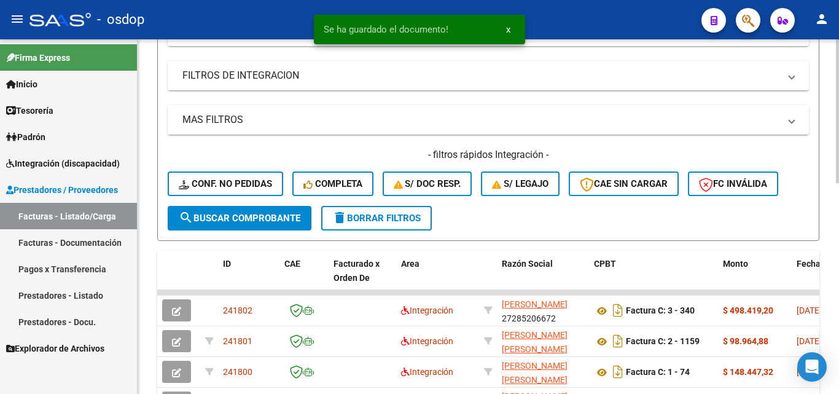
scroll to position [246, 0]
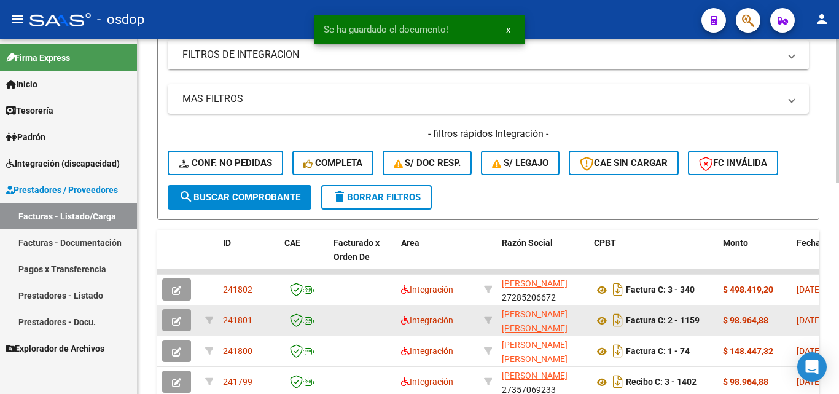
drag, startPoint x: 253, startPoint y: 322, endPoint x: 222, endPoint y: 321, distance: 30.7
click at [222, 321] on datatable-body-cell "241801" at bounding box center [248, 320] width 61 height 30
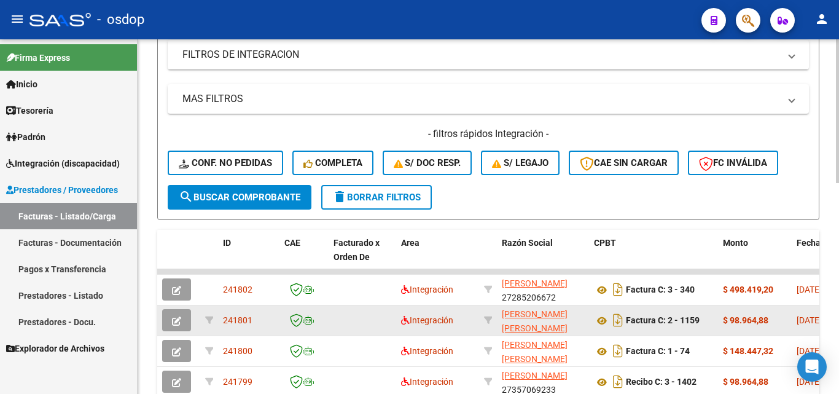
copy span "241801"
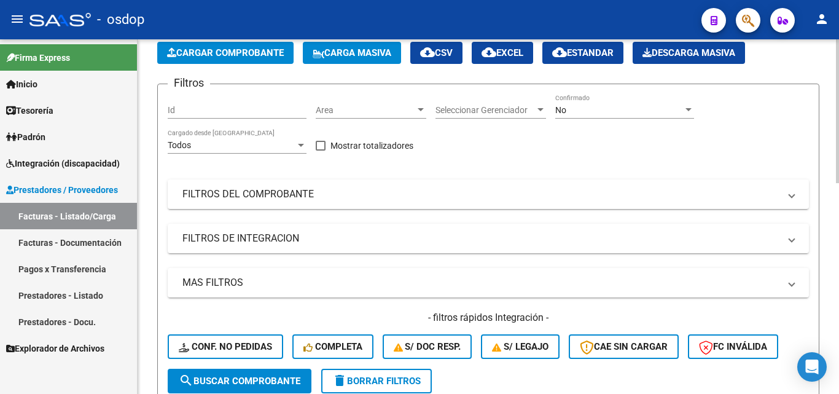
scroll to position [61, 0]
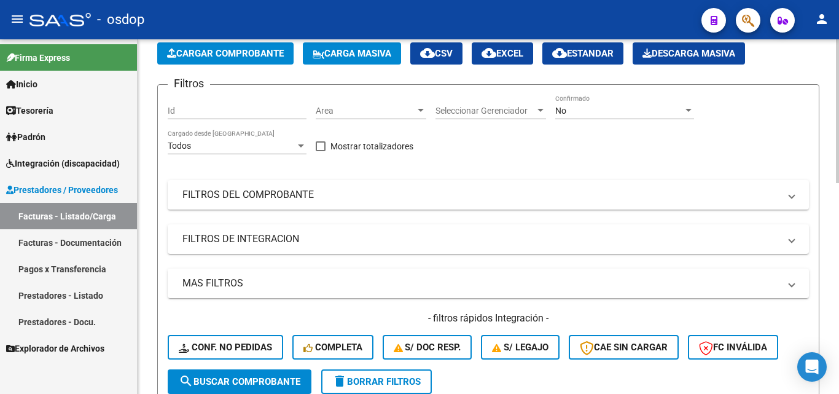
click at [259, 52] on span "Cargar Comprobante" at bounding box center [225, 53] width 117 height 11
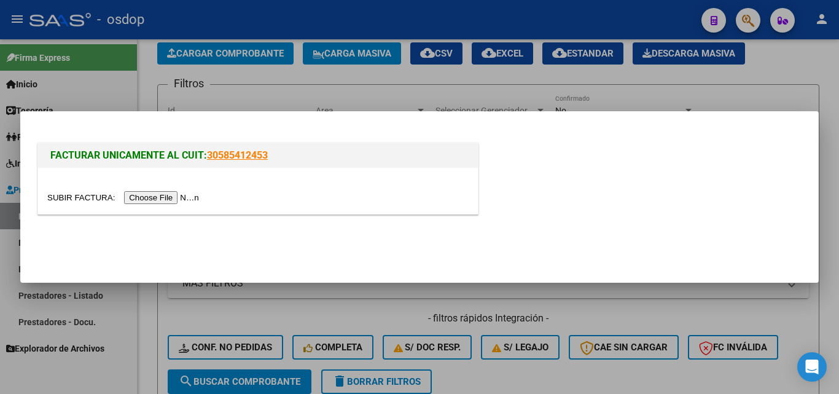
click at [180, 198] on input "file" at bounding box center [124, 197] width 155 height 13
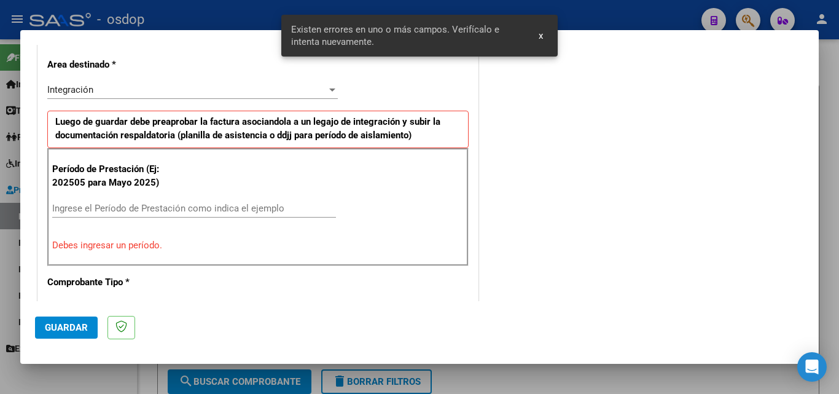
scroll to position [300, 0]
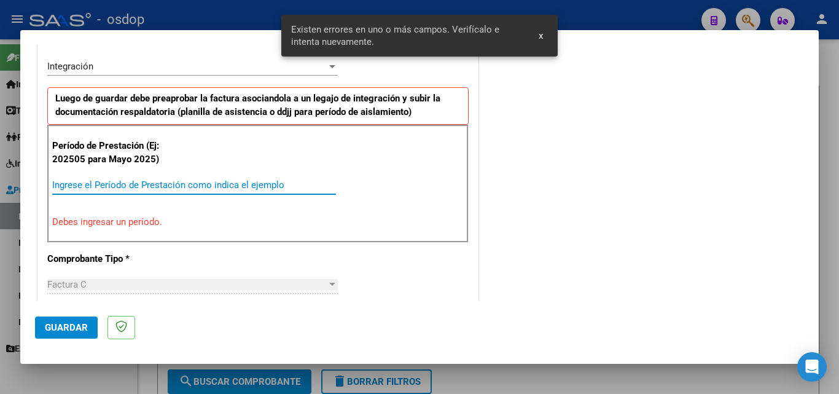
click at [80, 181] on input "Ingrese el Período de Prestación como indica el ejemplo" at bounding box center [194, 184] width 284 height 11
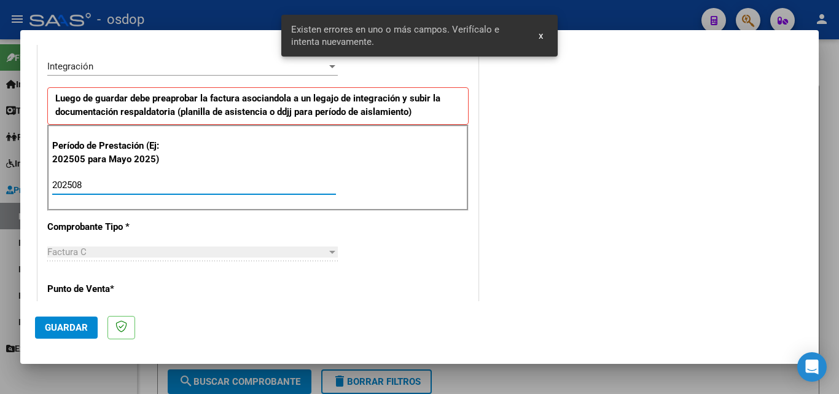
type input "202508"
click at [64, 335] on button "Guardar" at bounding box center [66, 327] width 63 height 22
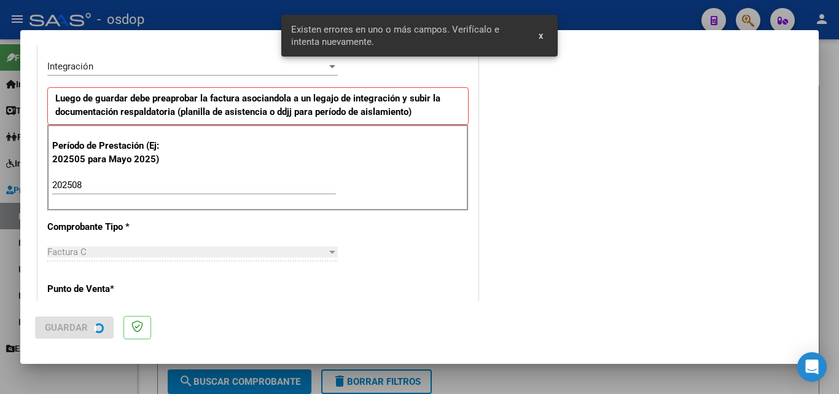
scroll to position [0, 0]
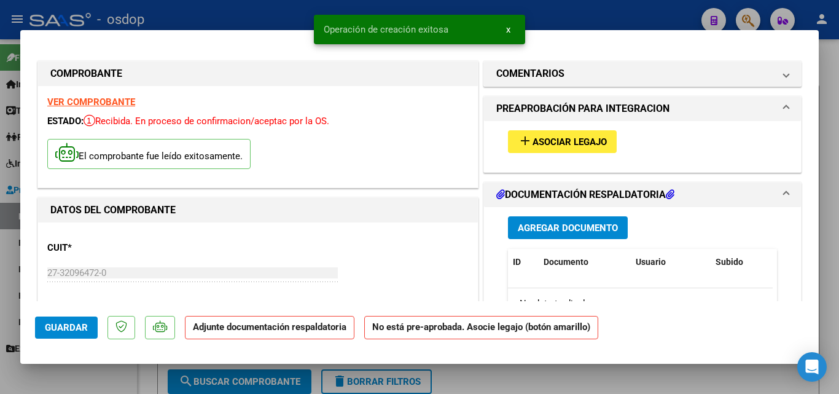
click at [518, 144] on mat-icon "add" at bounding box center [525, 140] width 15 height 15
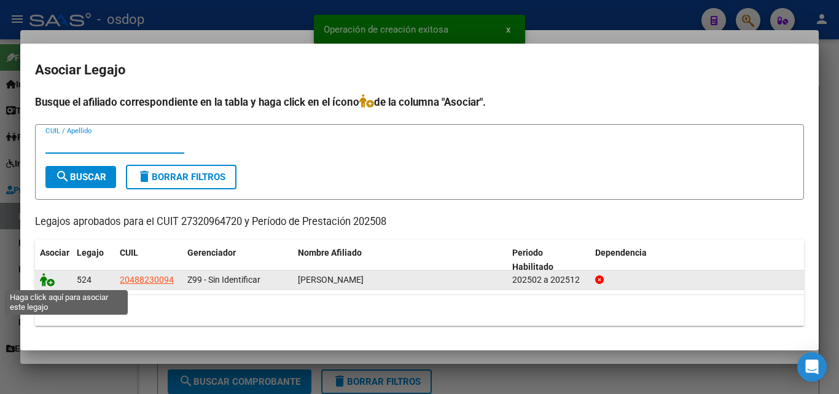
click at [45, 285] on icon at bounding box center [47, 280] width 15 height 14
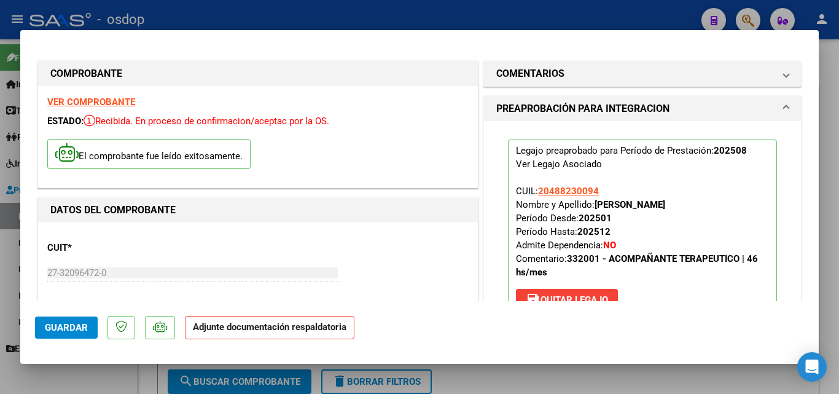
scroll to position [184, 0]
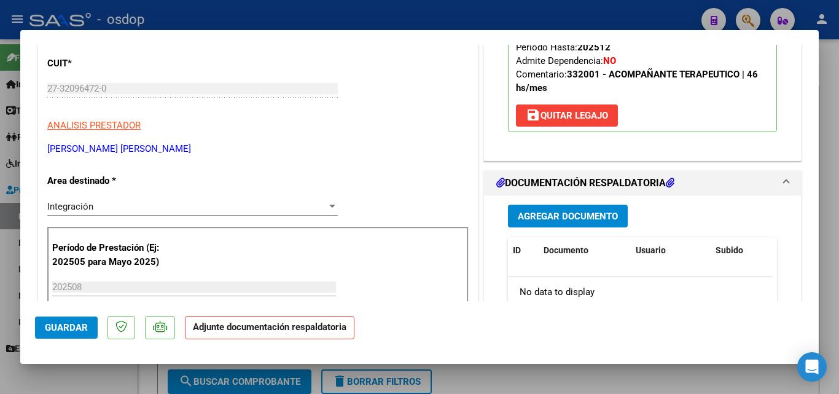
click at [592, 215] on span "Agregar Documento" at bounding box center [568, 216] width 100 height 11
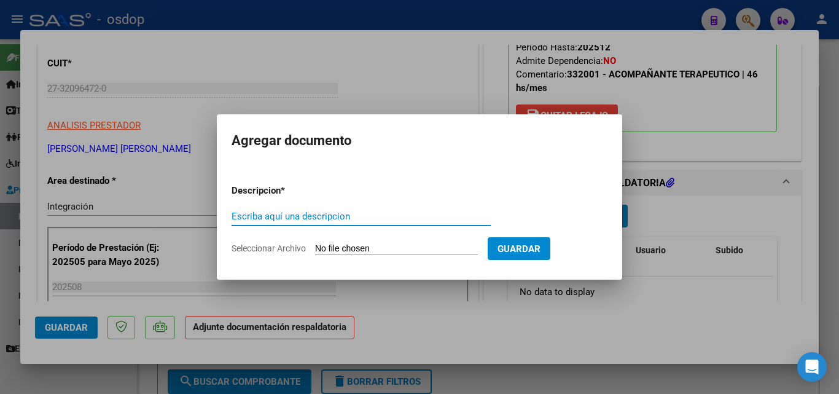
click at [286, 217] on input "Escriba aquí una descripcion" at bounding box center [361, 216] width 259 height 11
type input "ddjj"
click at [341, 245] on input "Seleccionar Archivo" at bounding box center [396, 249] width 163 height 12
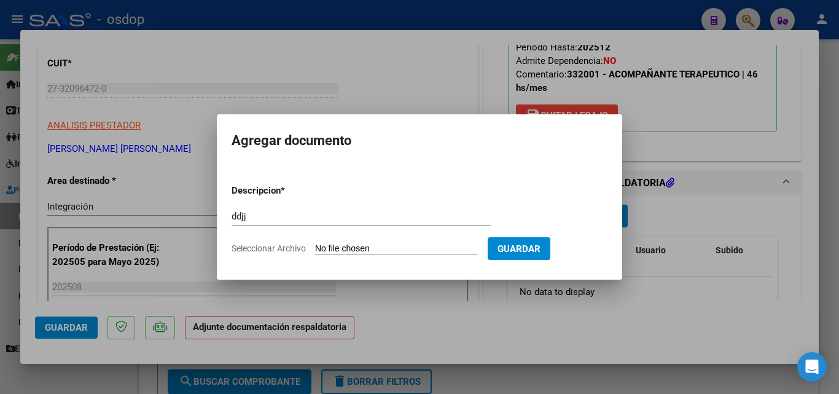
type input "C:\fakepath\[PERSON_NAME].pdf"
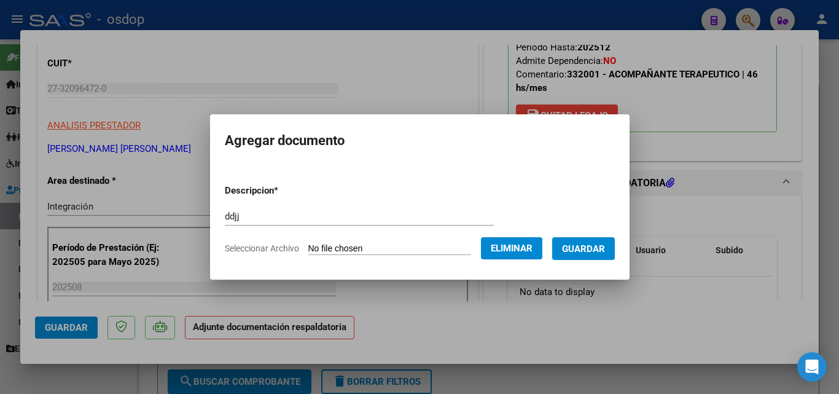
click at [592, 250] on span "Guardar" at bounding box center [583, 248] width 43 height 11
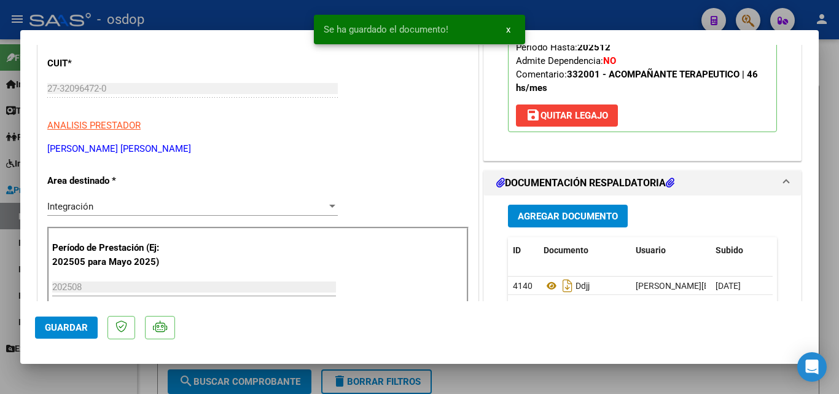
click at [536, 7] on div "Se ha guardado el documento! x" at bounding box center [419, 29] width 241 height 59
click at [504, 31] on button "x" at bounding box center [508, 29] width 24 height 22
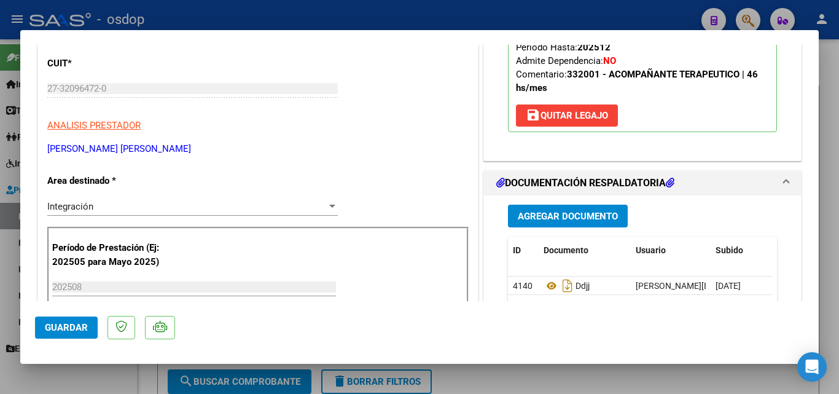
click at [532, 17] on div at bounding box center [419, 197] width 839 height 394
type input "$ 0,00"
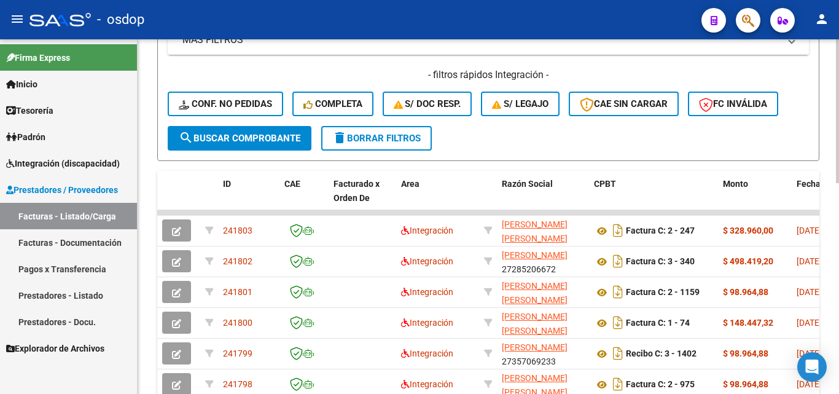
scroll to position [307, 0]
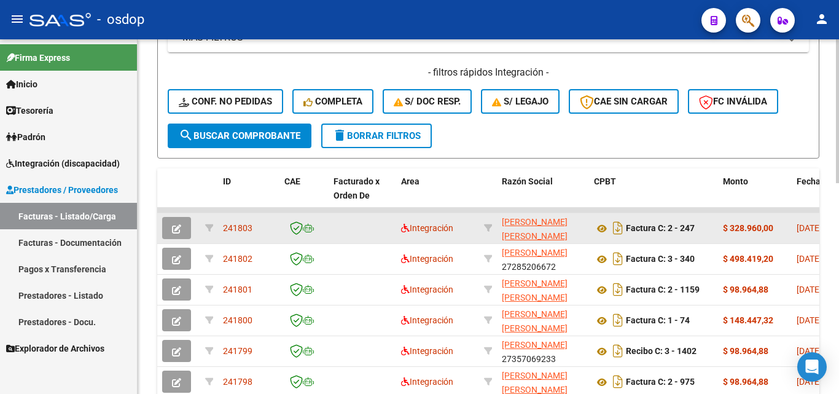
drag, startPoint x: 256, startPoint y: 224, endPoint x: 224, endPoint y: 225, distance: 31.9
click at [224, 225] on div "241803" at bounding box center [249, 228] width 52 height 14
